Goal: Contribute content: Contribute content

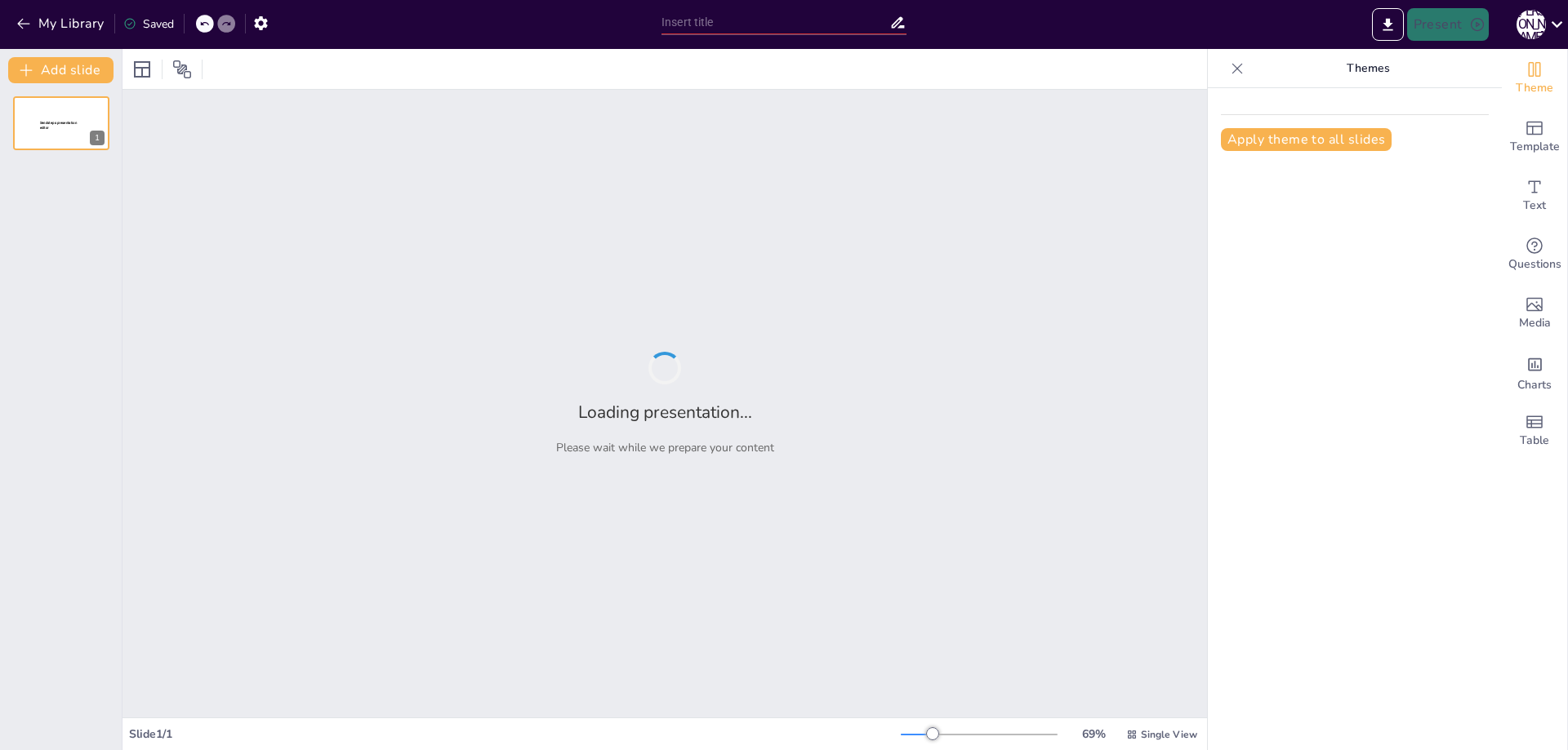
type input "New Sendsteps"
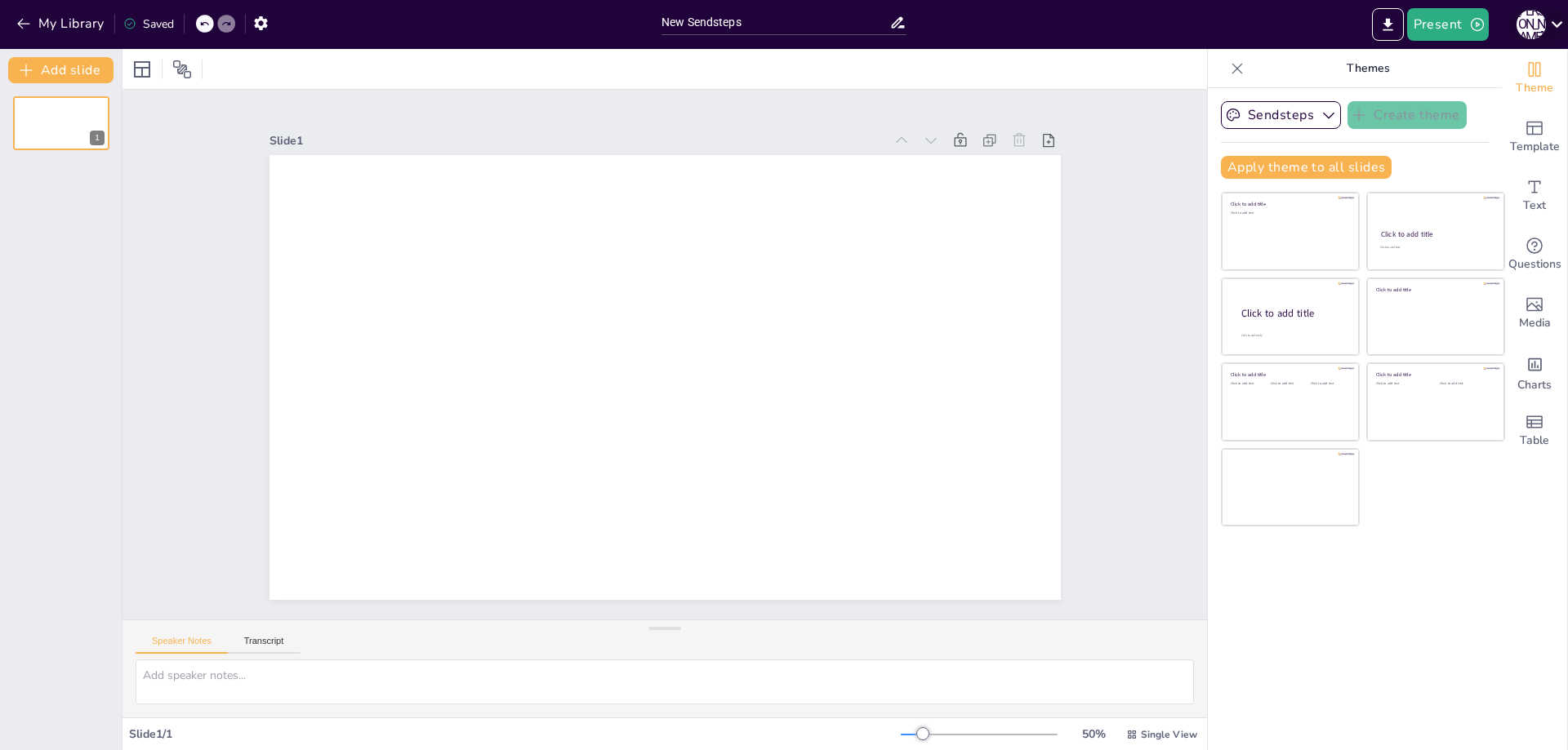
click at [1555, 24] on icon at bounding box center [1557, 24] width 12 height 7
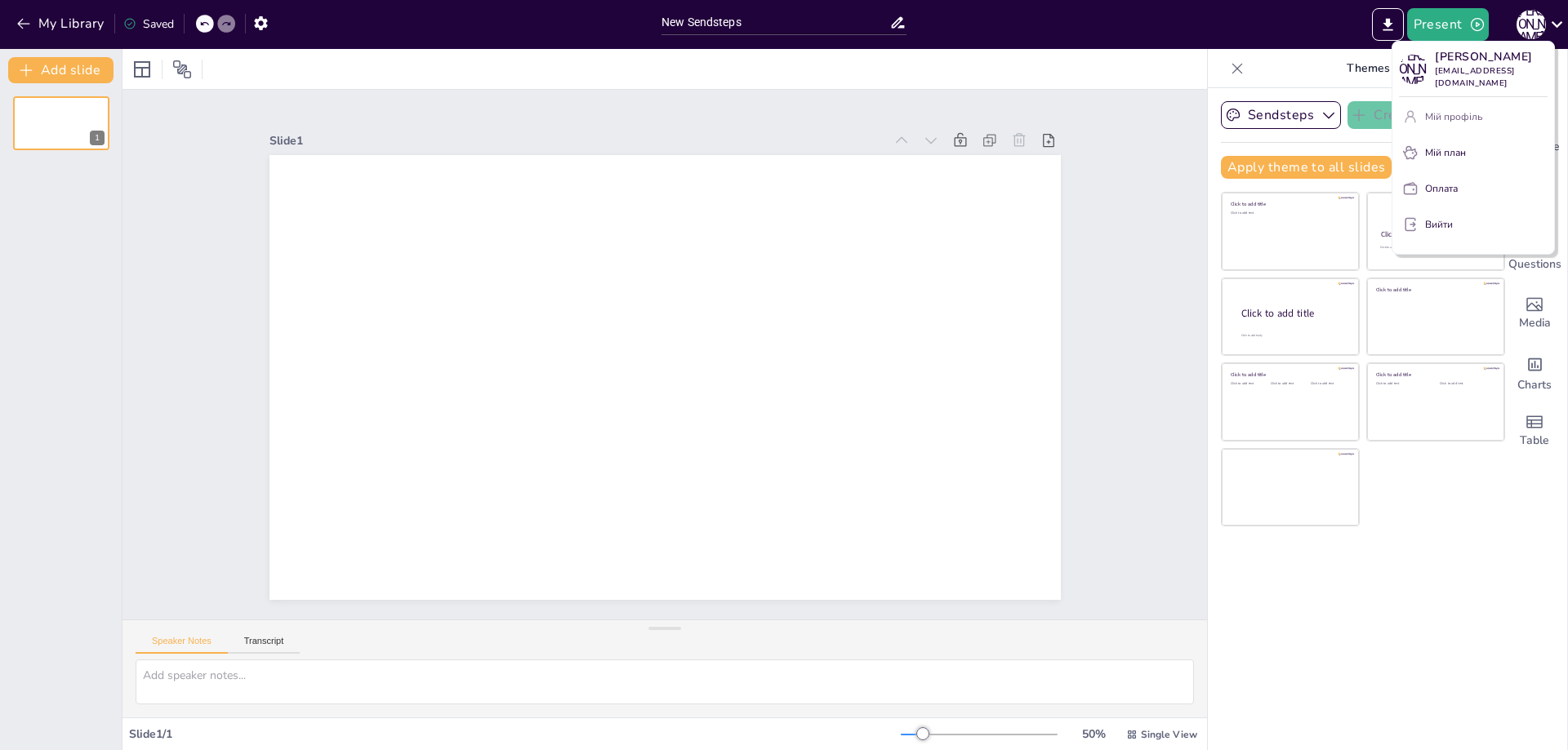
click at [1462, 123] on font "Мій профіль" at bounding box center [1453, 117] width 57 height 13
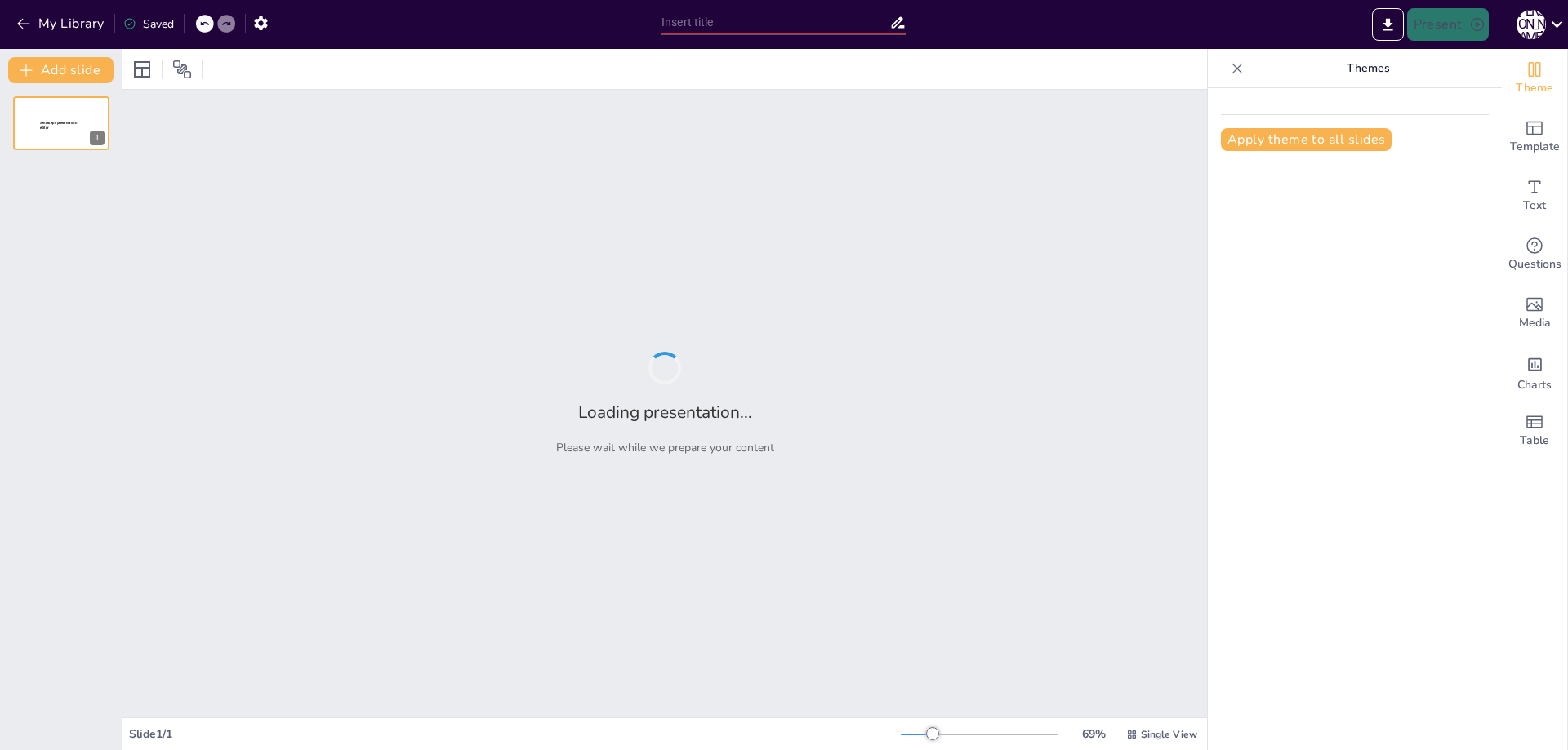
type input "Талант-менеджмент в управлінні персоналом"
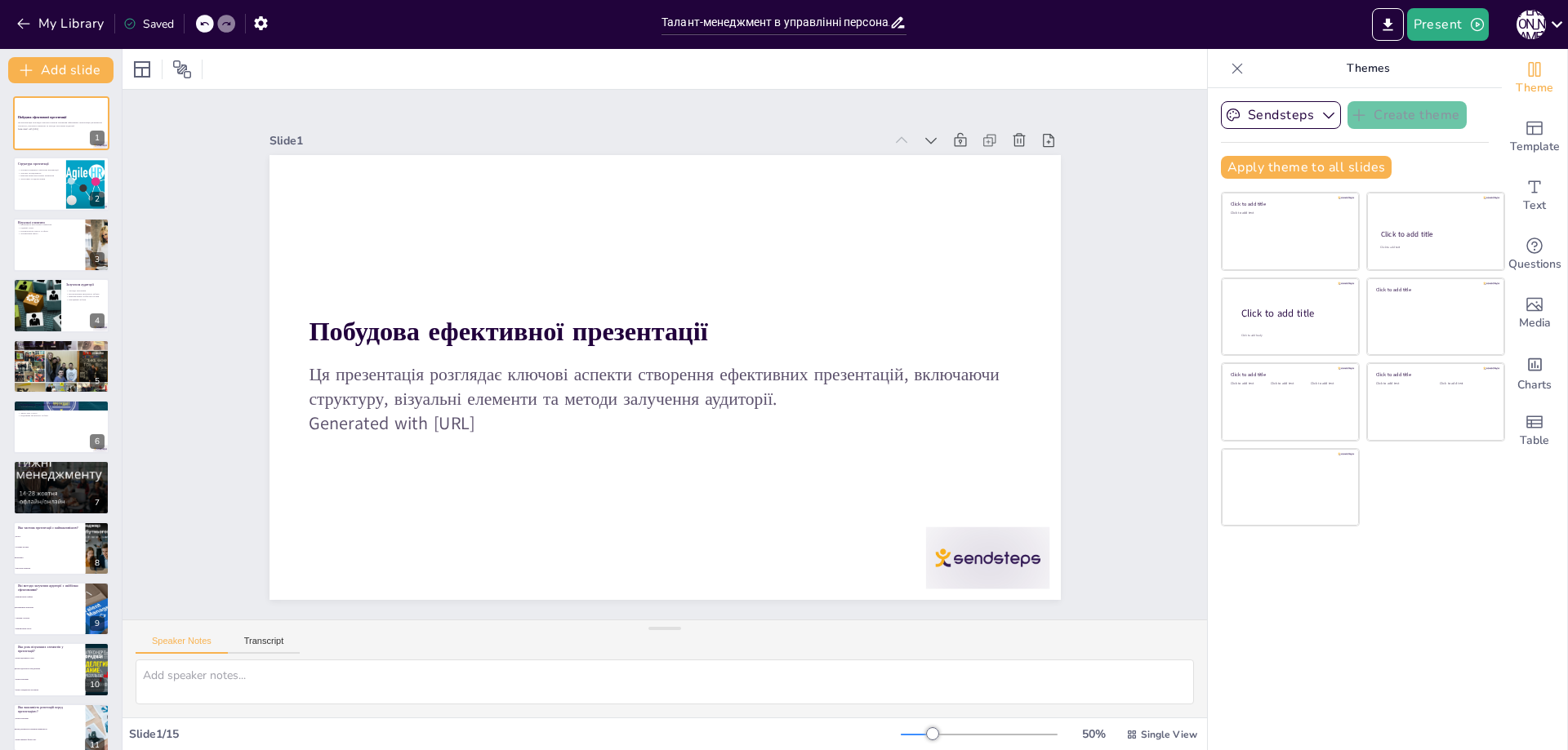
checkbox input "true"
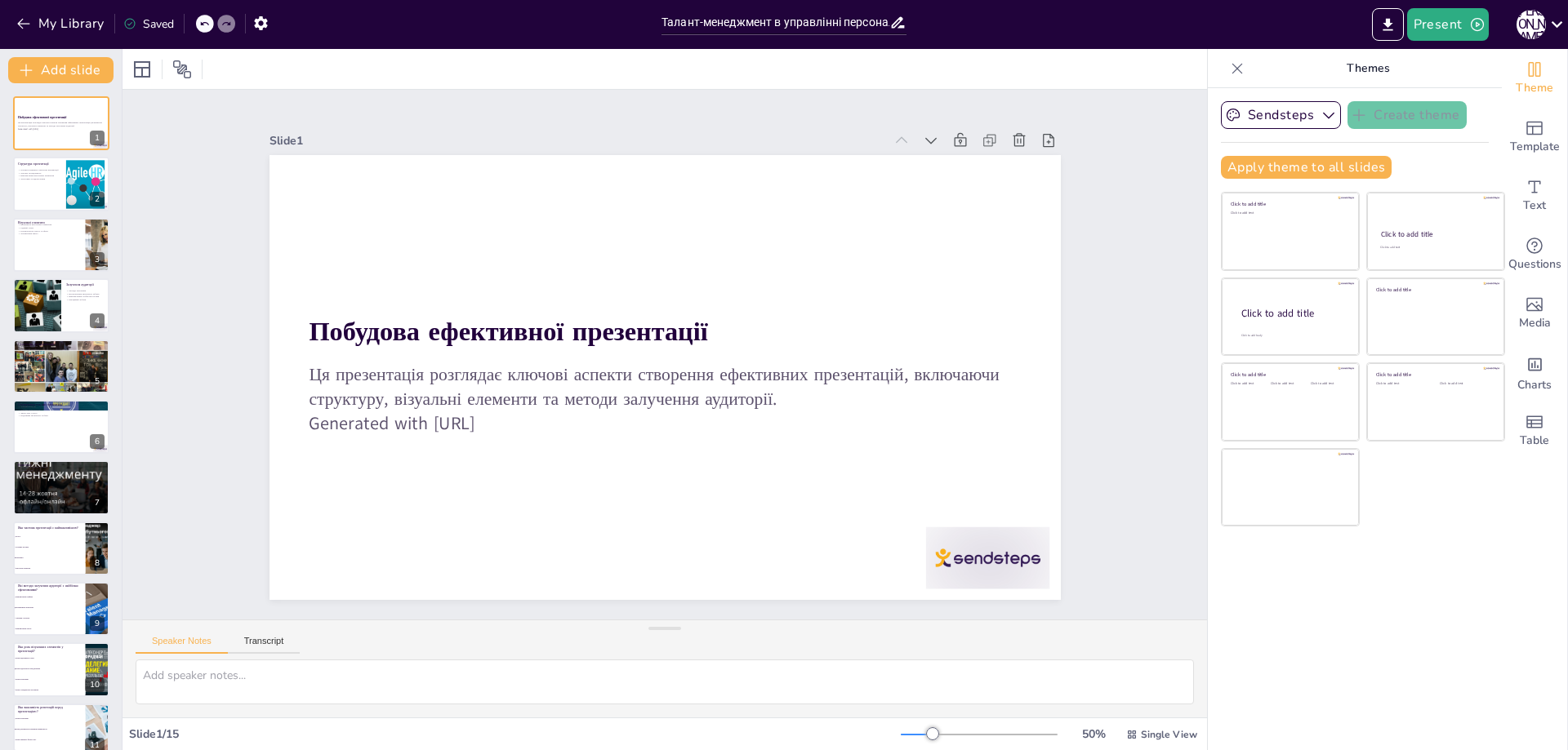
checkbox input "true"
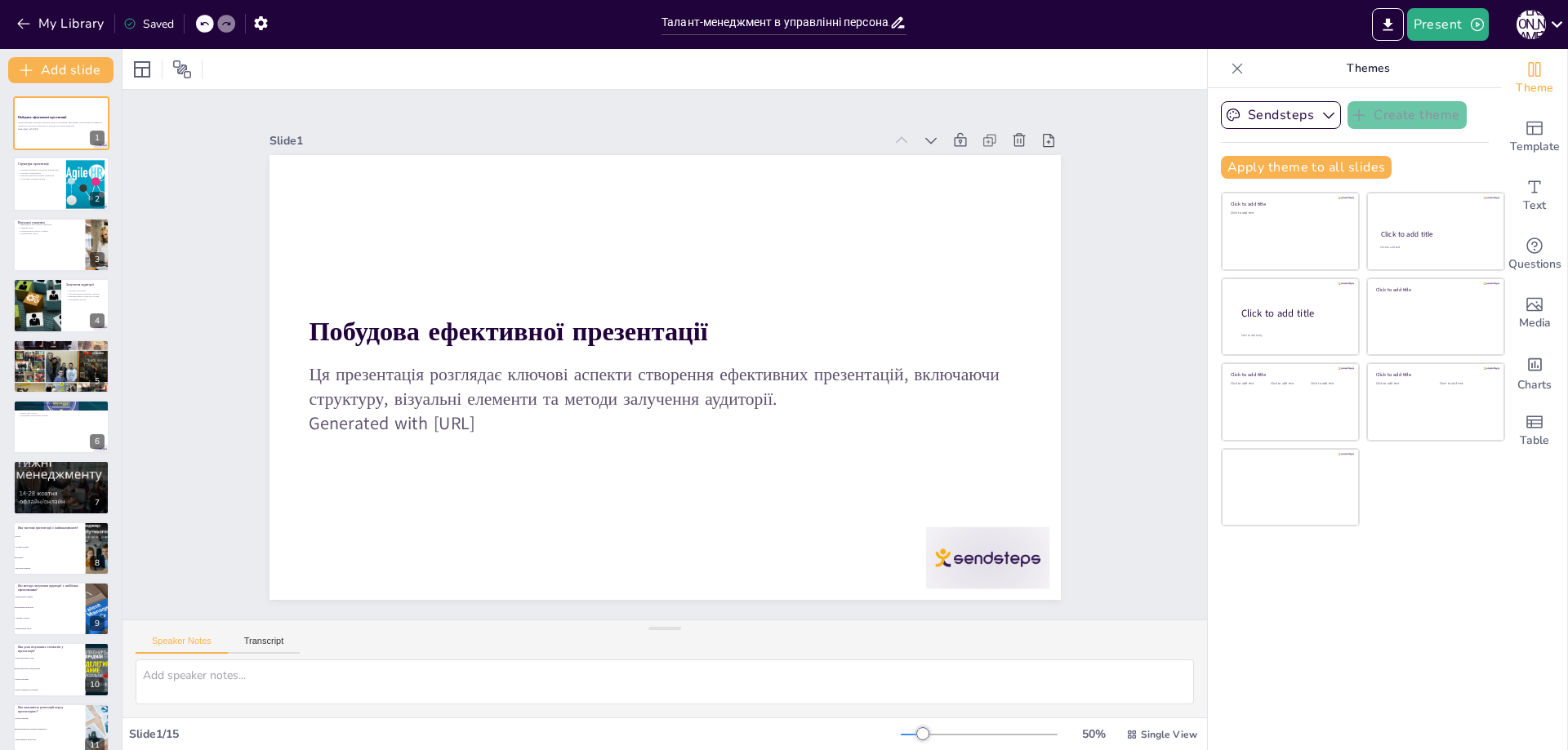
checkbox input "true"
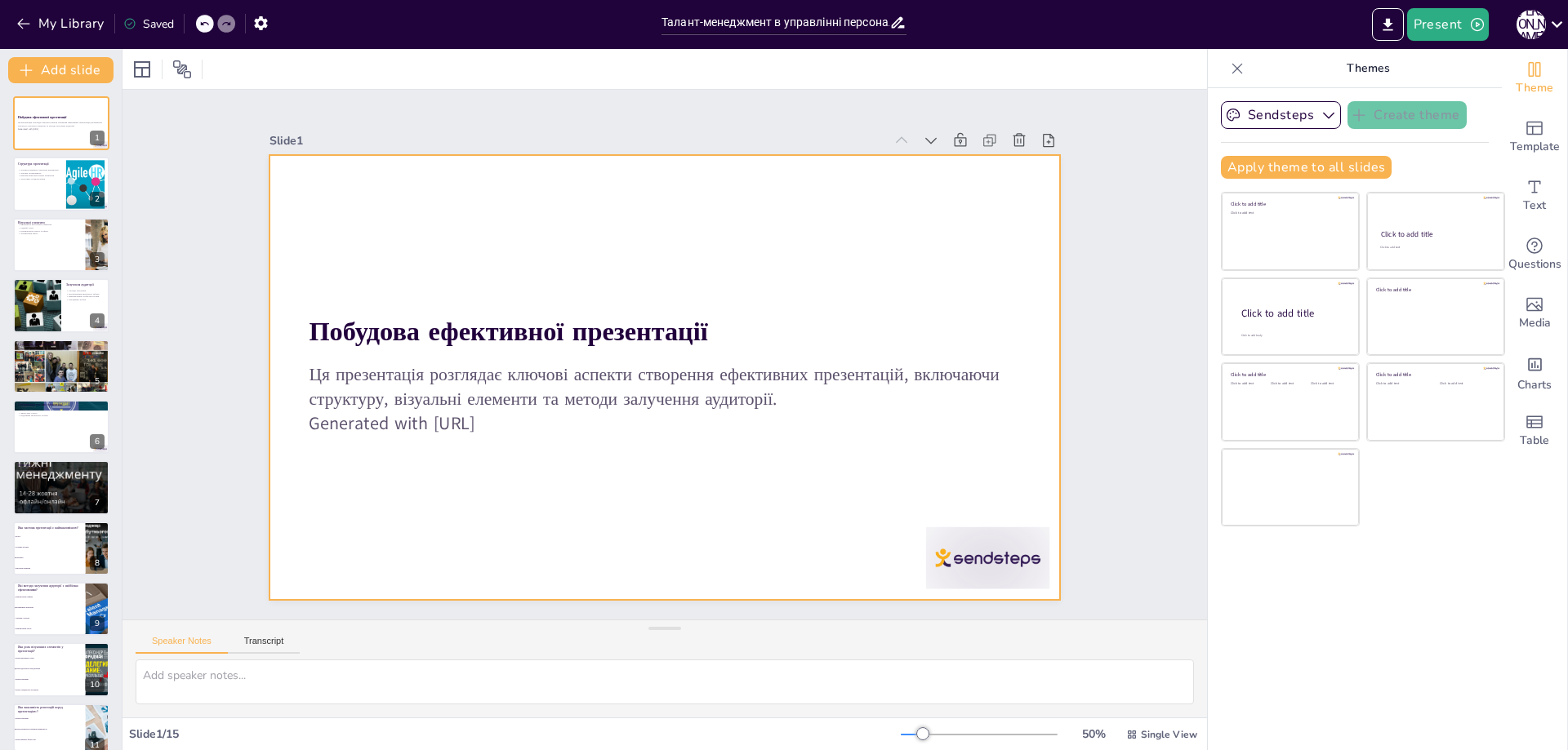
checkbox input "true"
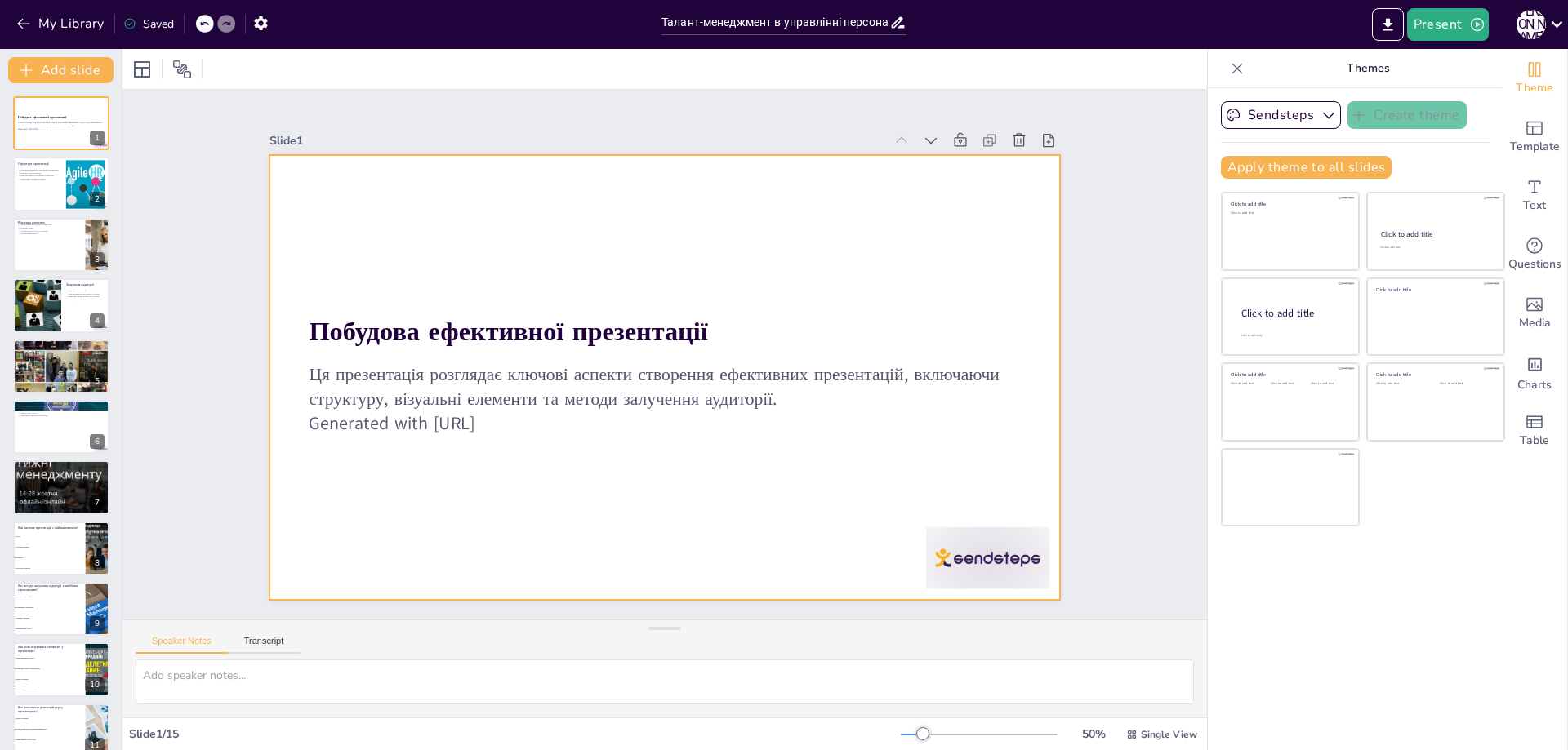
checkbox input "true"
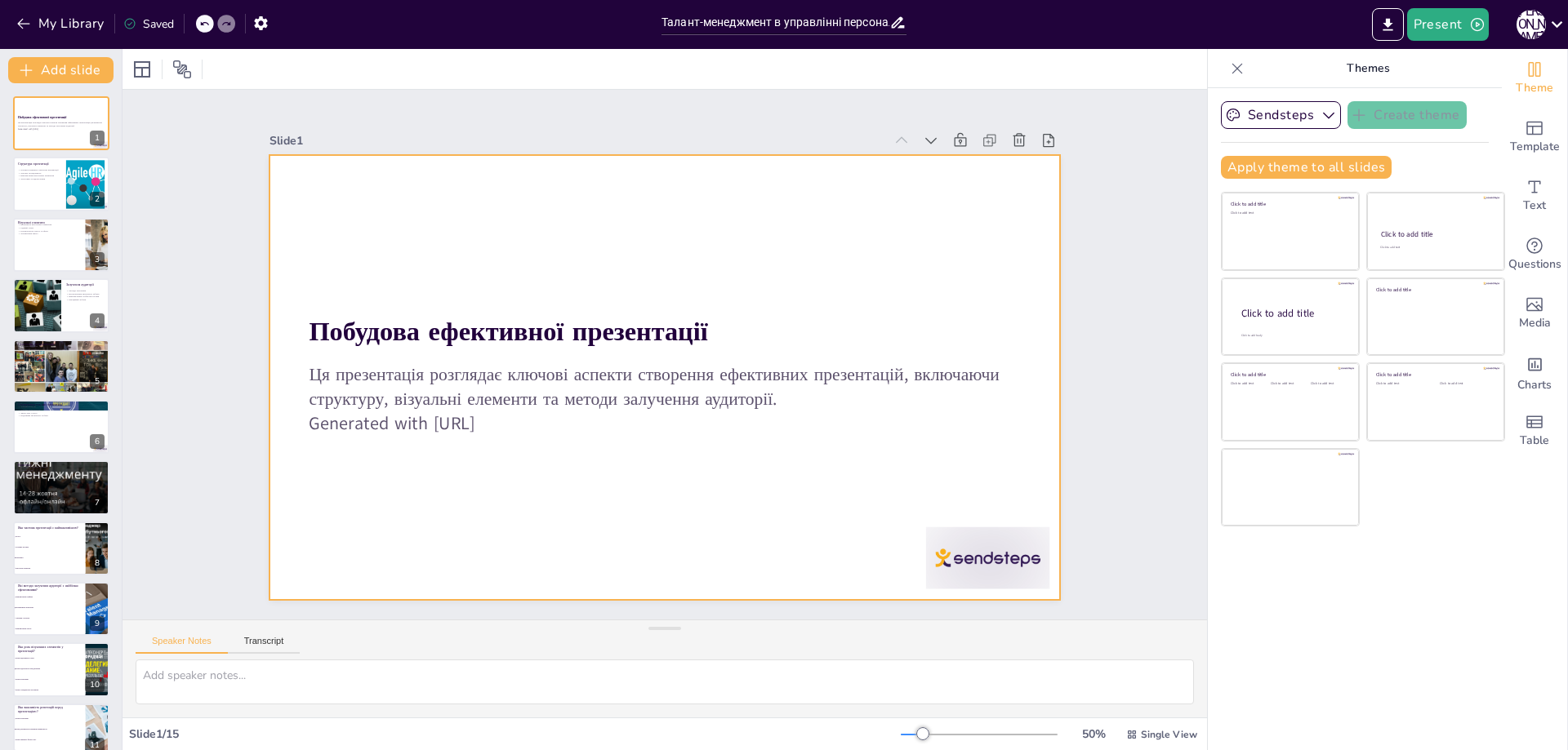
checkbox input "true"
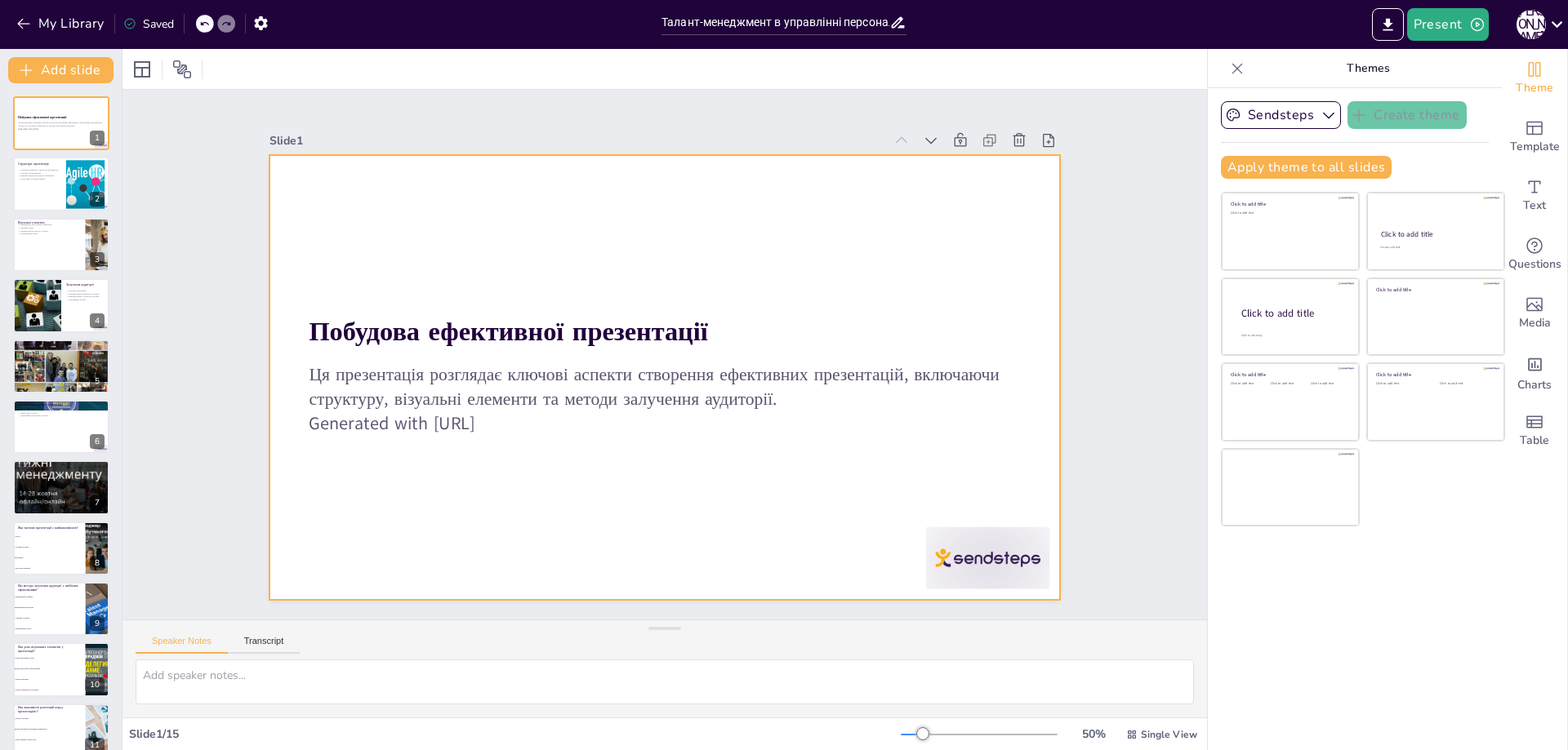
checkbox input "true"
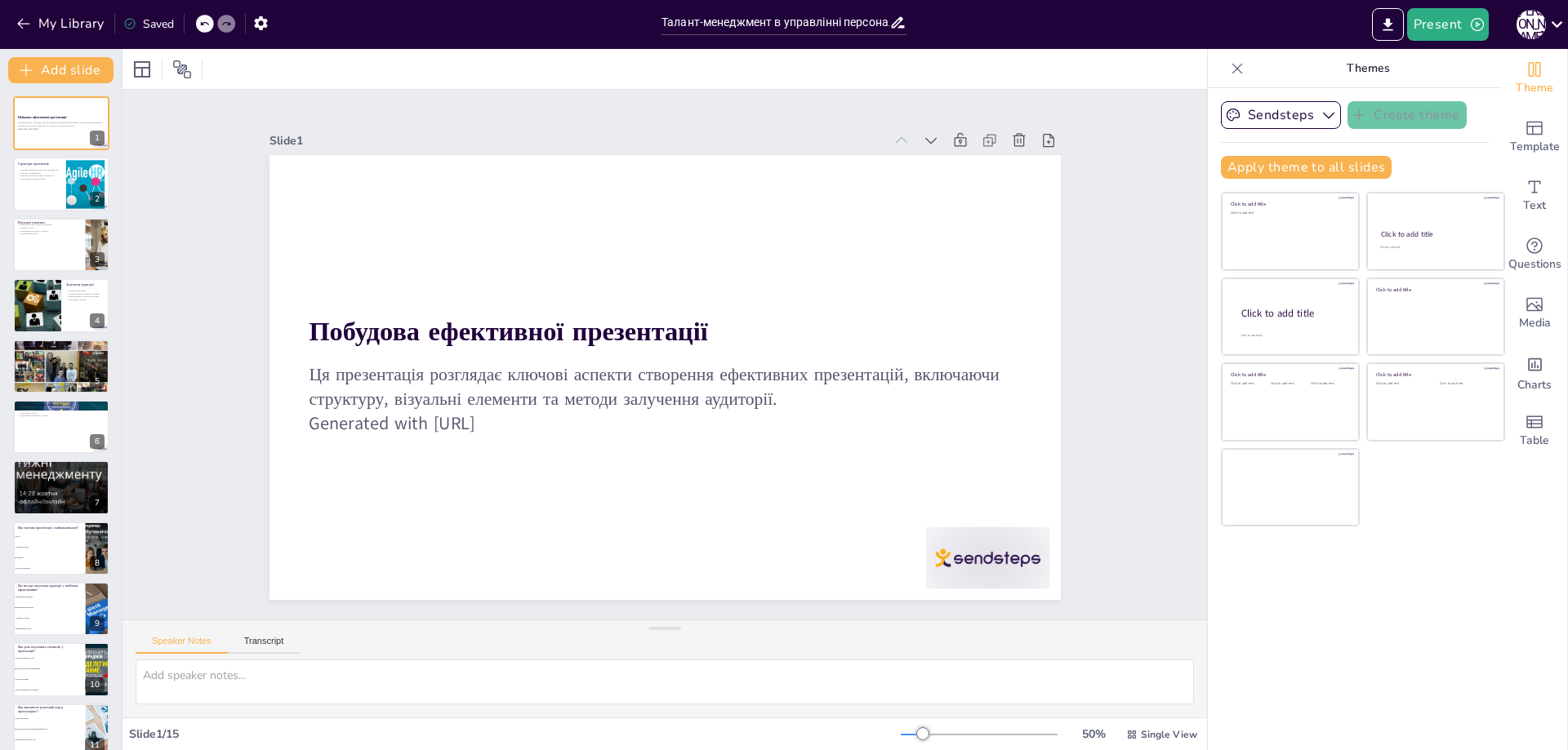
checkbox input "true"
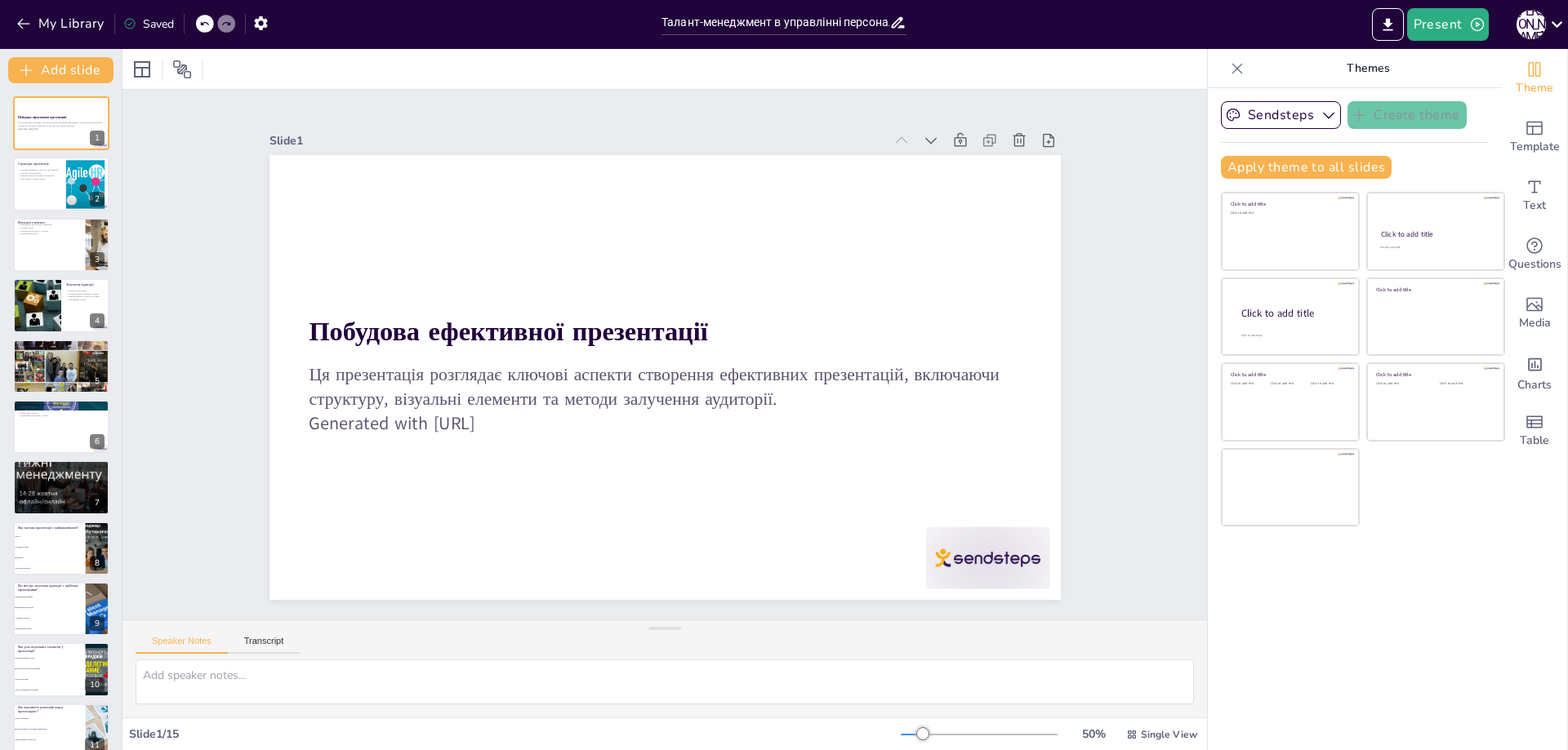
checkbox input "true"
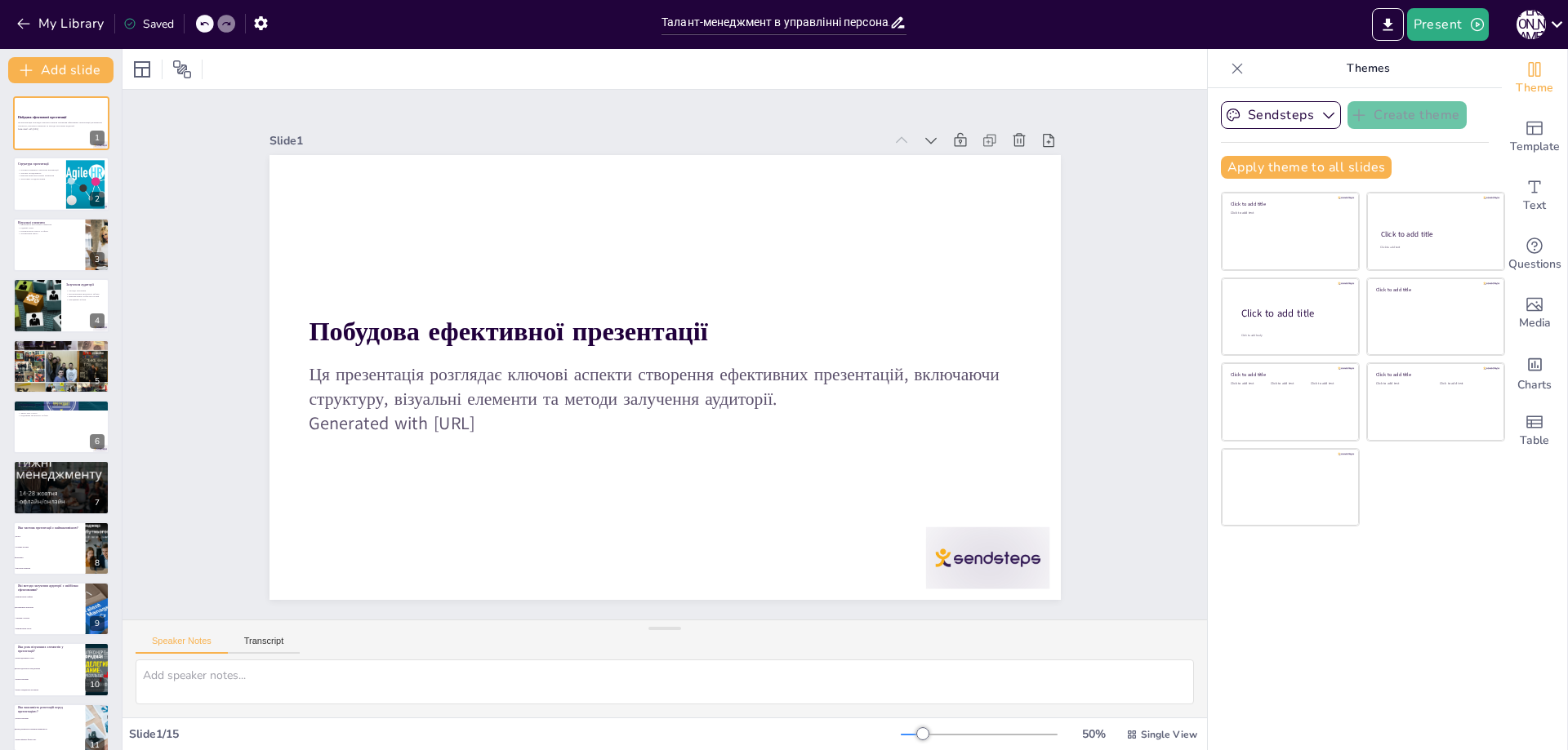
checkbox input "true"
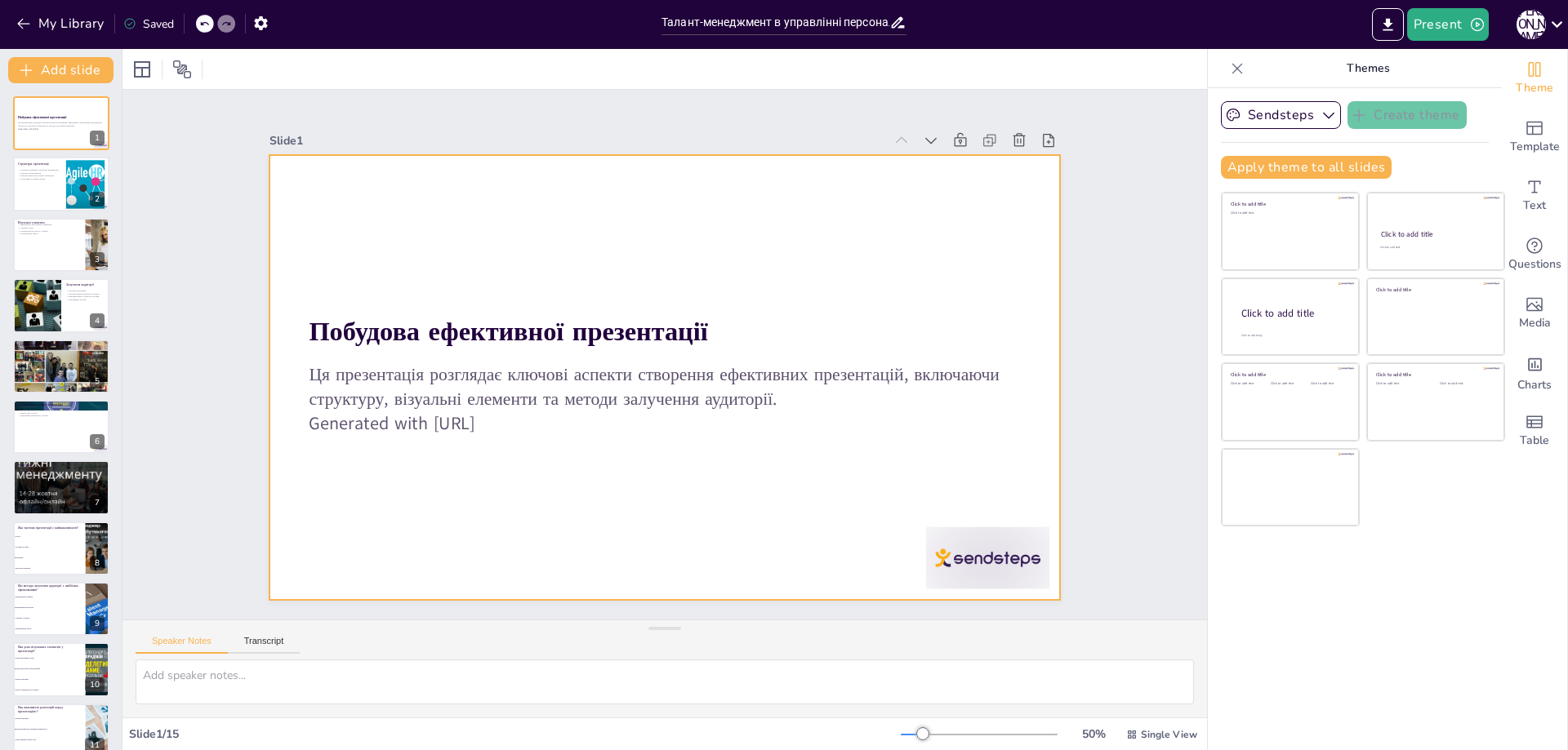
checkbox input "true"
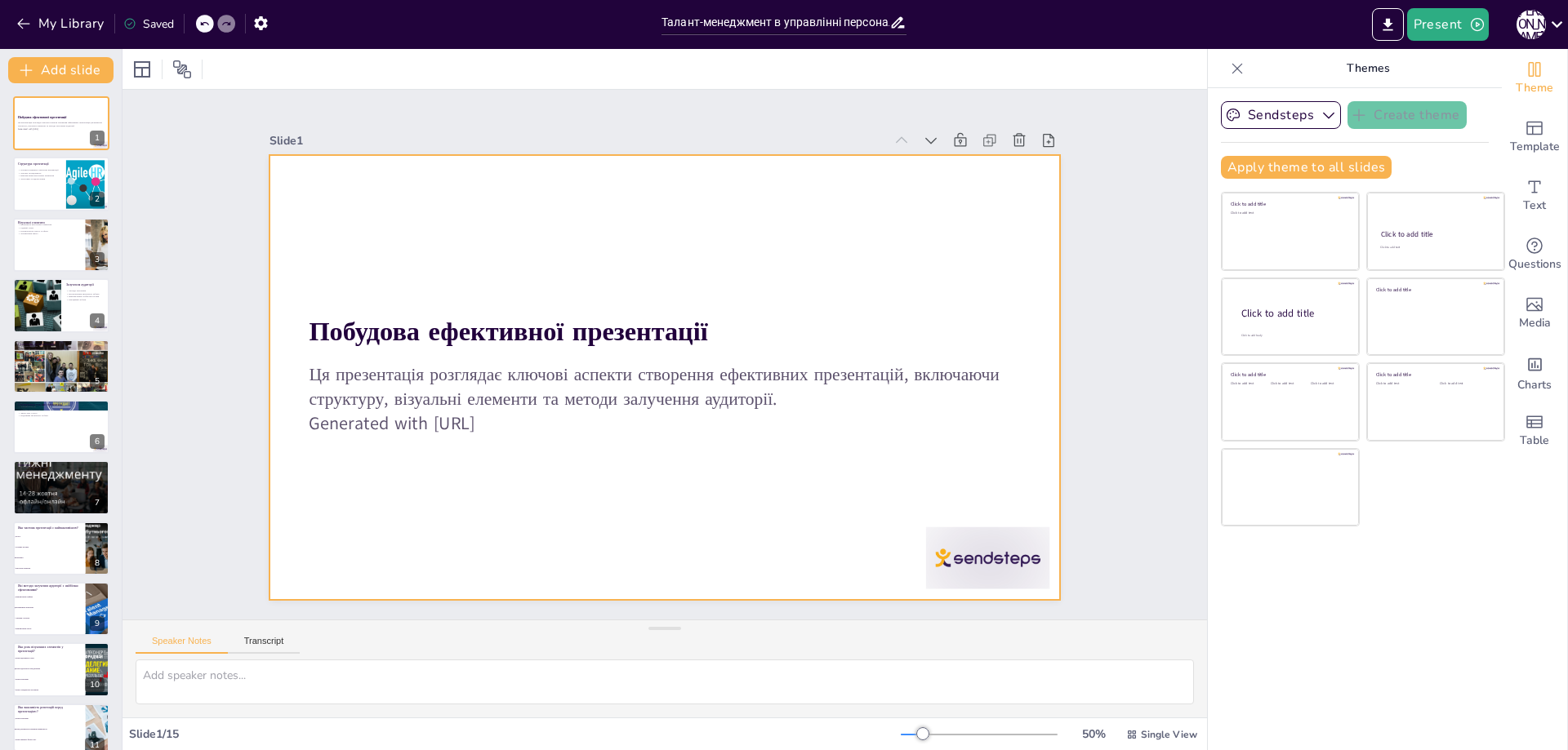
checkbox input "true"
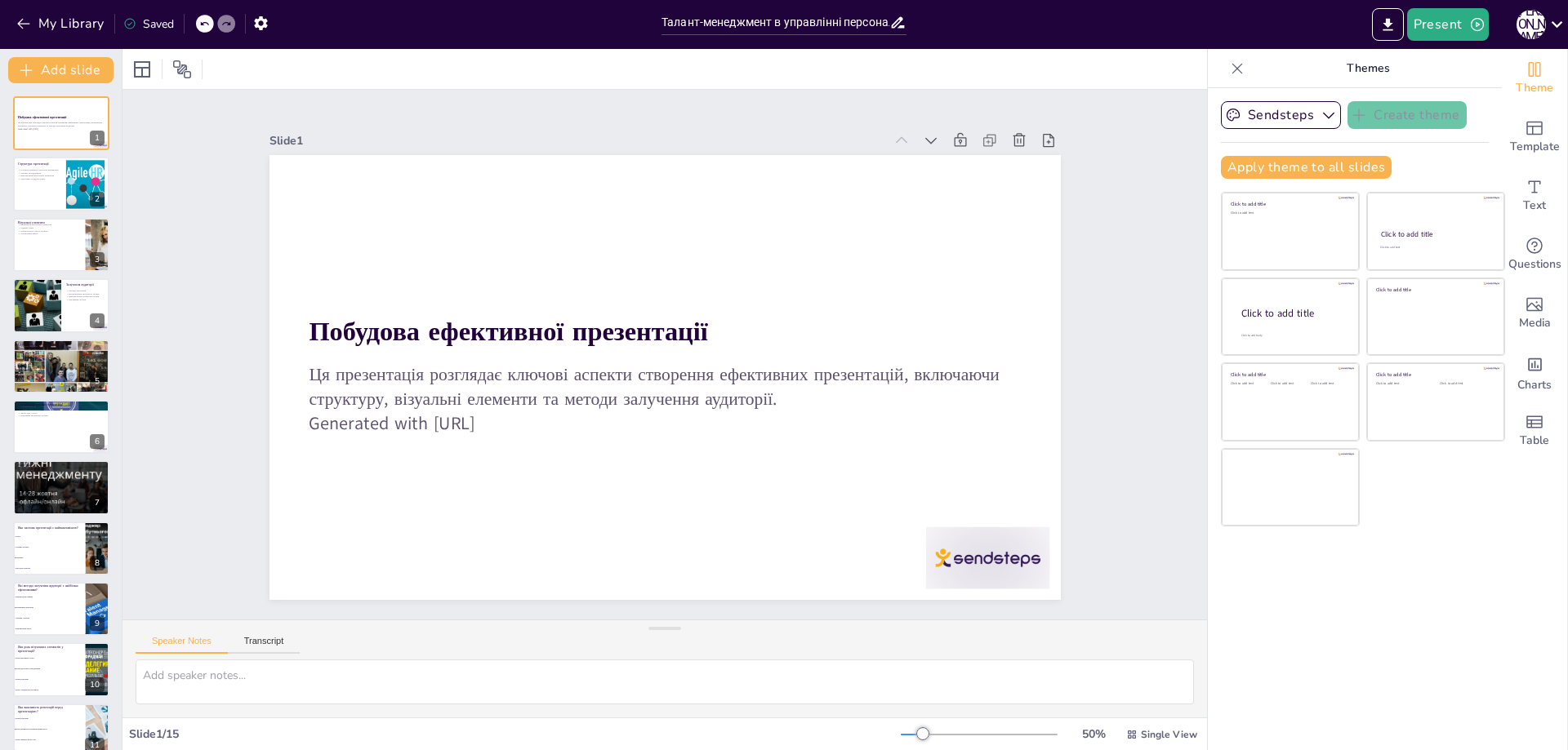
checkbox input "true"
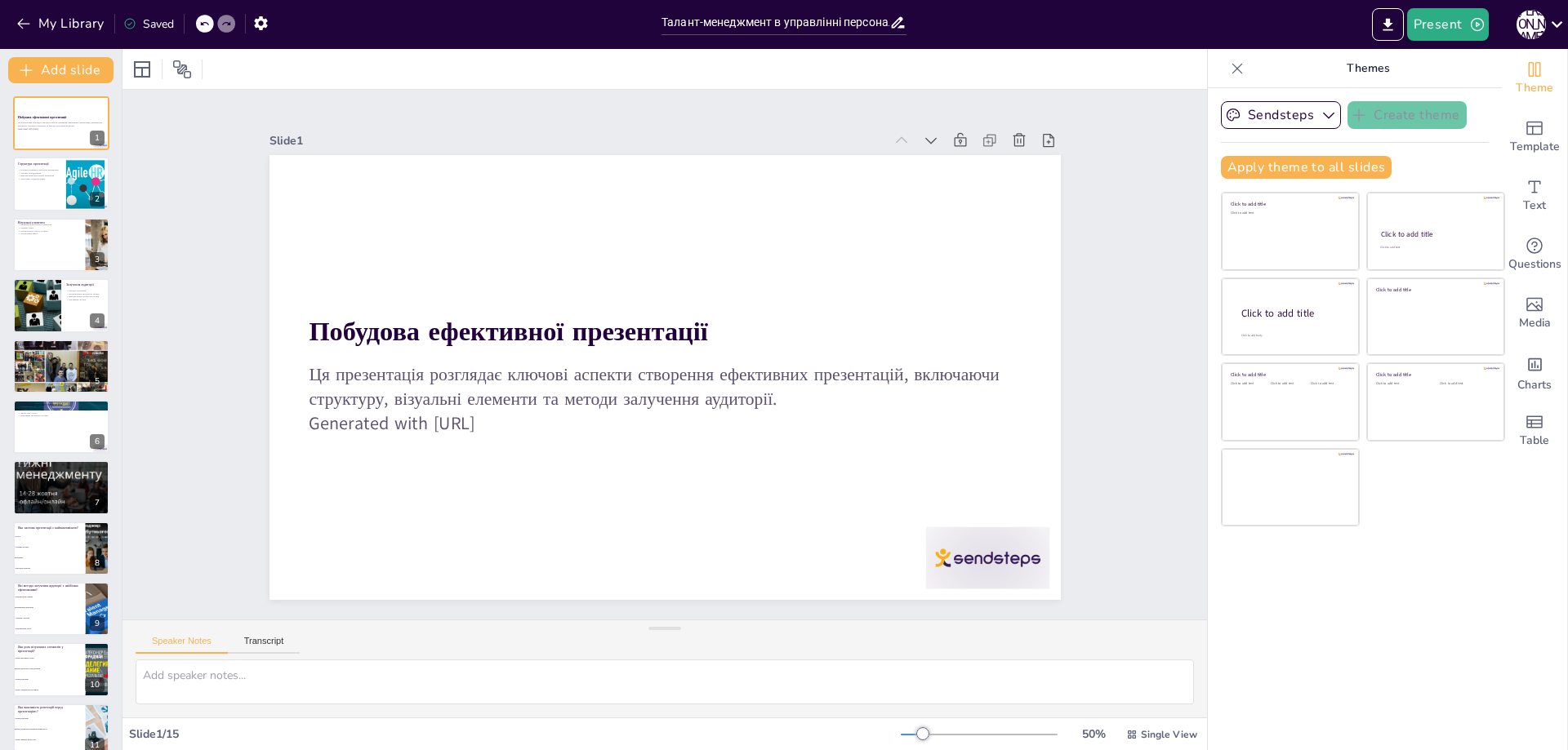
checkbox input "true"
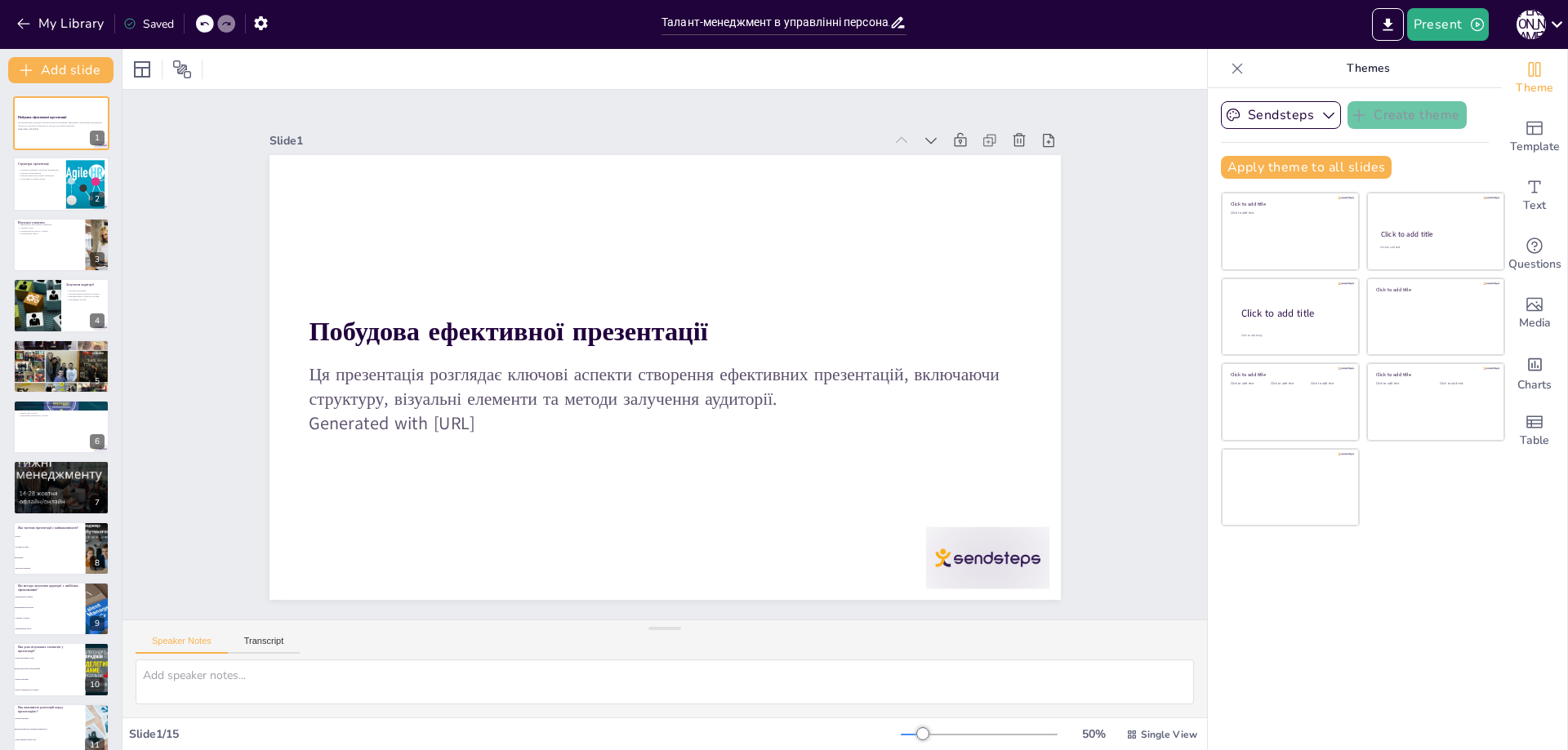
checkbox input "true"
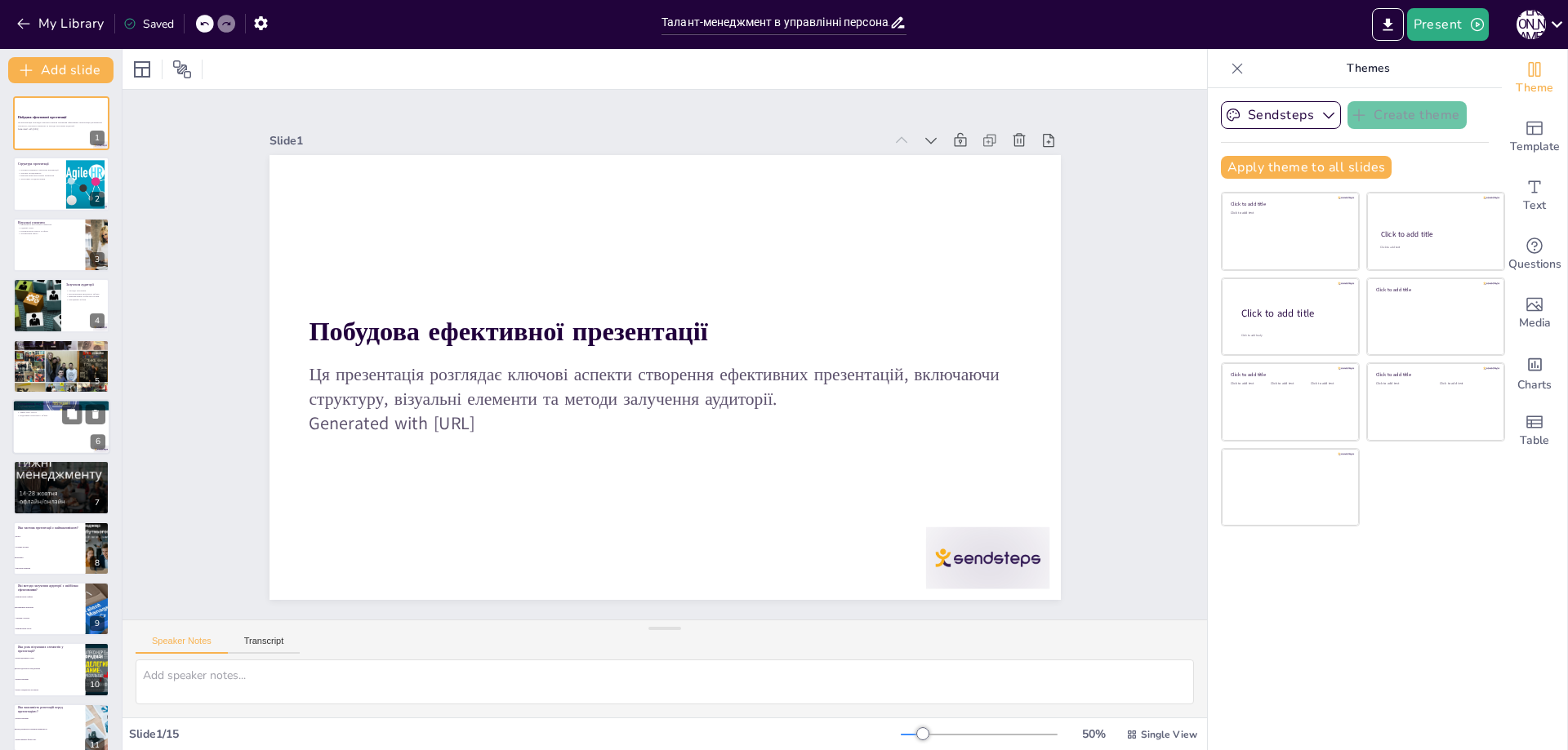
checkbox input "true"
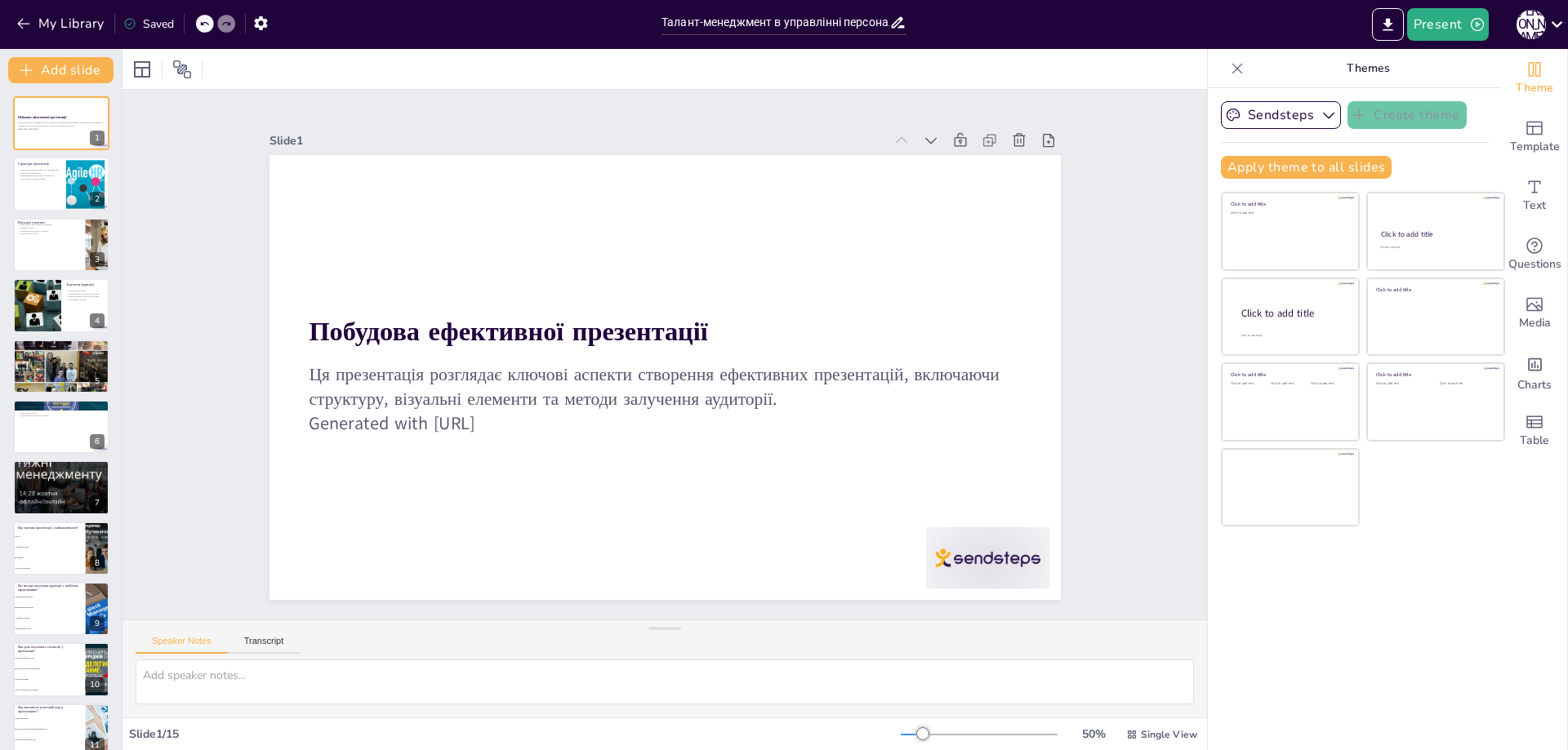
checkbox input "true"
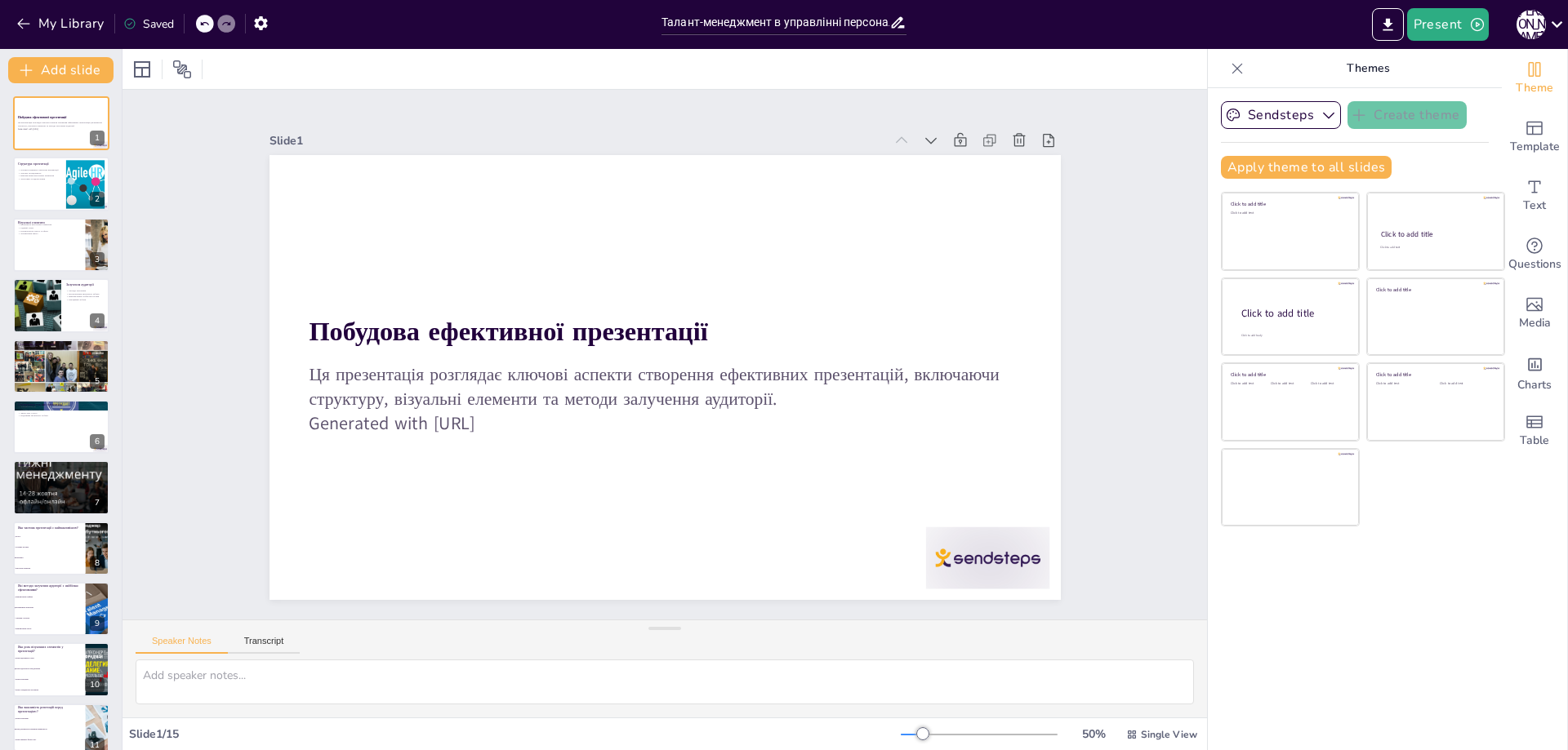
checkbox input "true"
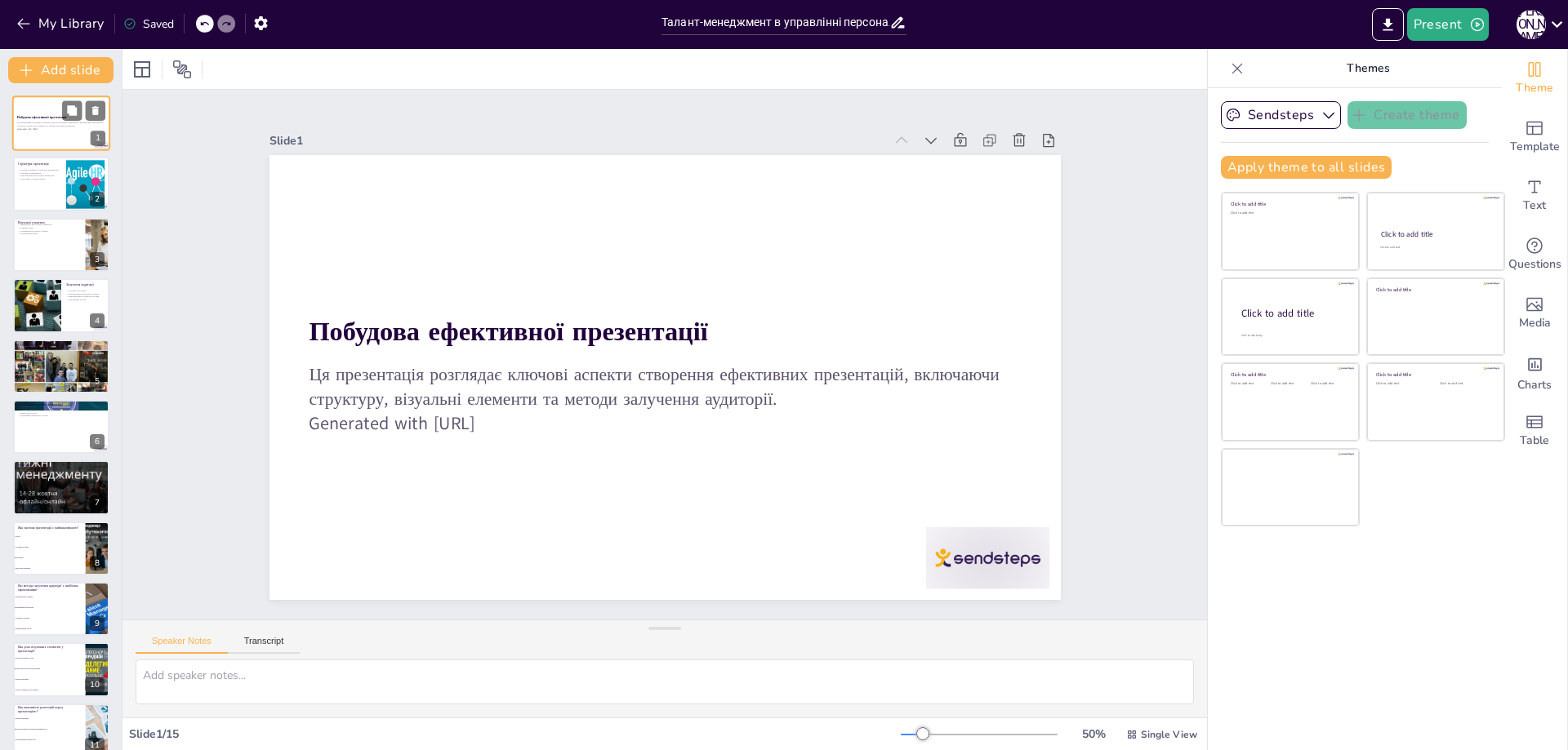
checkbox input "true"
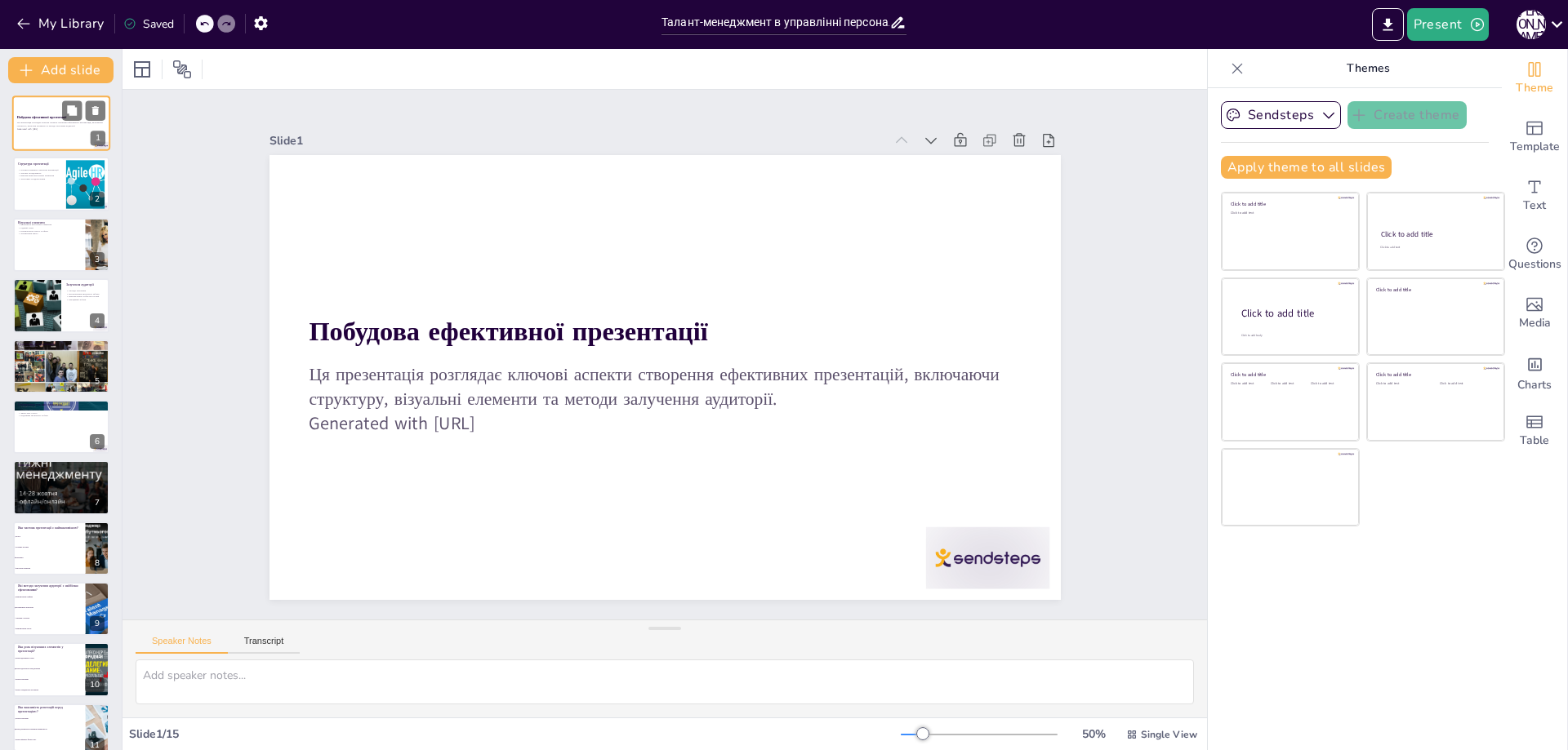
checkbox input "true"
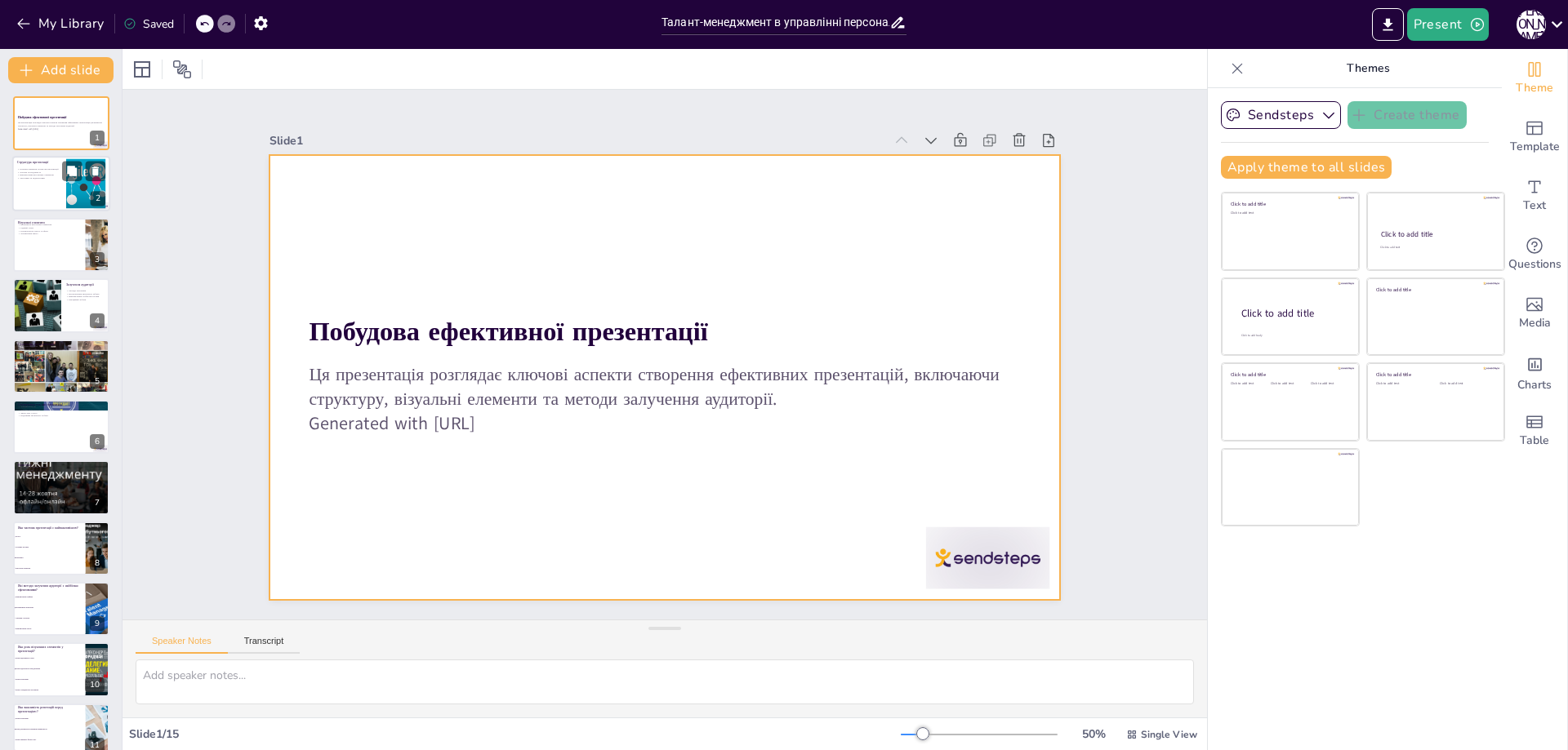
checkbox input "true"
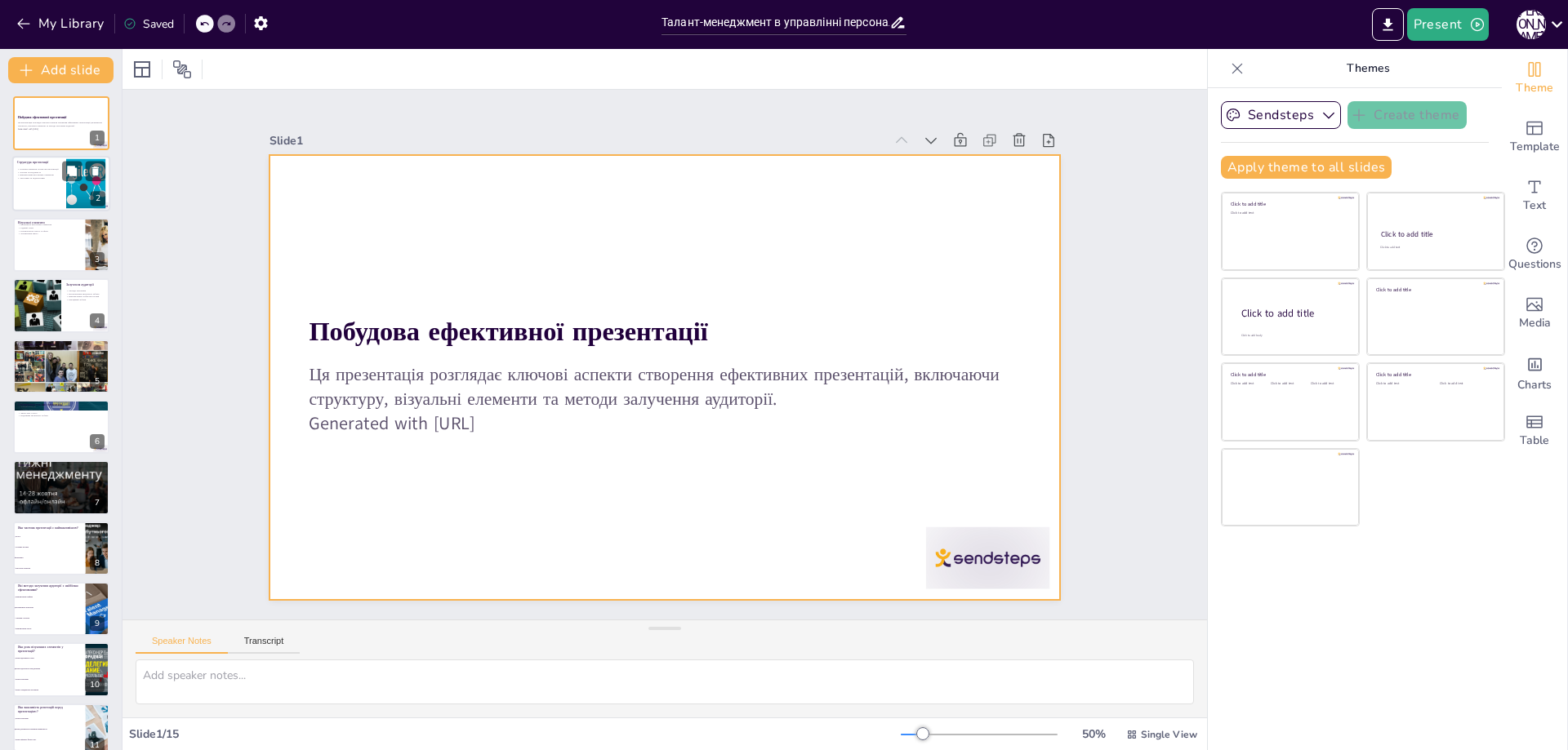
checkbox input "true"
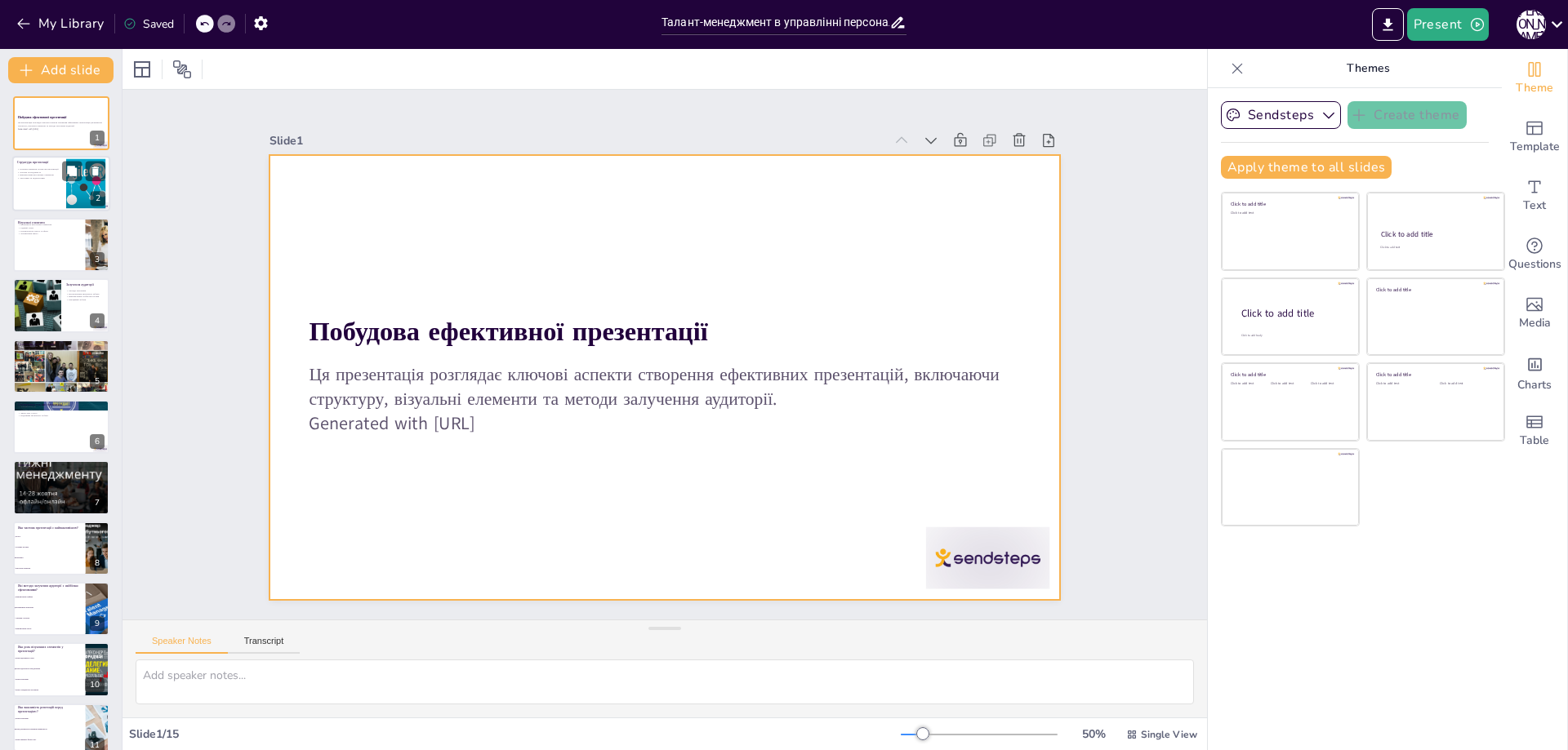
checkbox input "true"
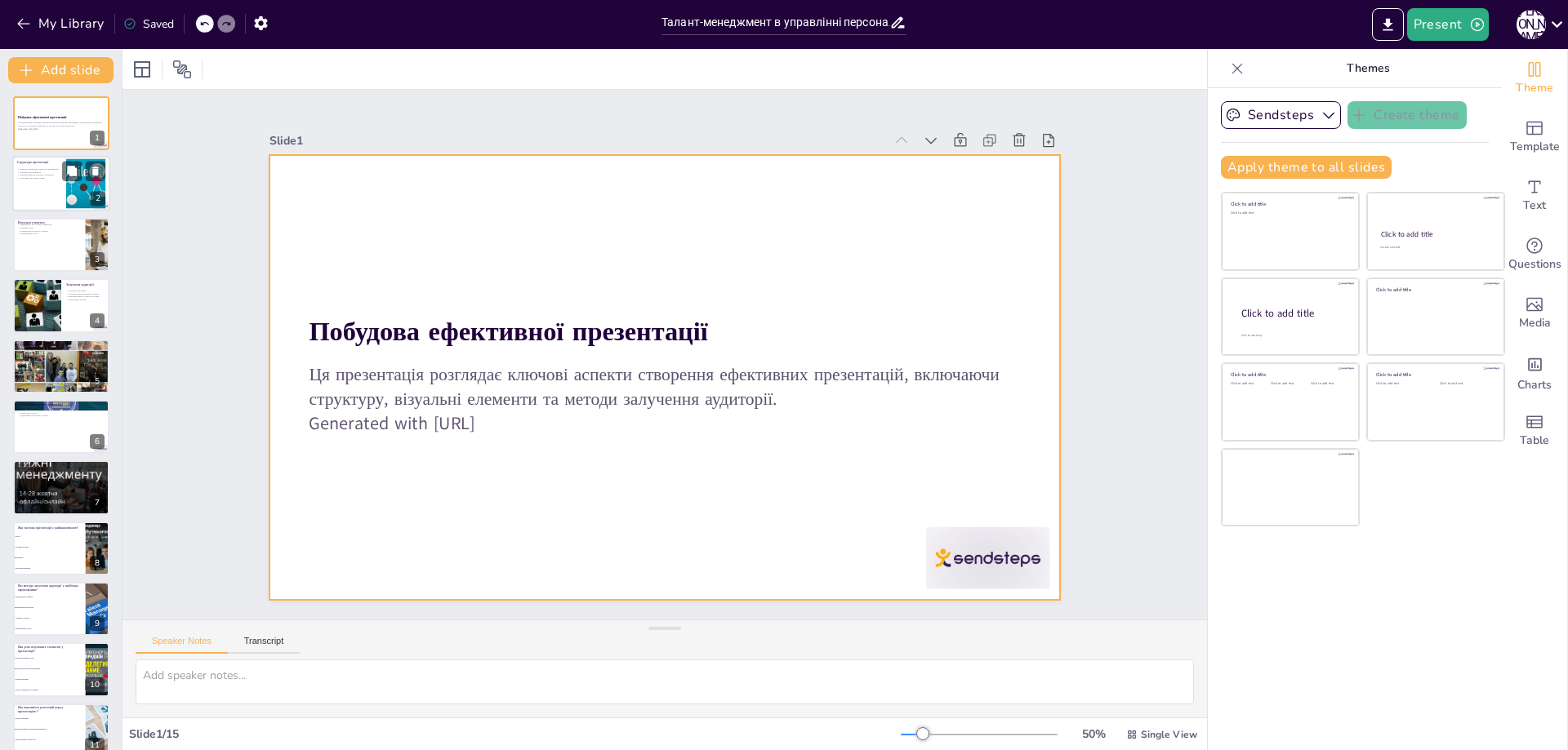
checkbox input "true"
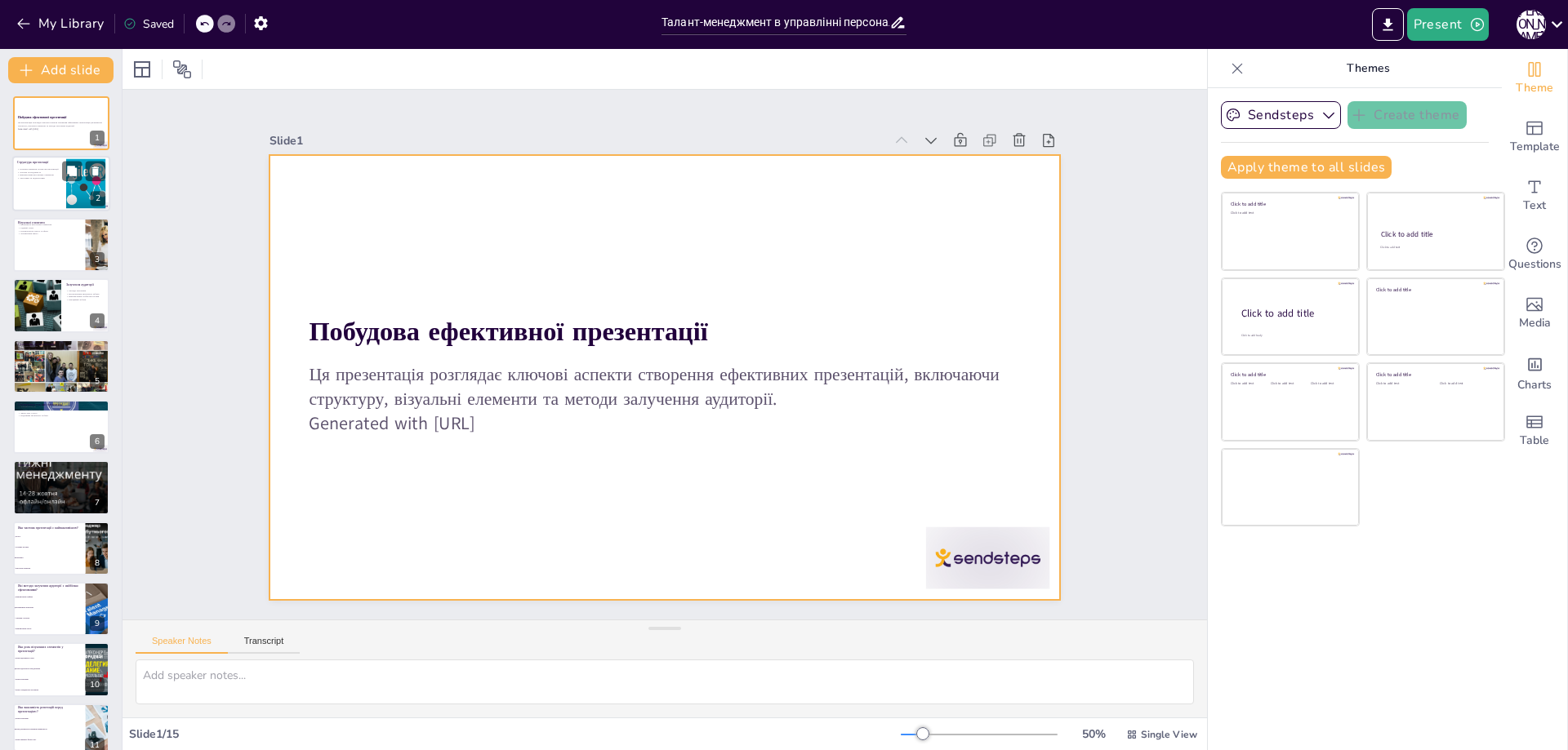
checkbox input "true"
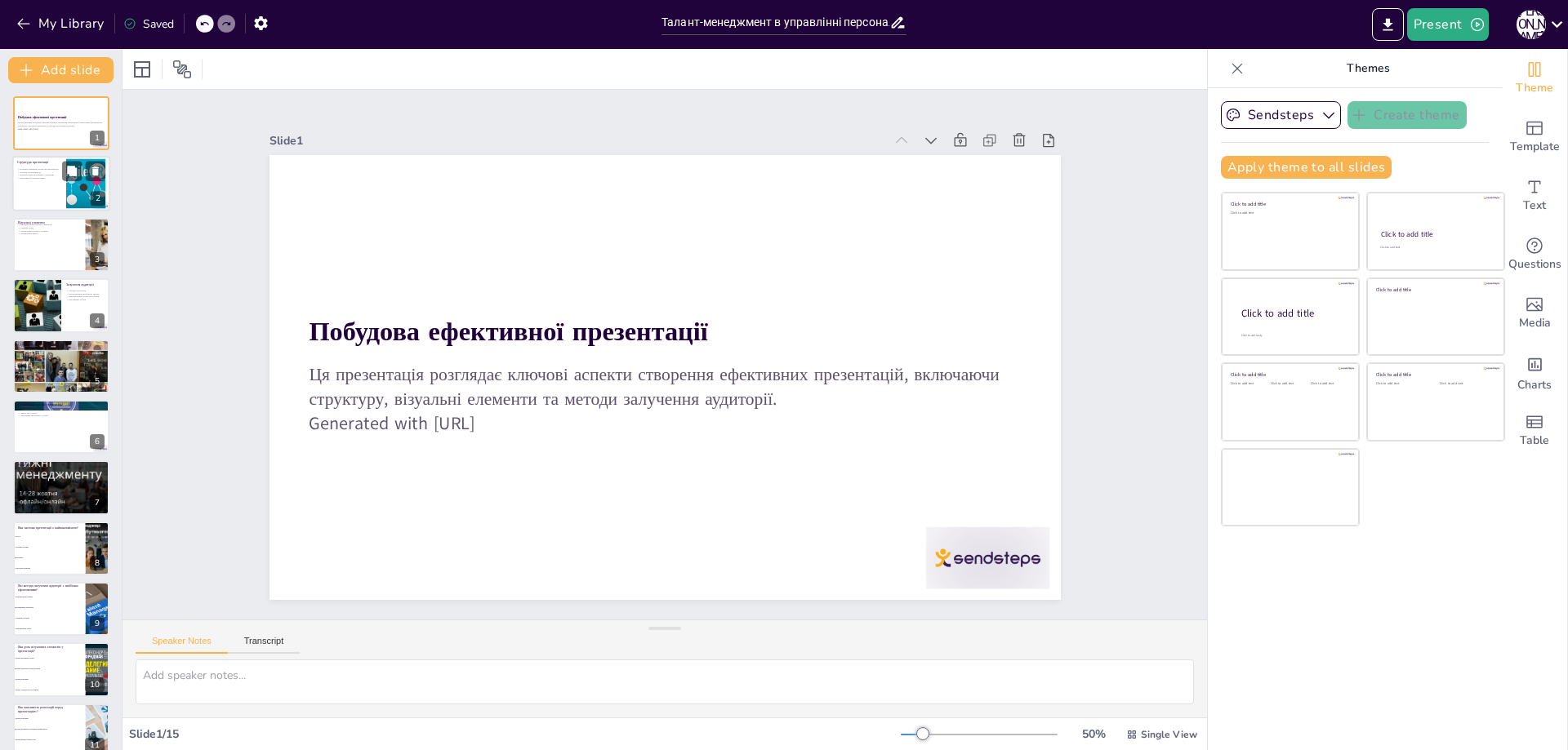
click at [32, 179] on p "Заголовки та підзаголовки" at bounding box center [39, 179] width 44 height 3
type textarea "Основні елементи структури презентації включають вступ, основну частину та висн…"
checkbox input "true"
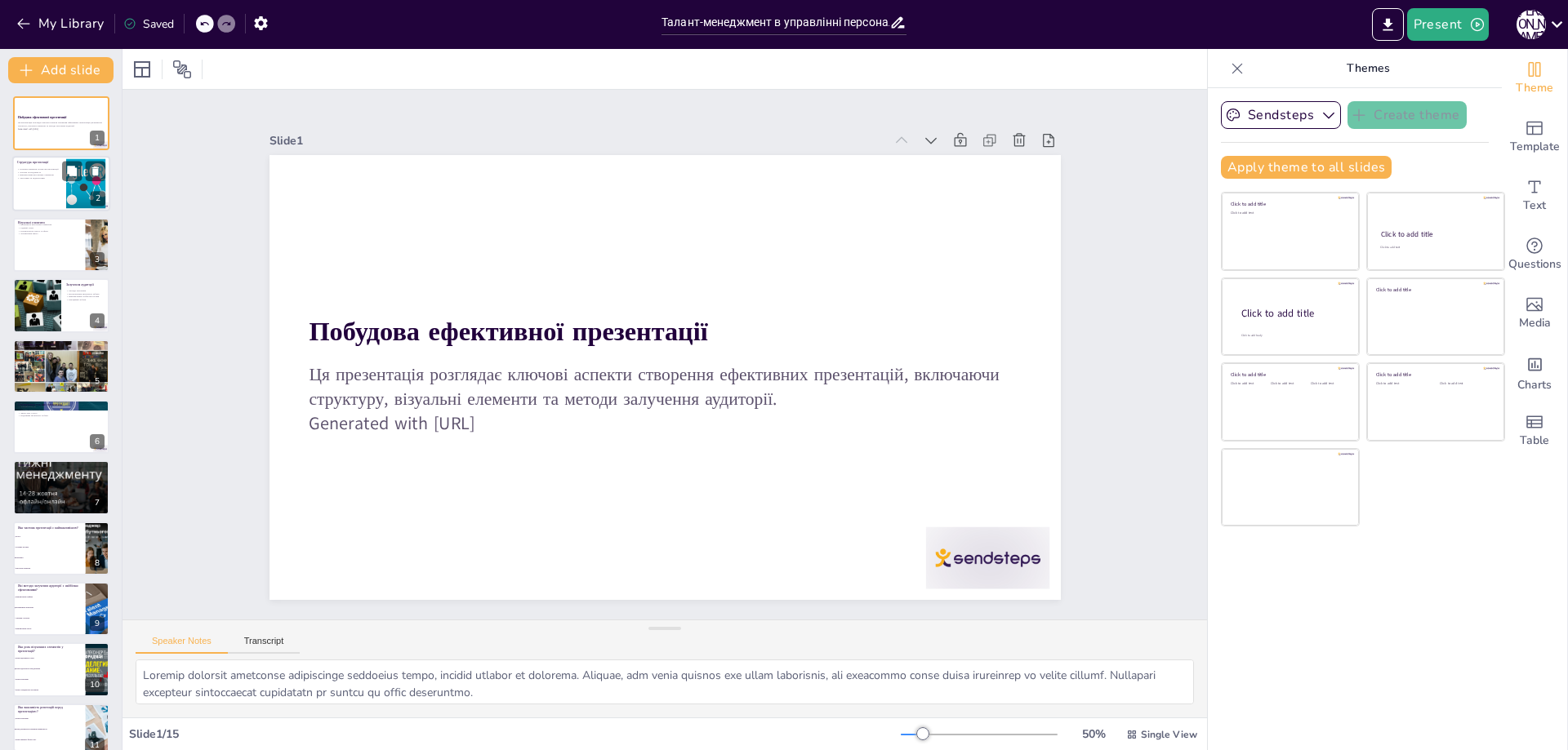
checkbox input "true"
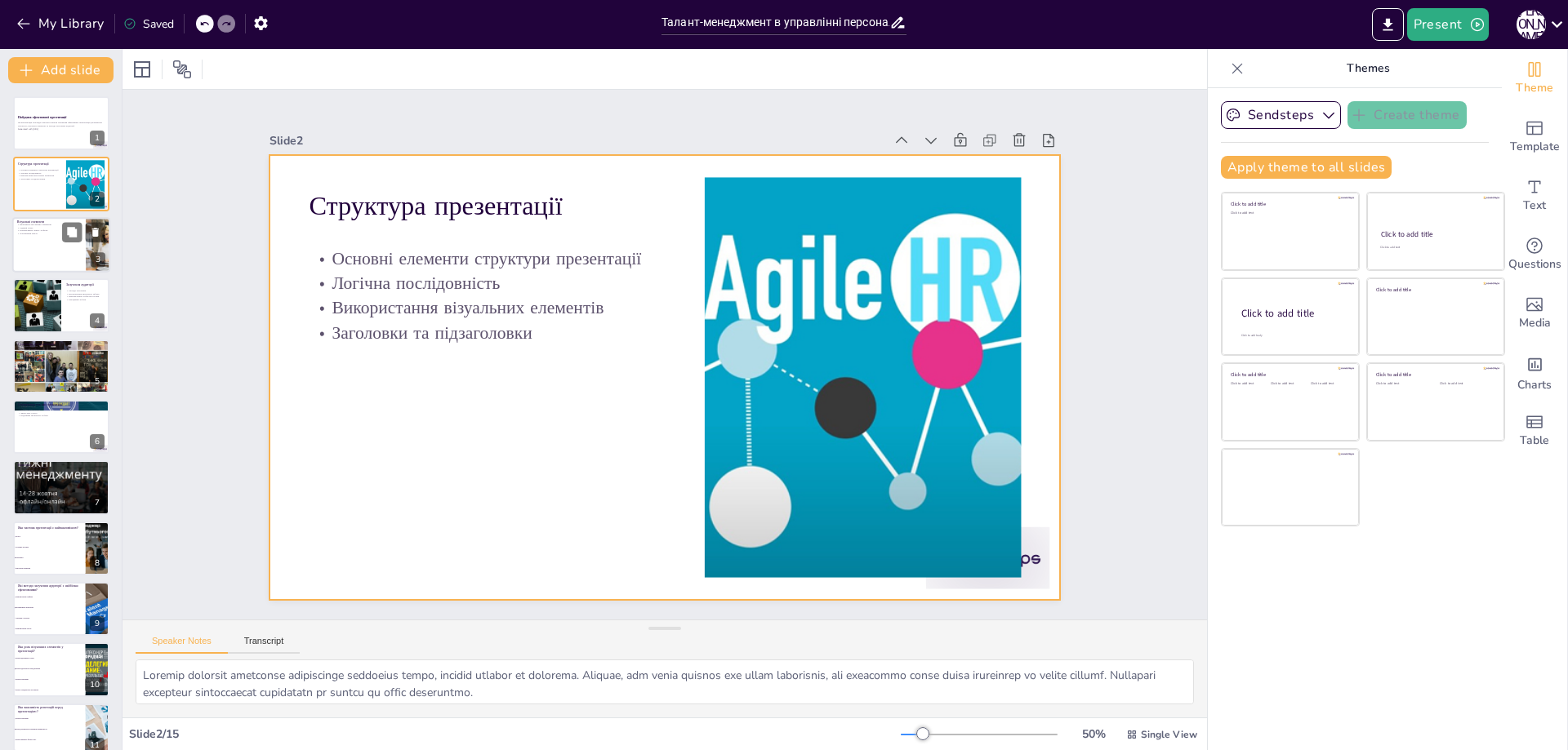
checkbox input "true"
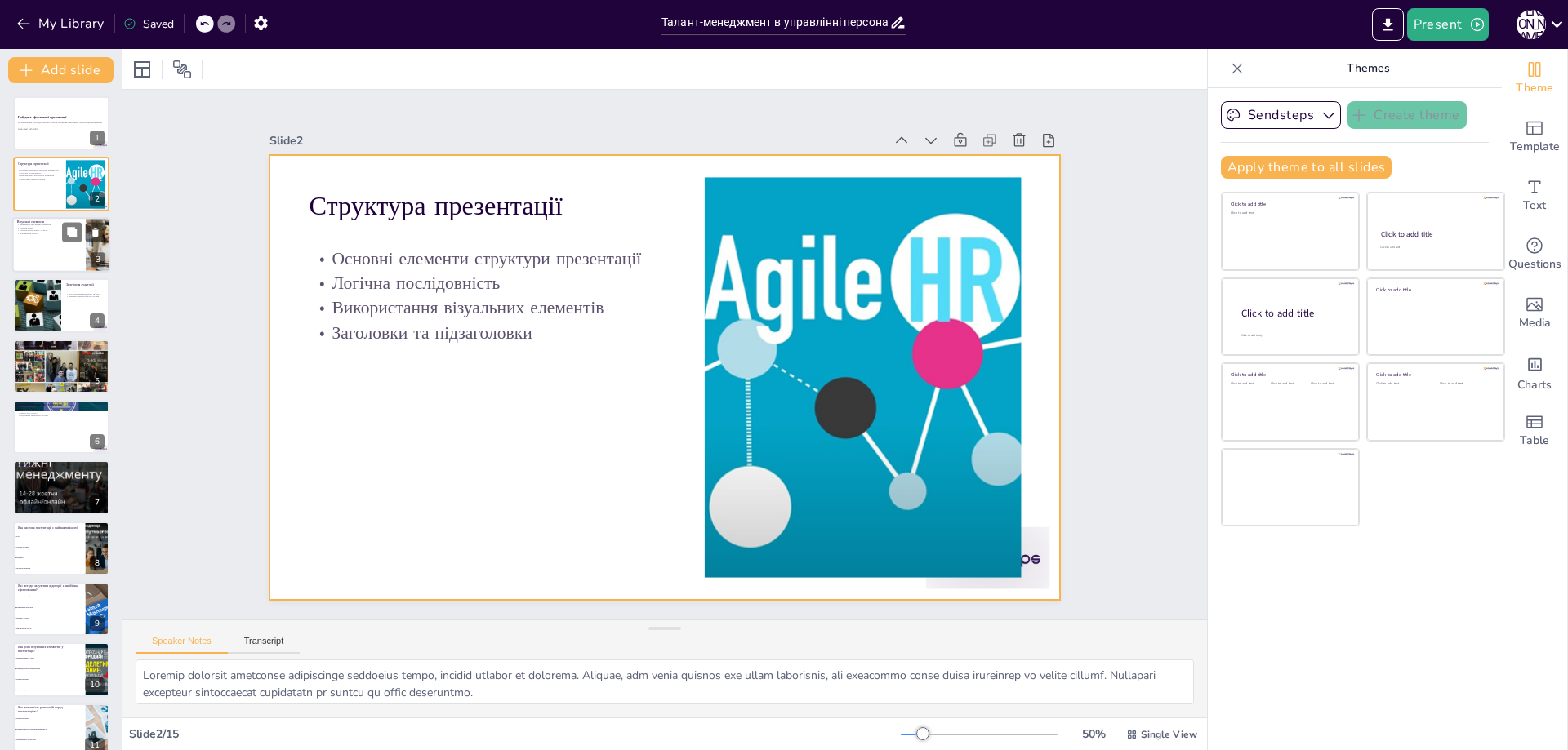
checkbox input "true"
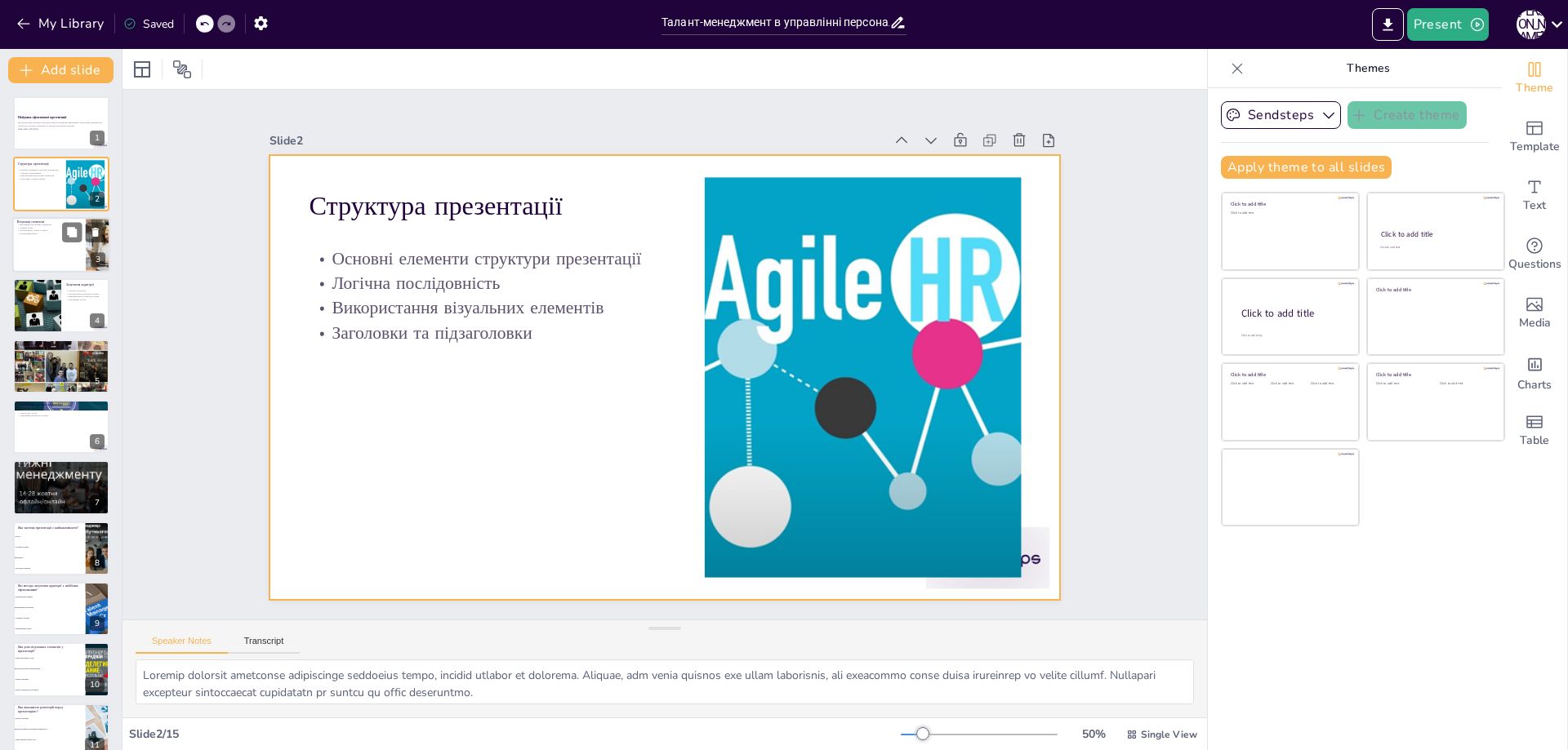
checkbox input "true"
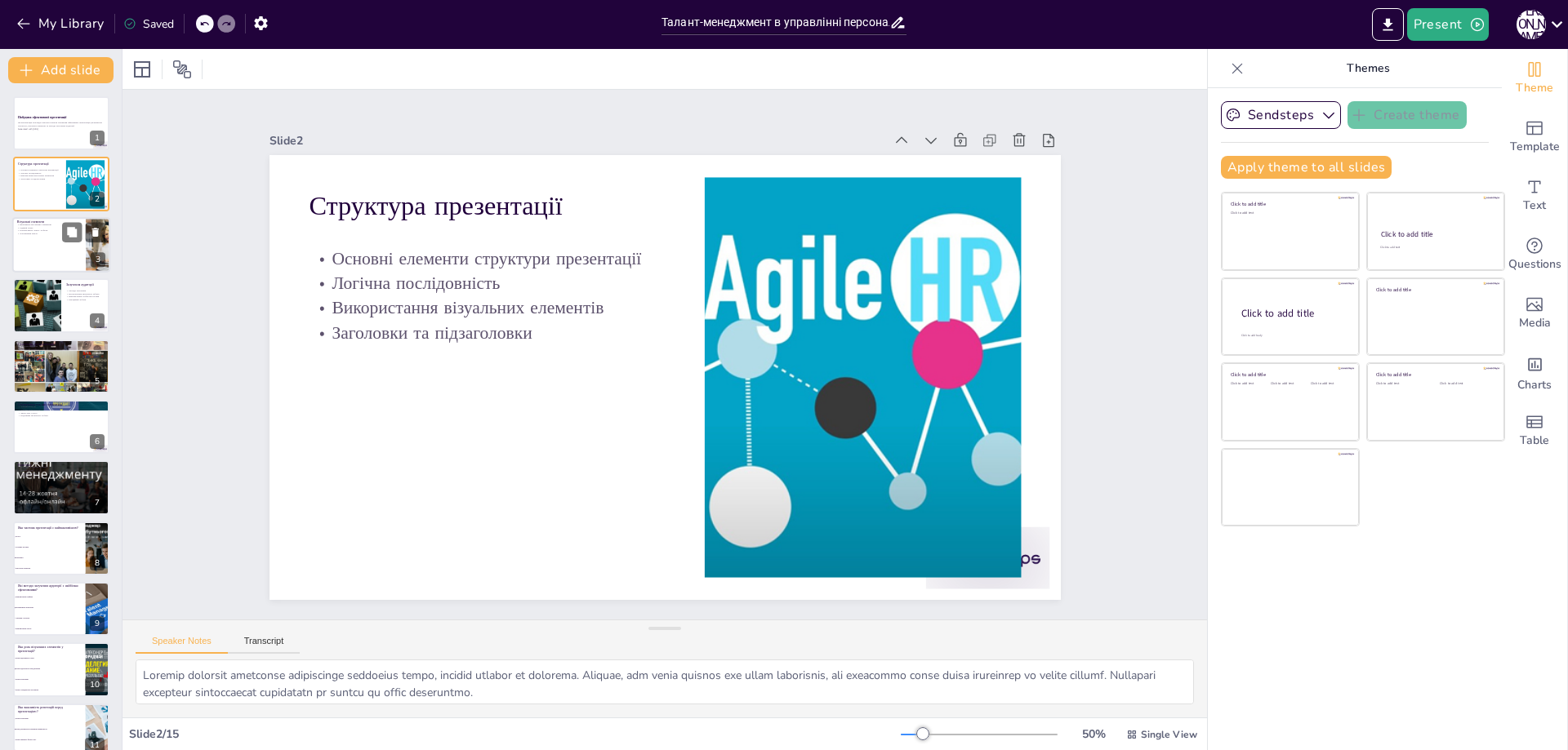
click at [44, 245] on div at bounding box center [61, 244] width 98 height 55
type textarea "Візуальні елементи відіграють важливу роль у презентації, адже вони можуть прив…"
checkbox input "true"
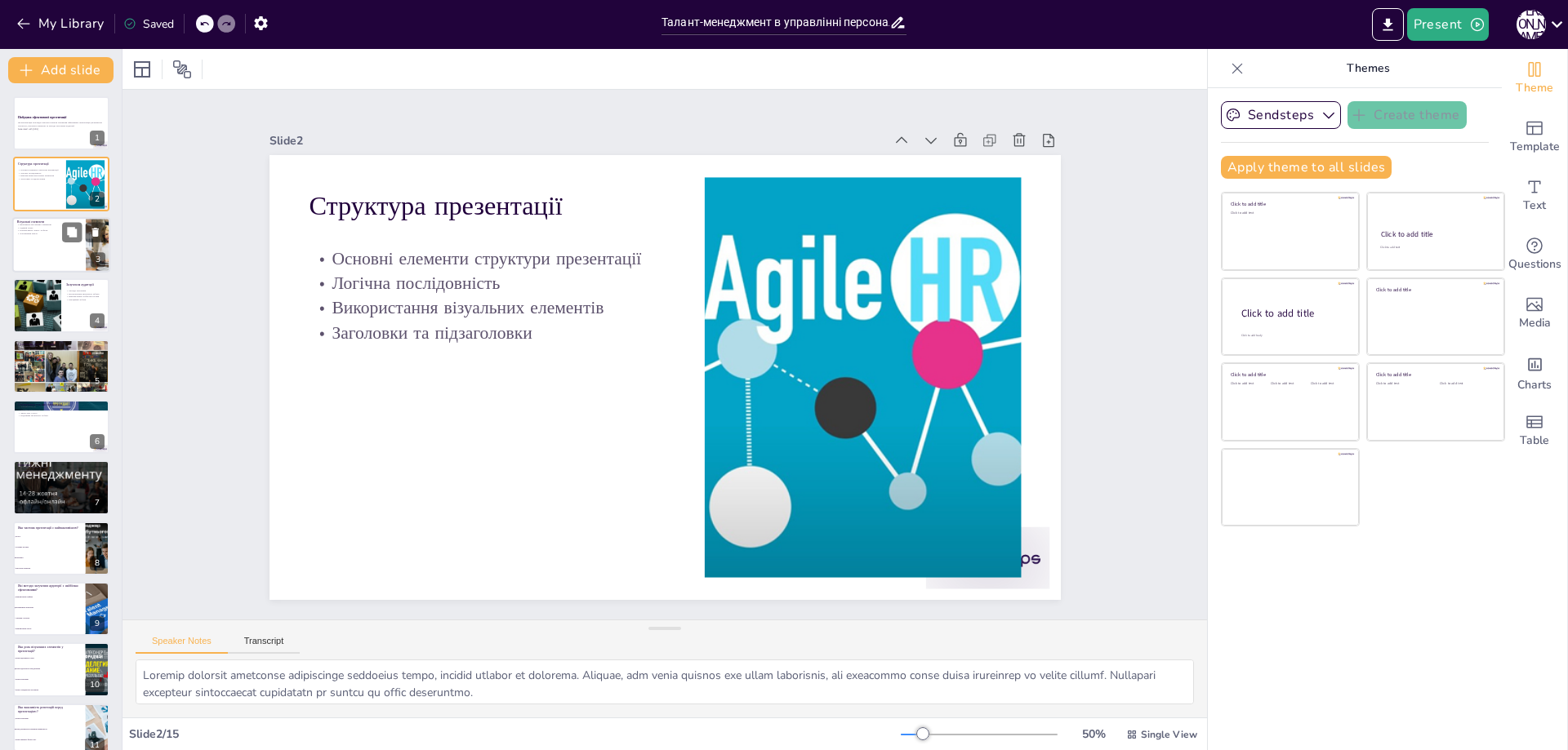
checkbox input "true"
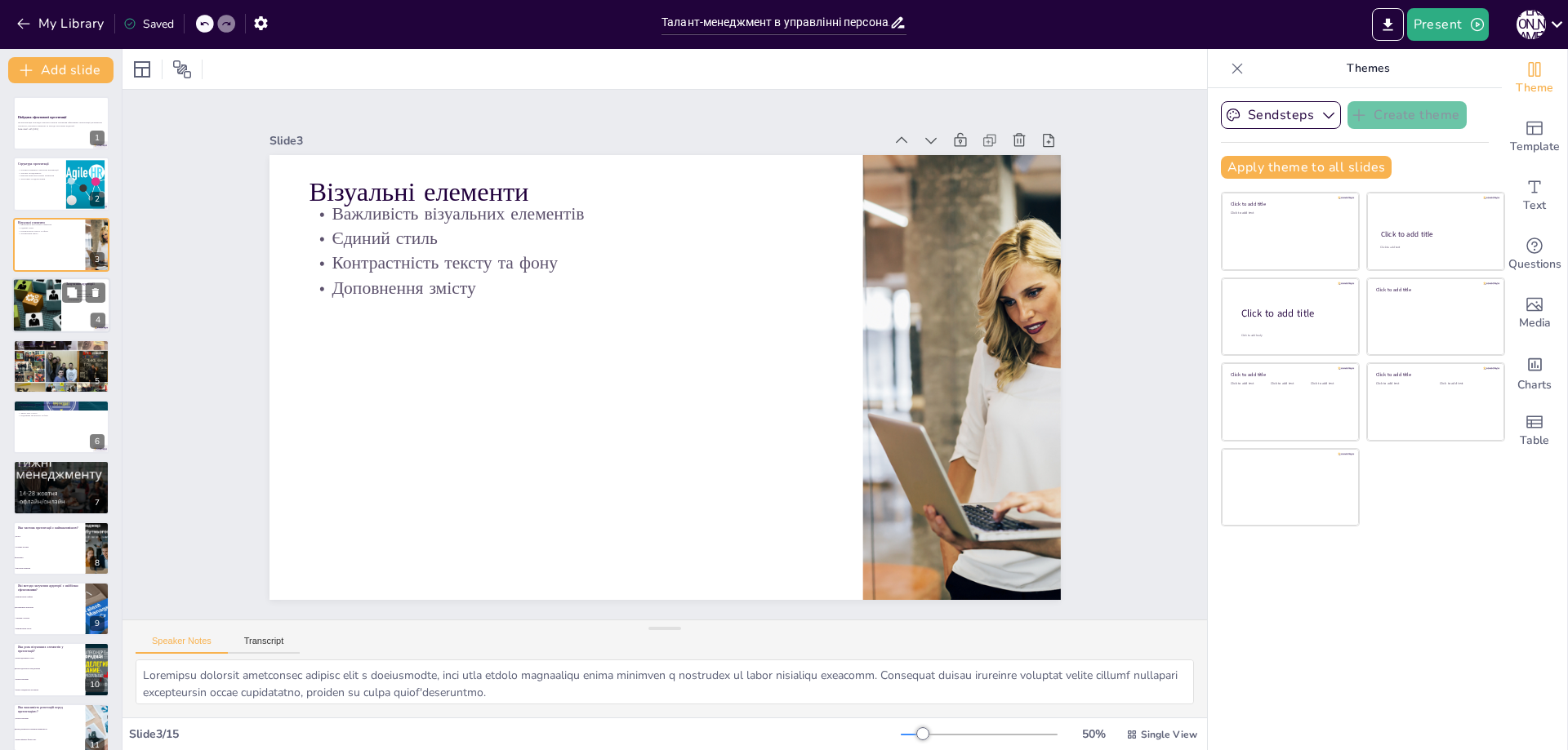
checkbox input "true"
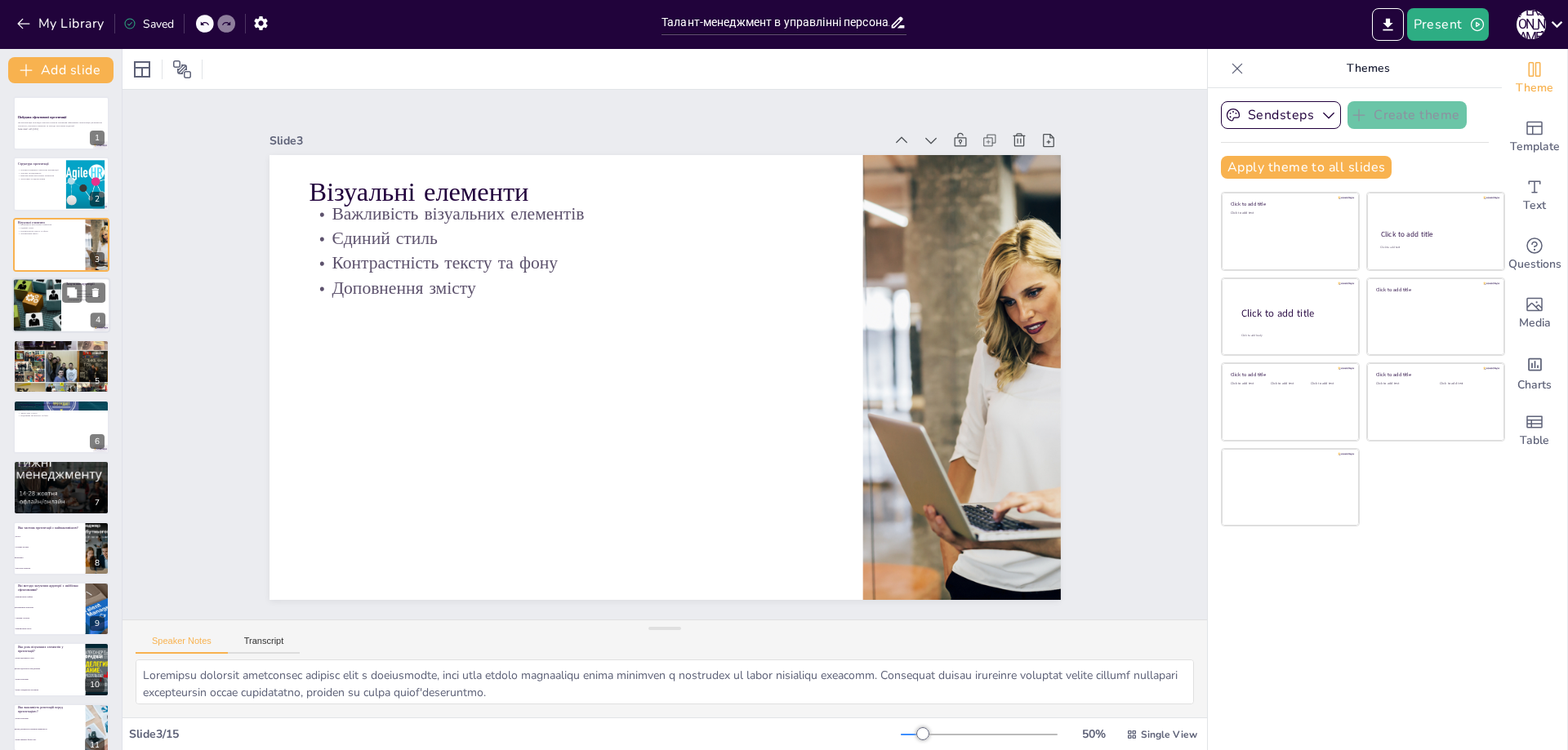
checkbox input "true"
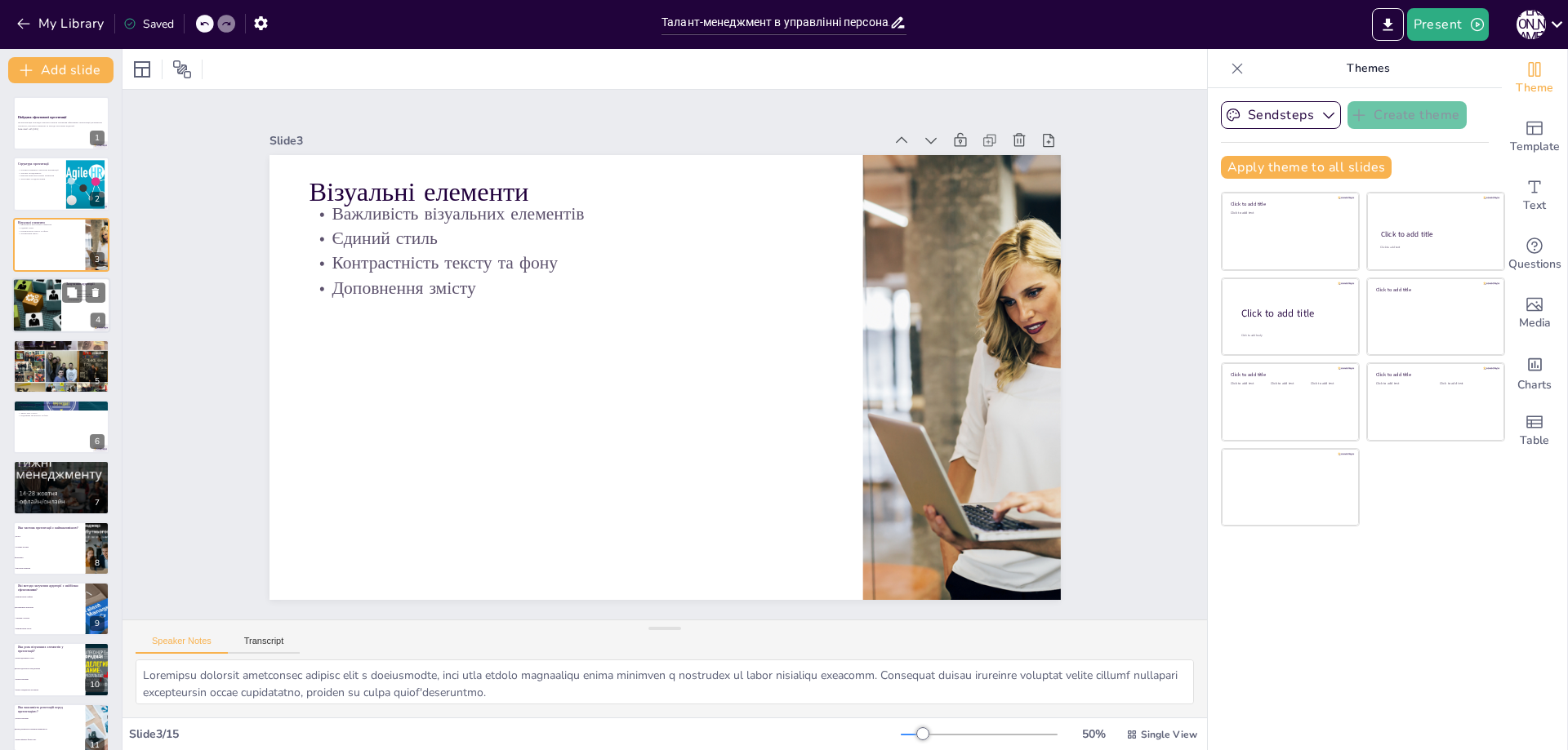
checkbox input "true"
click at [48, 306] on div at bounding box center [36, 305] width 101 height 55
type textarea "Існує безліч методів залучення аудиторії, які можуть суттєво підвищити ефективн…"
checkbox input "true"
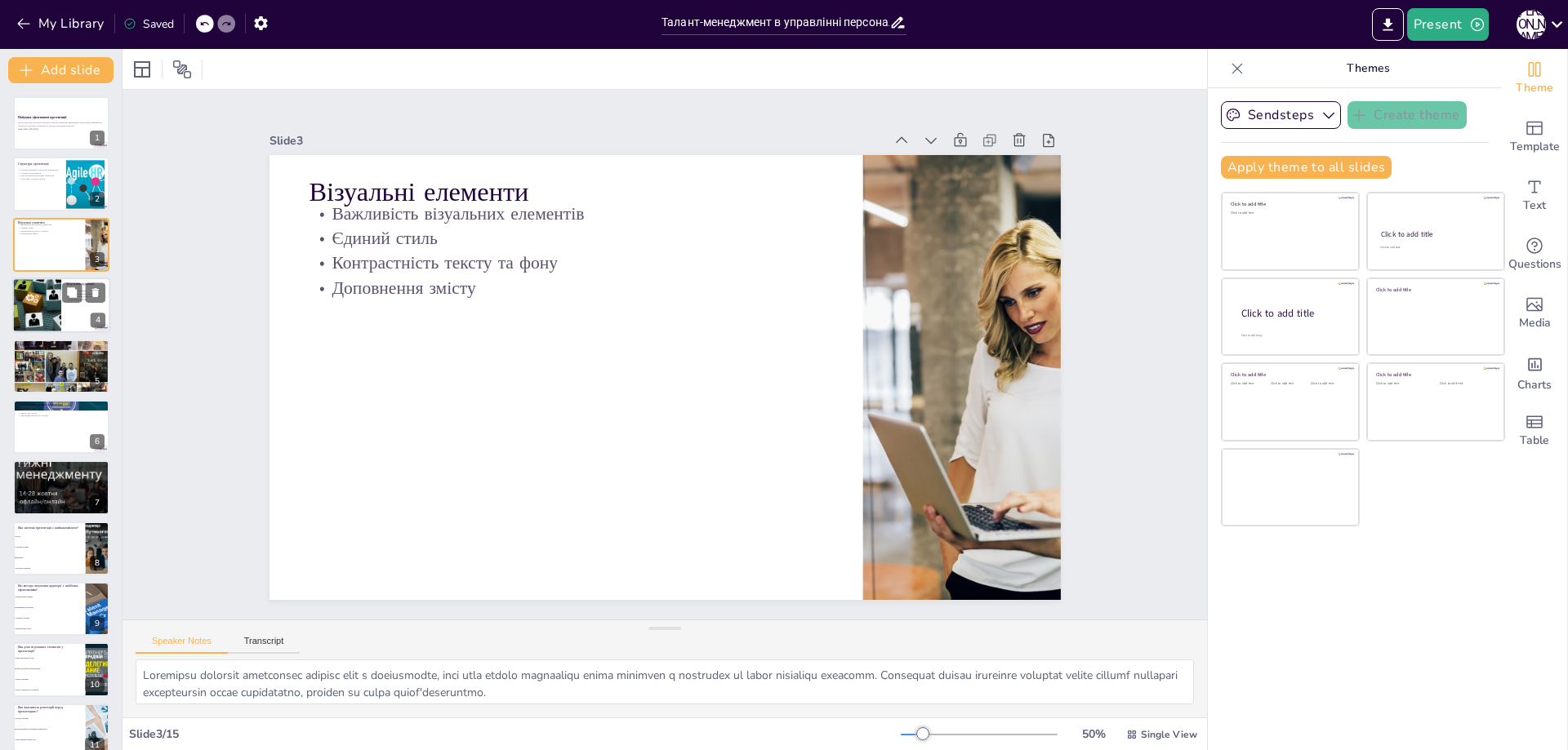
checkbox input "true"
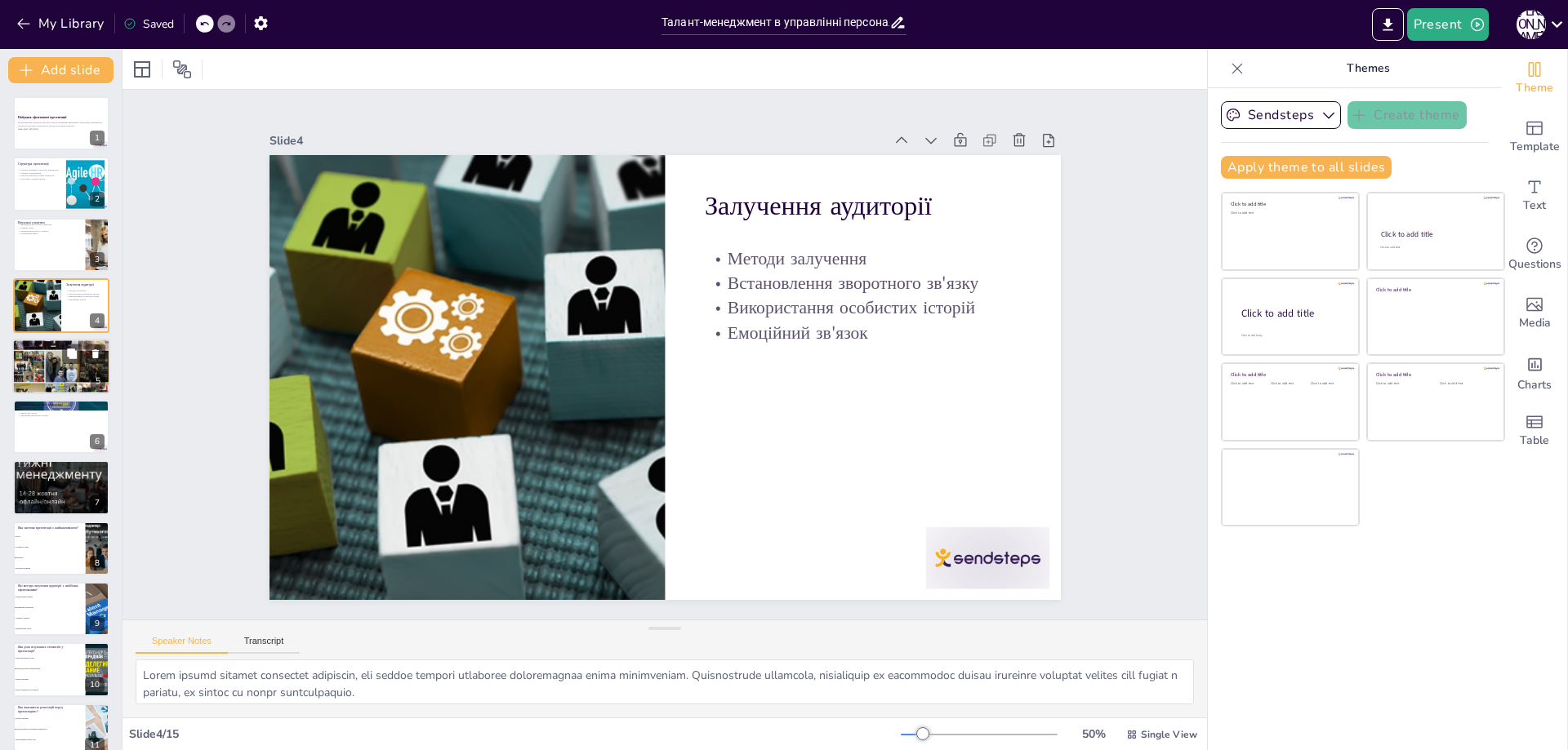
checkbox input "true"
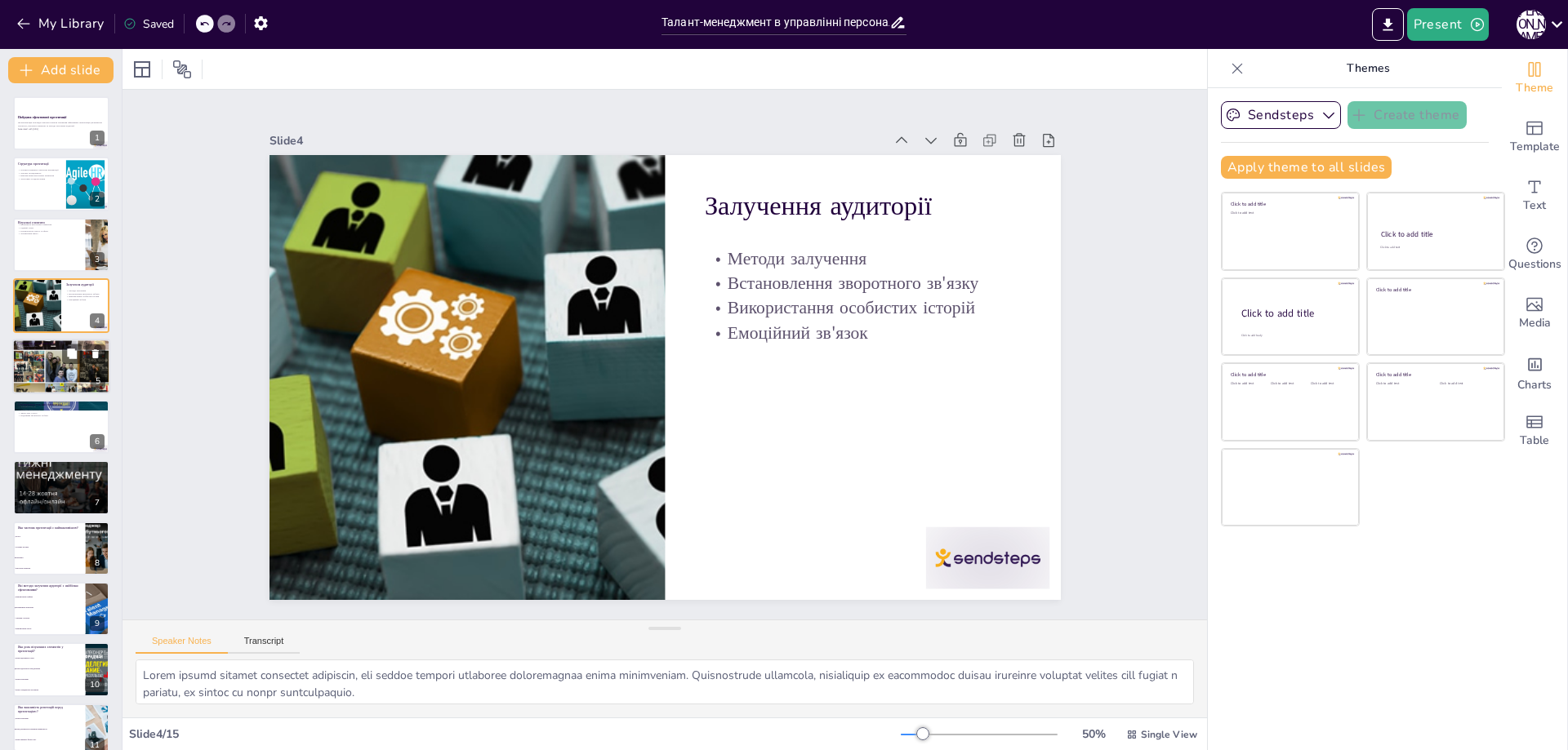
checkbox input "true"
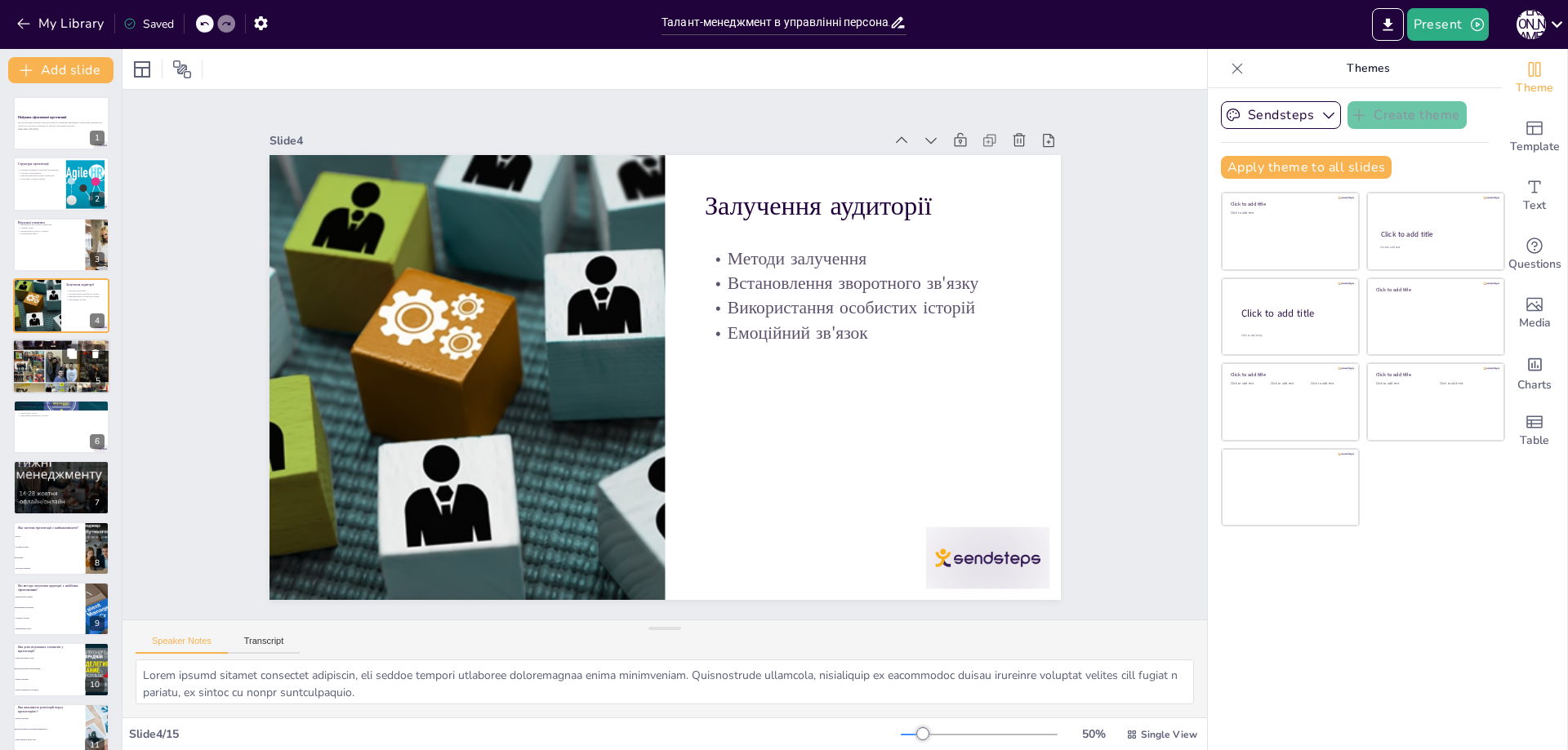
checkbox input "true"
click at [64, 380] on div at bounding box center [61, 366] width 98 height 98
type textarea "Дослідження теми є критично важливим етапом підготовки до презентації. Це дозво…"
checkbox input "true"
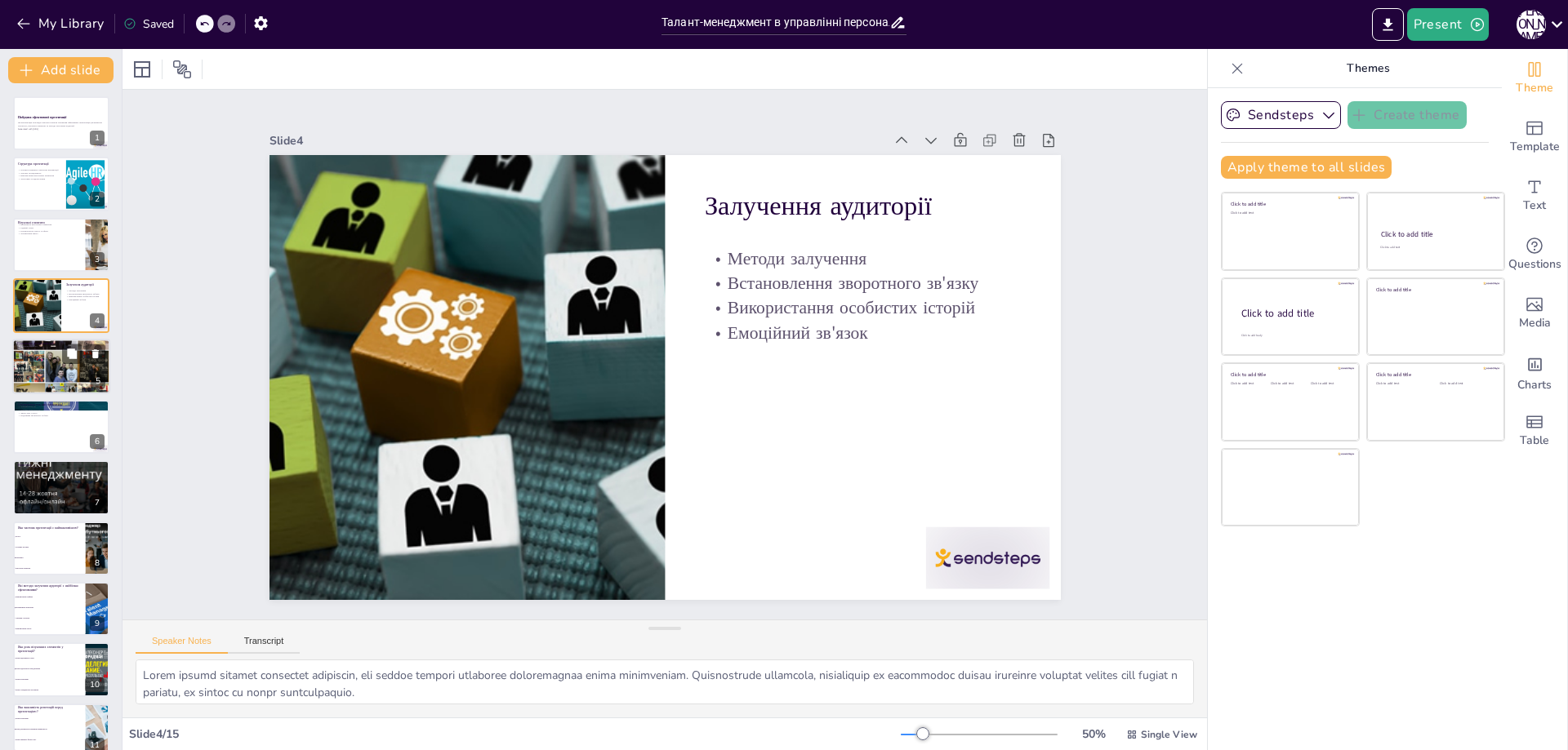
checkbox input "true"
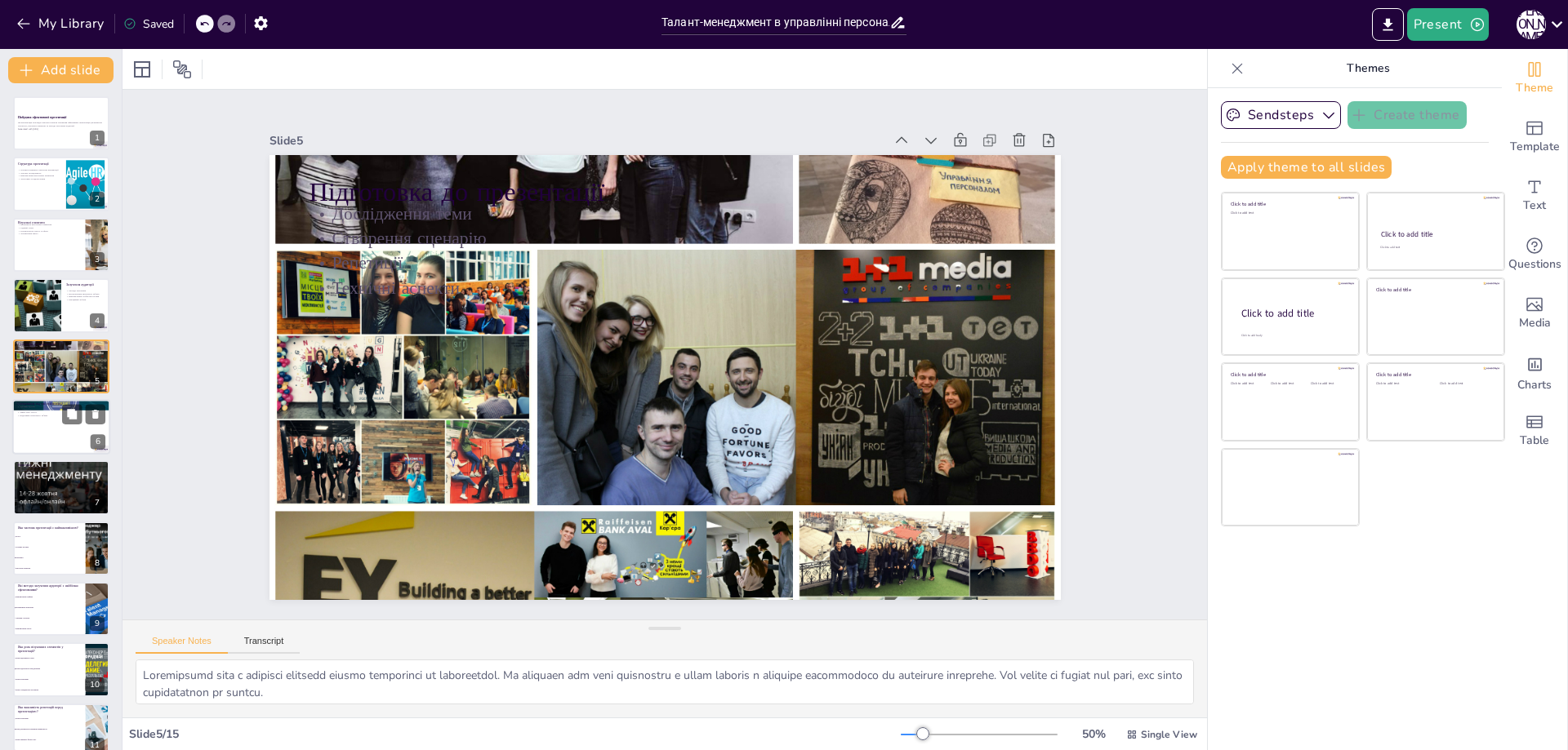
checkbox input "true"
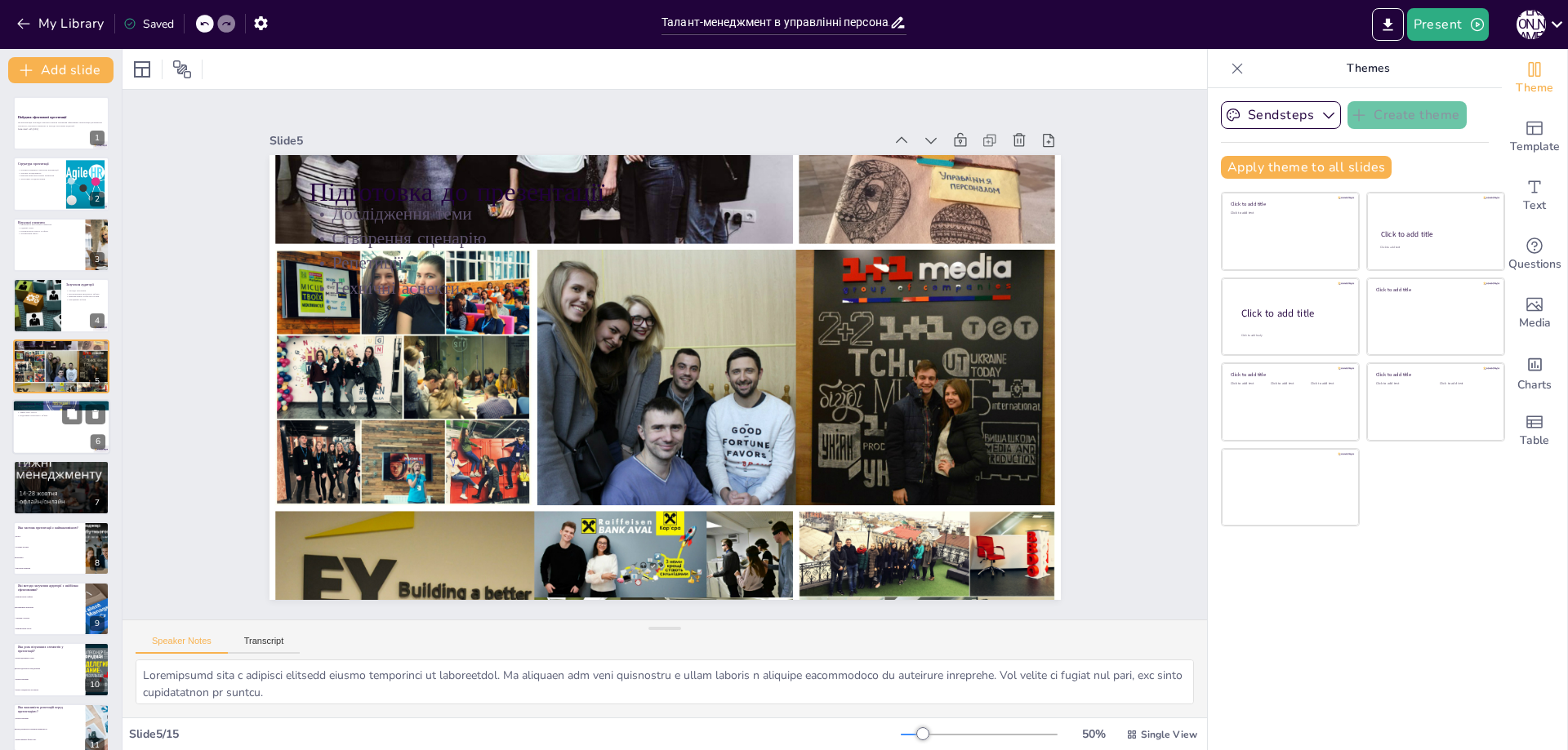
checkbox input "true"
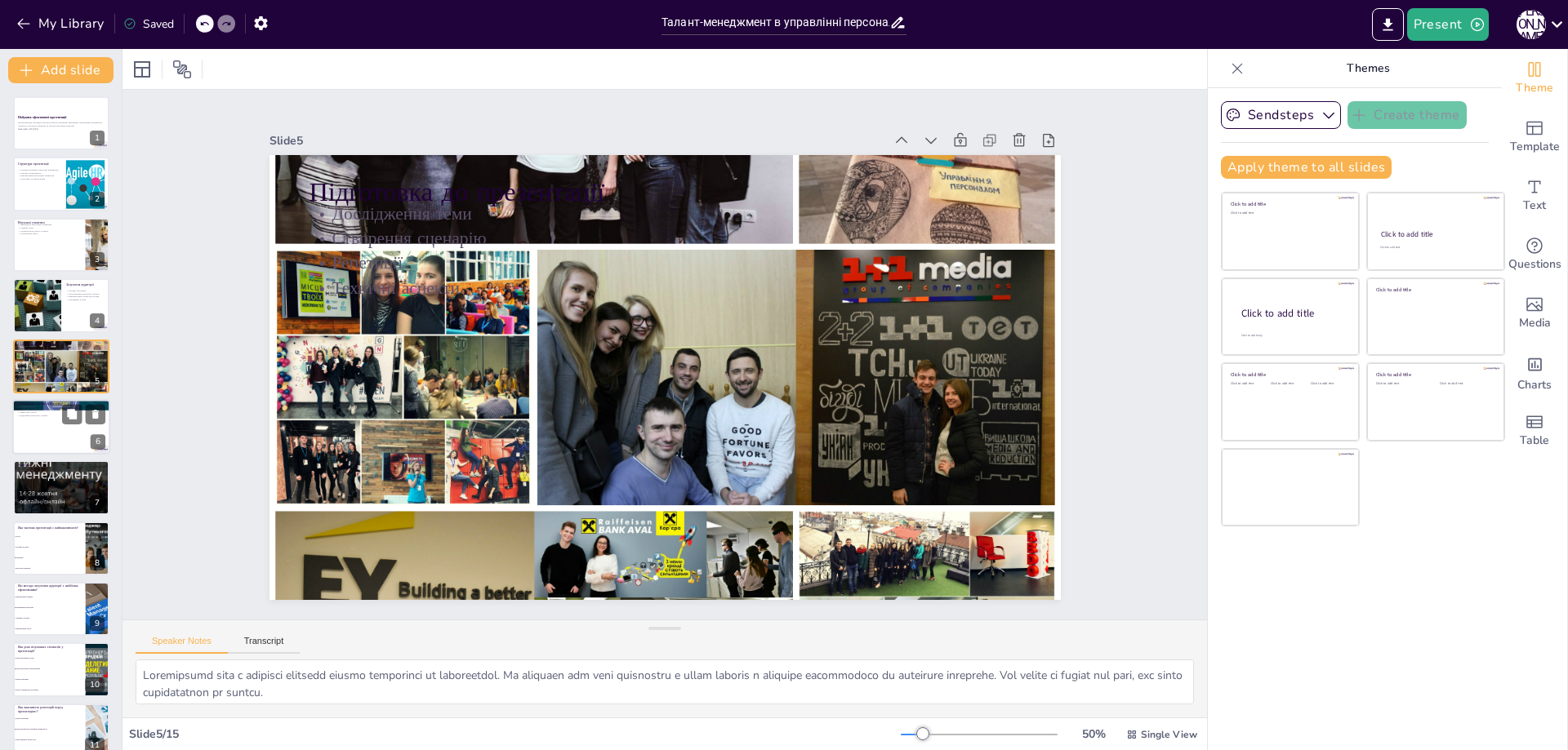
checkbox input "true"
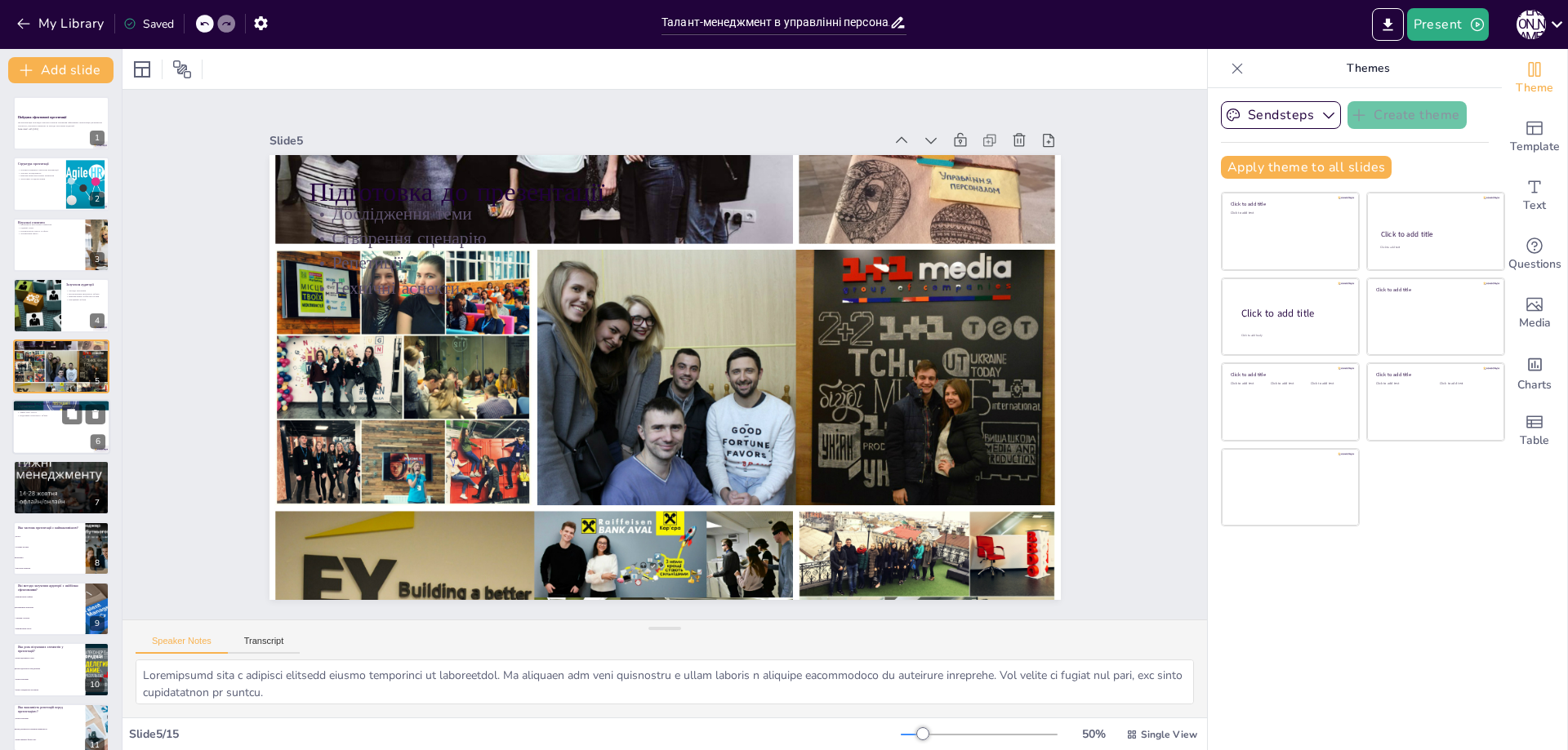
checkbox input "true"
click at [49, 434] on div at bounding box center [61, 427] width 98 height 55
type textarea "Зоровий контакт є важливим елементом спілкування під час презентації. Він допом…"
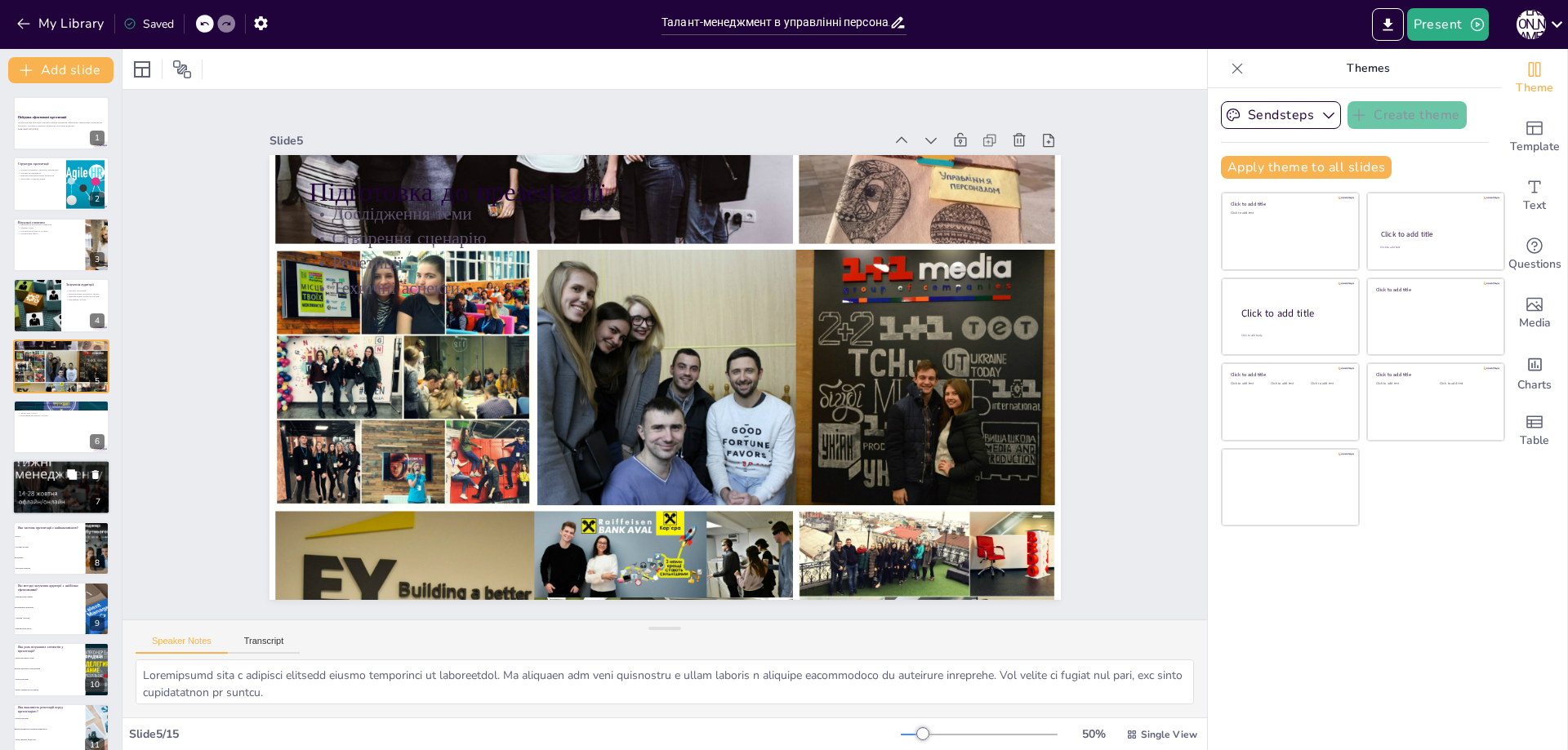
checkbox input "true"
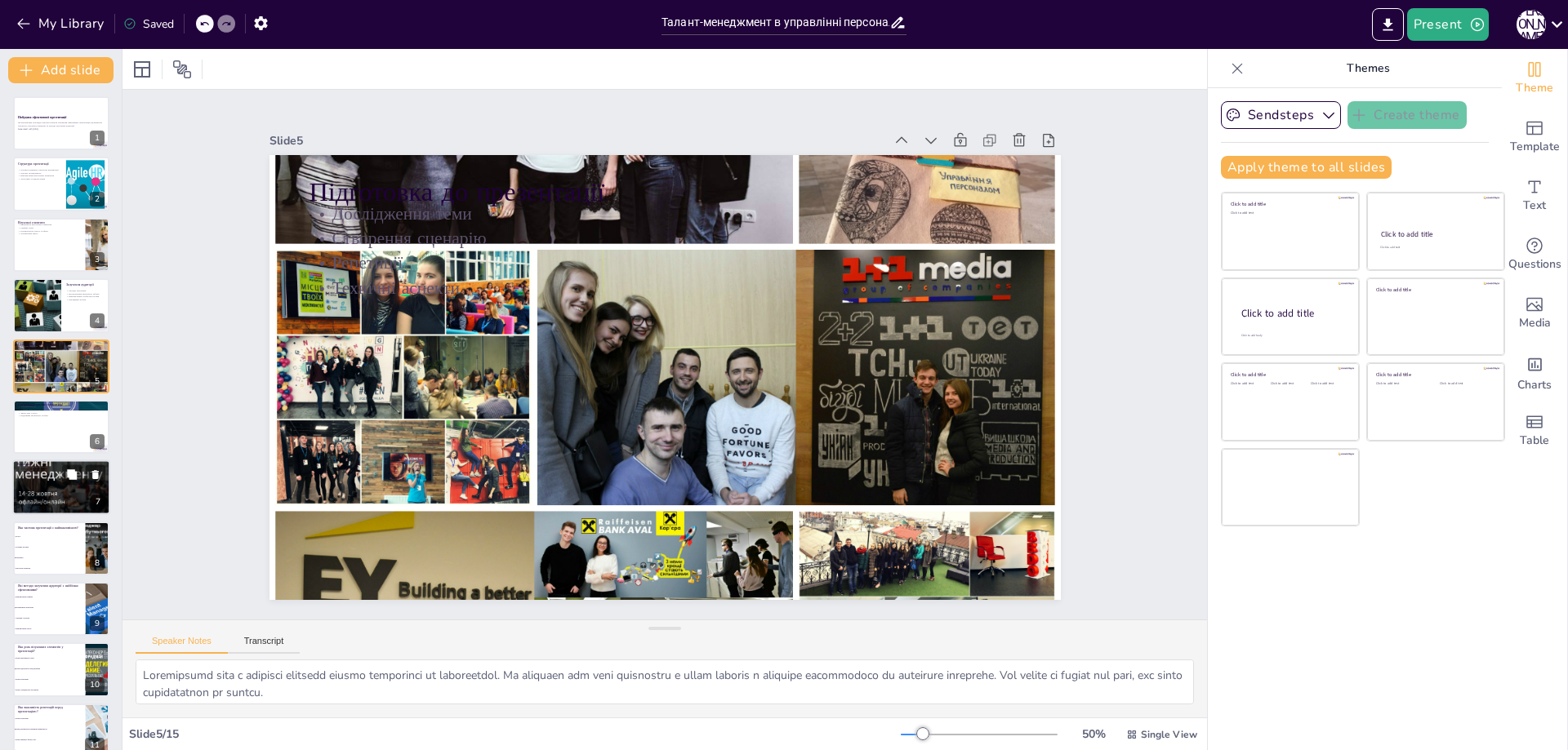
checkbox input "true"
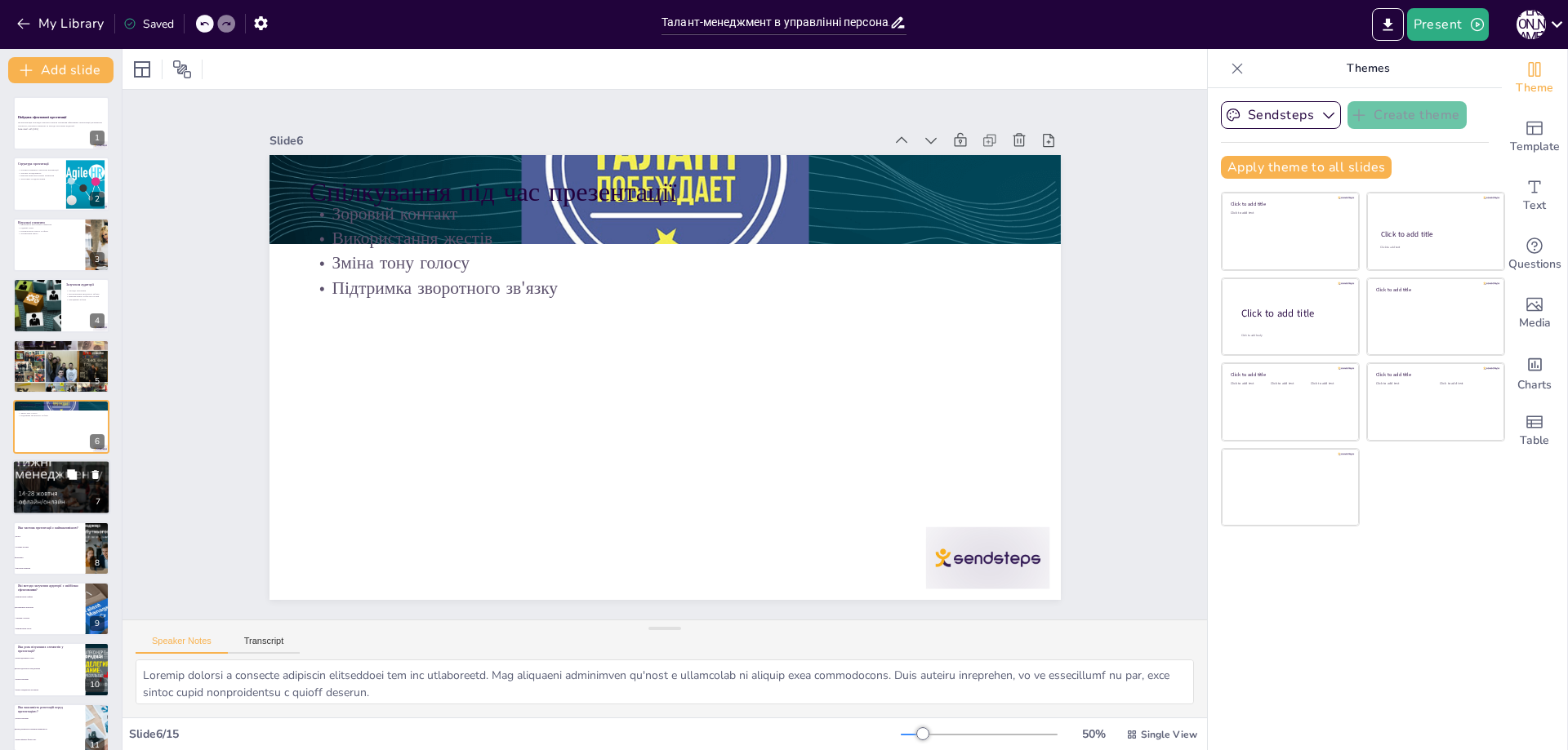
scroll to position [11, 0]
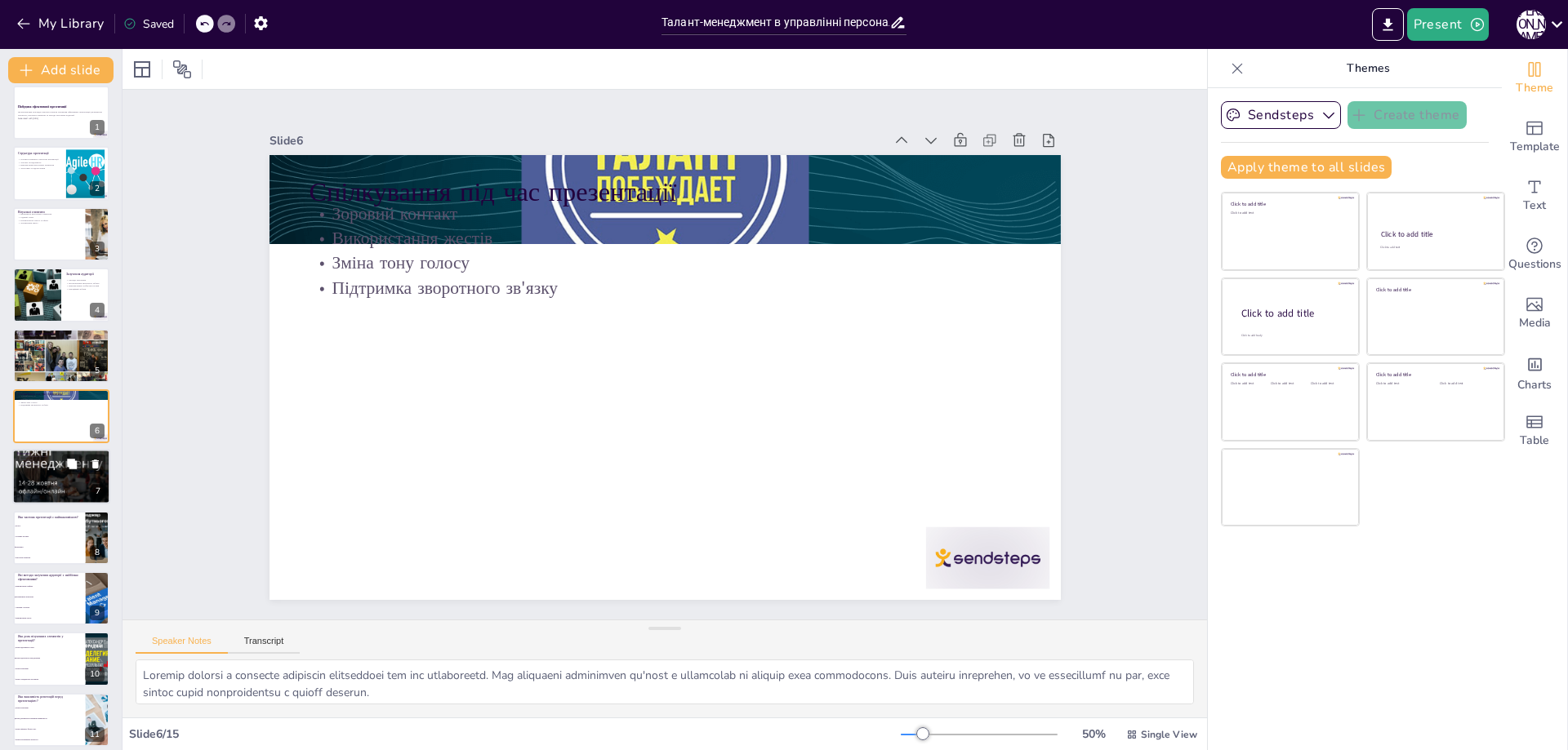
click at [55, 468] on div at bounding box center [61, 476] width 98 height 98
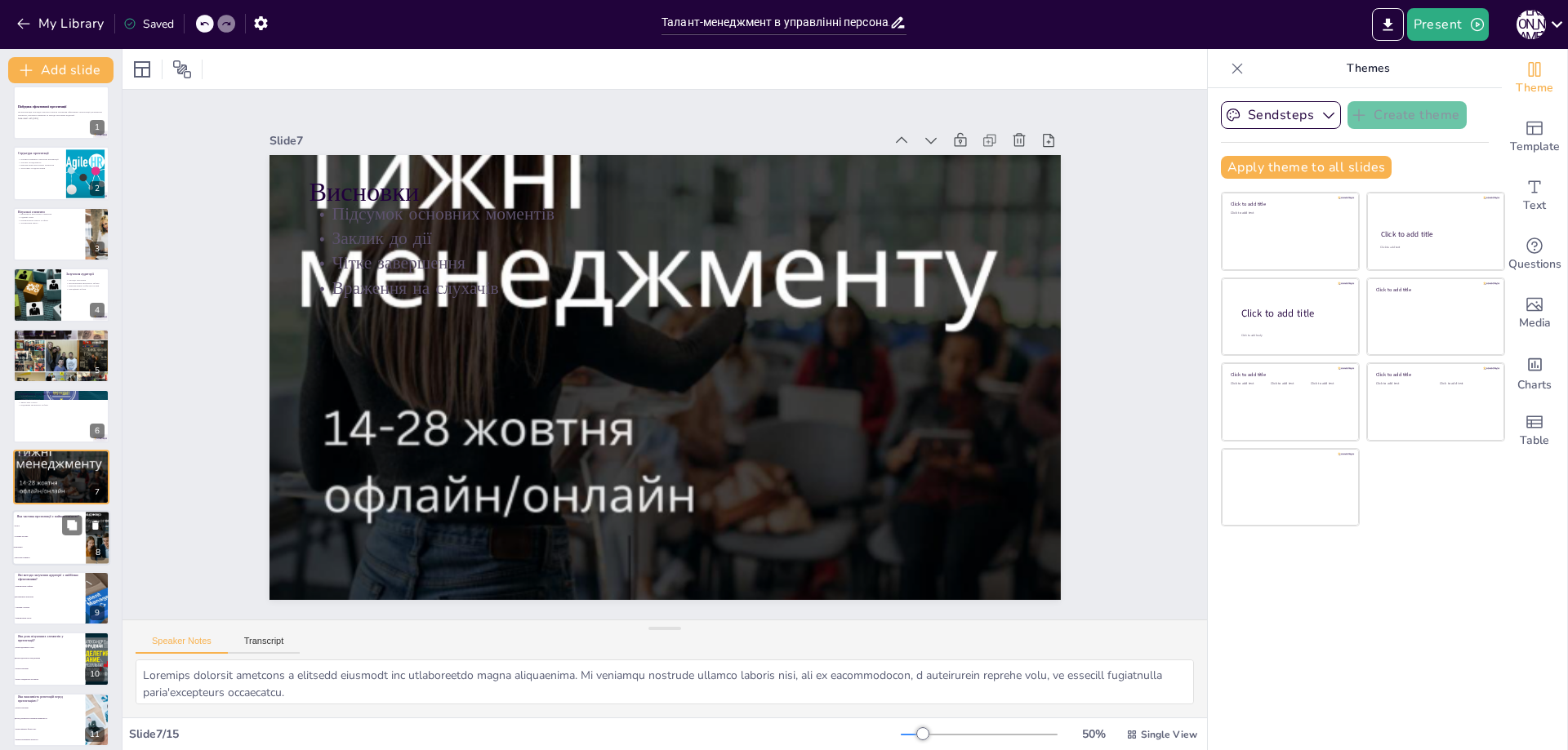
scroll to position [71, 0]
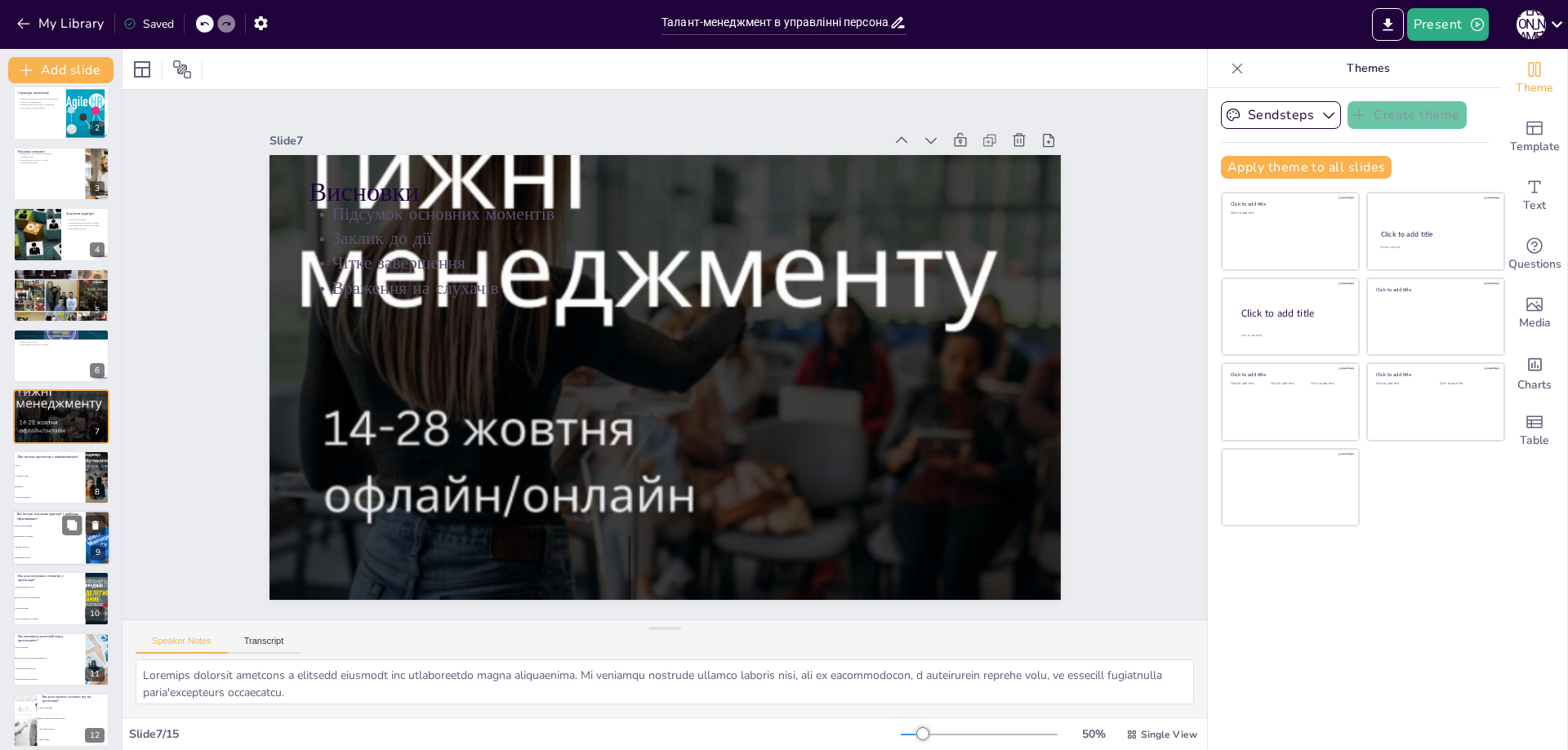
click at [40, 541] on li "Інтерактивні запитання" at bounding box center [49, 537] width 74 height 11
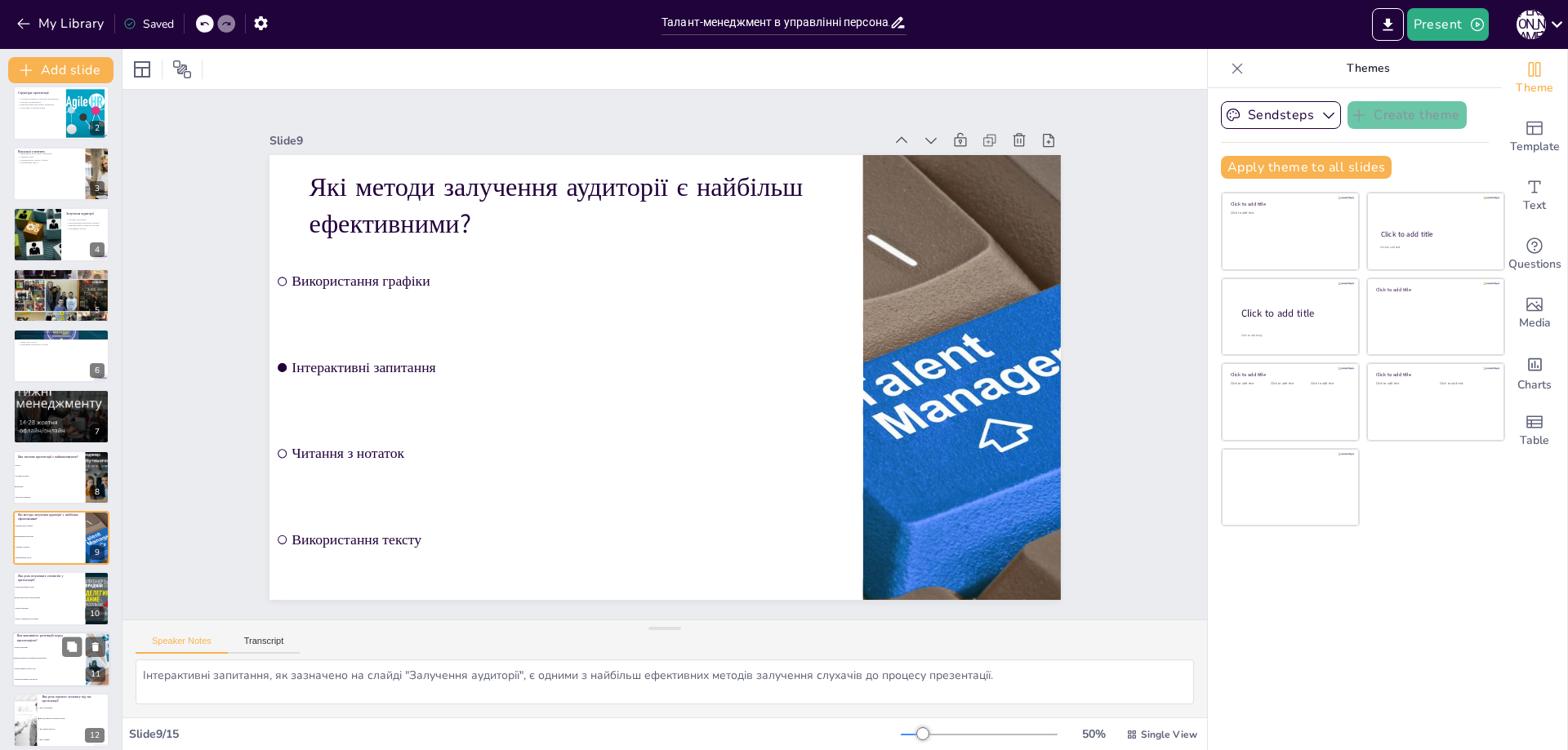
scroll to position [193, 0]
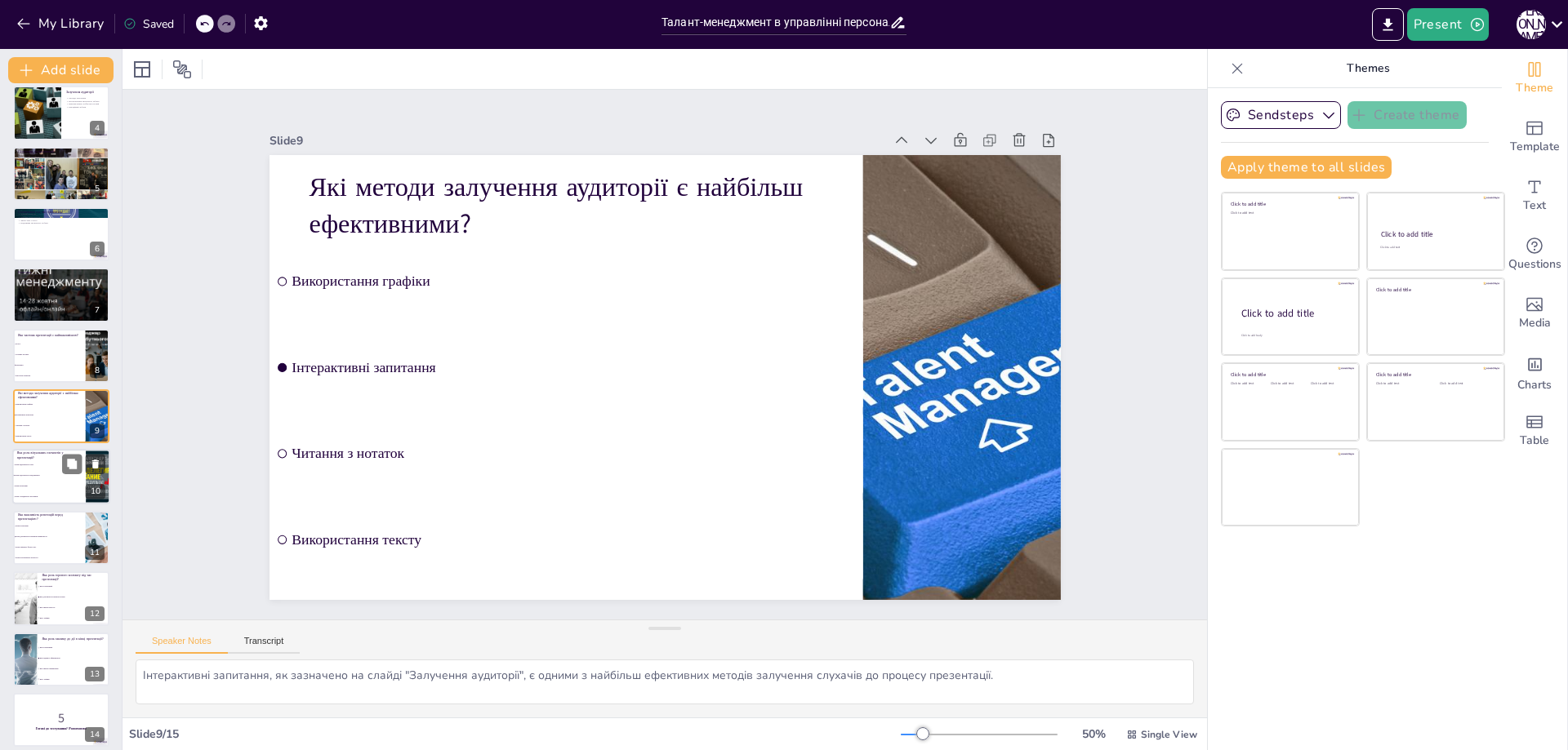
click at [38, 466] on li "Вони відволікають увагу" at bounding box center [49, 465] width 74 height 11
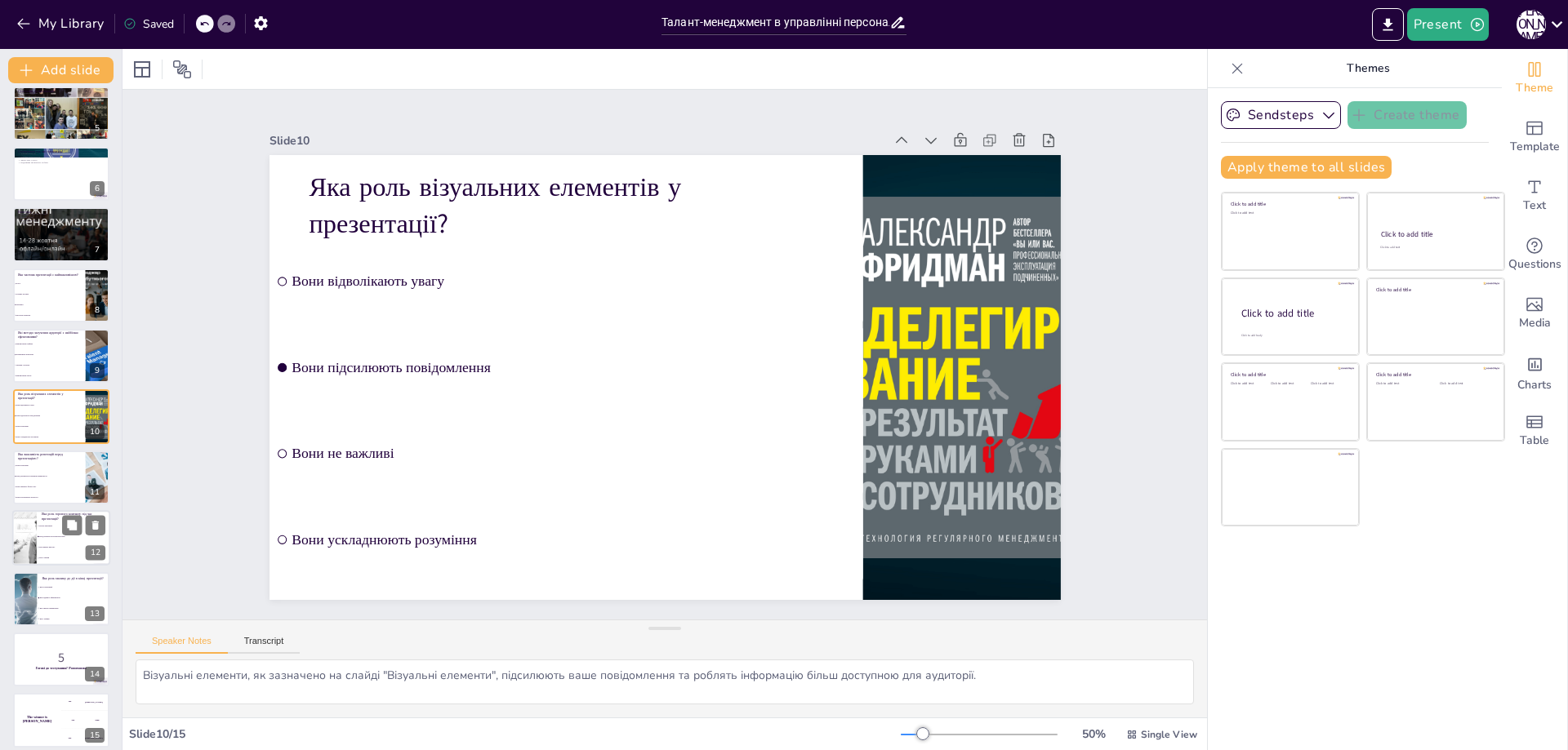
click at [33, 544] on div at bounding box center [23, 537] width 138 height 55
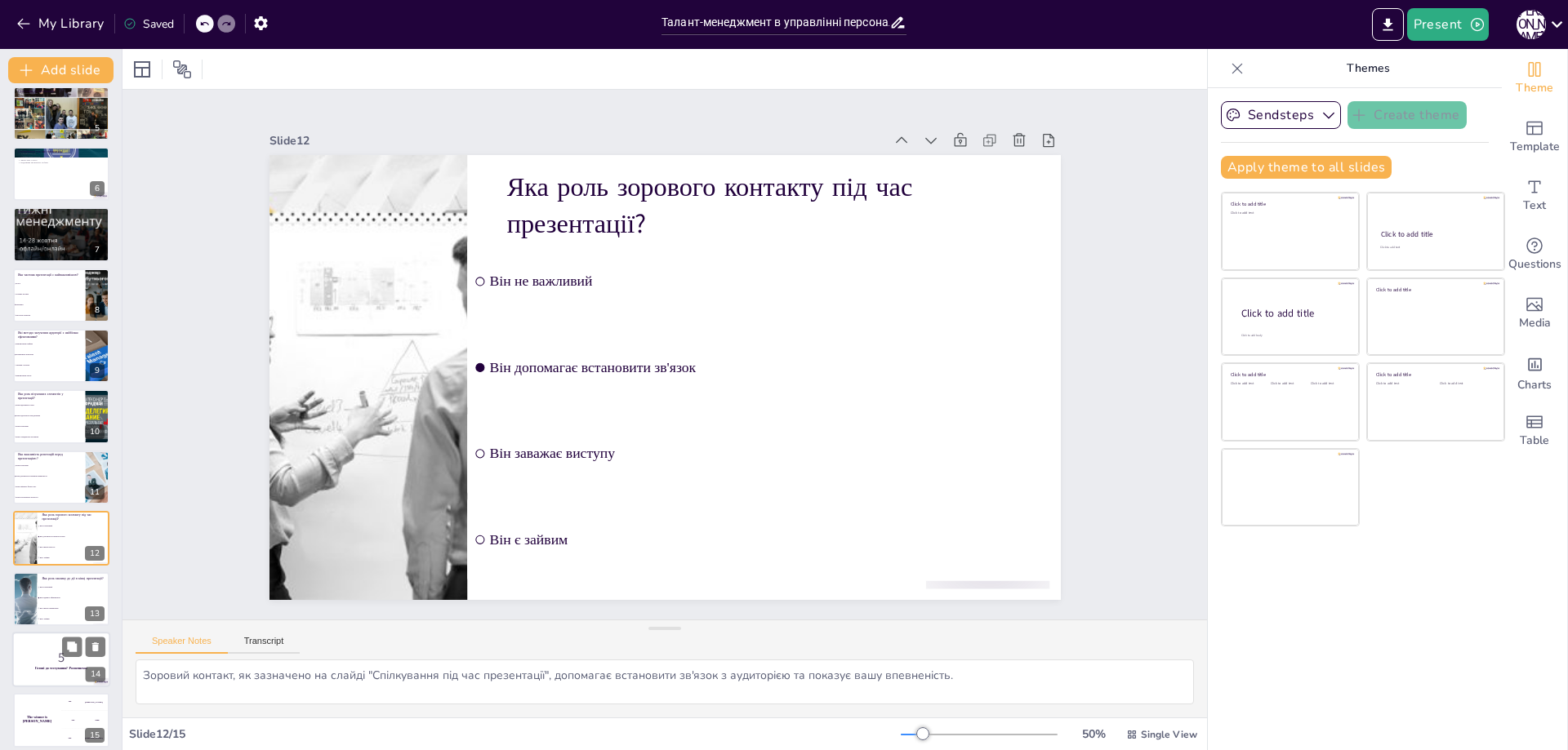
scroll to position [264, 0]
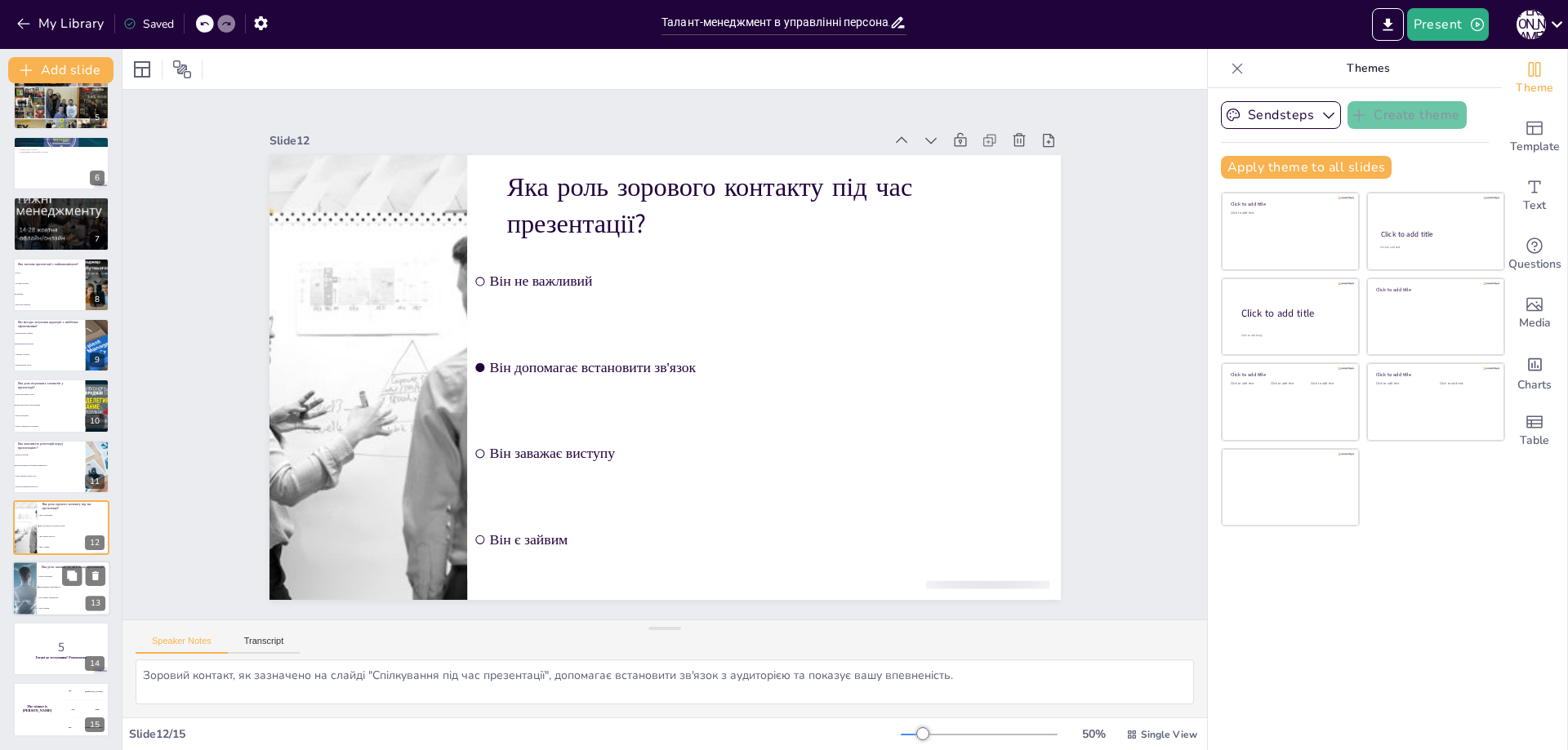
click at [26, 587] on div at bounding box center [24, 588] width 74 height 55
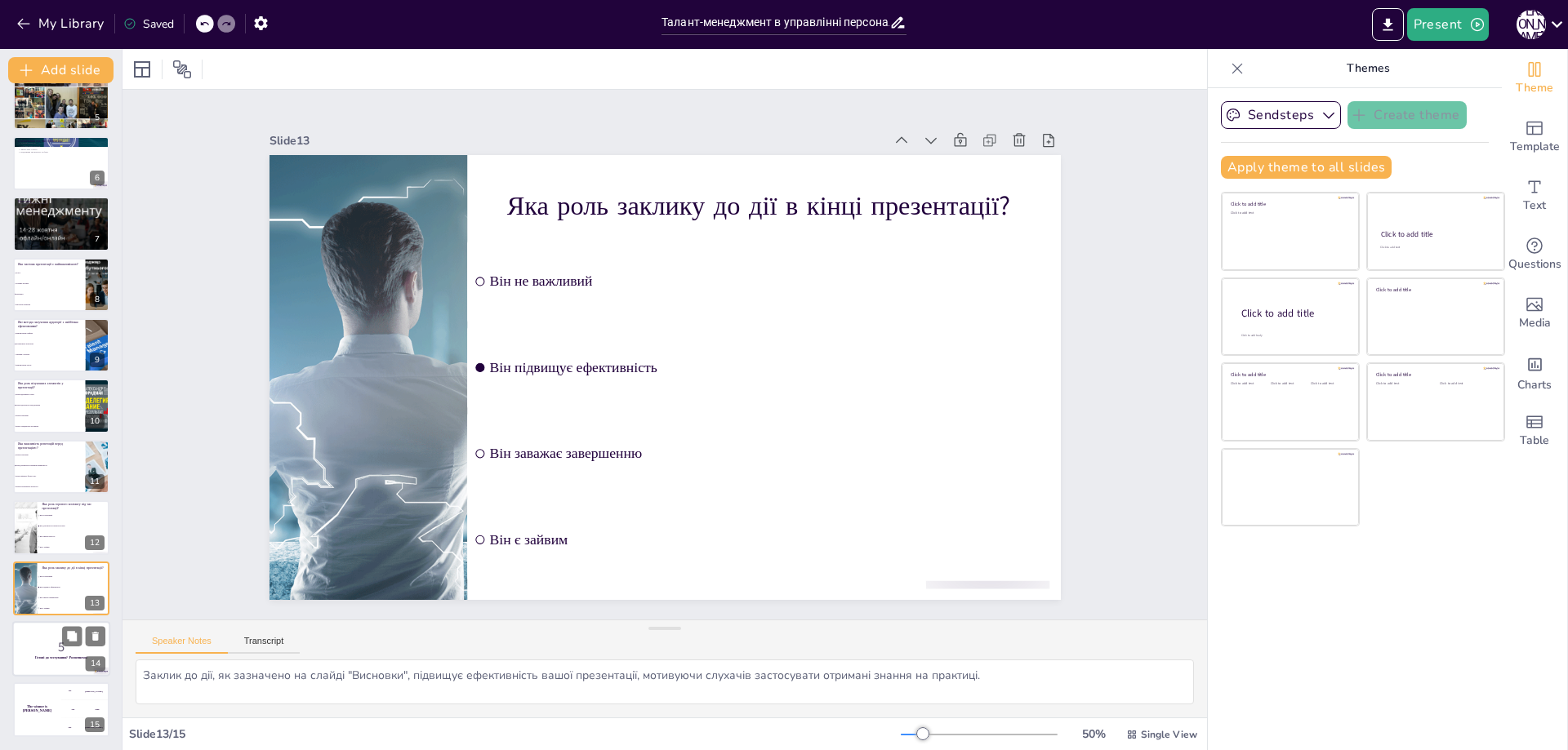
click at [49, 647] on p "5" at bounding box center [60, 646] width 88 height 18
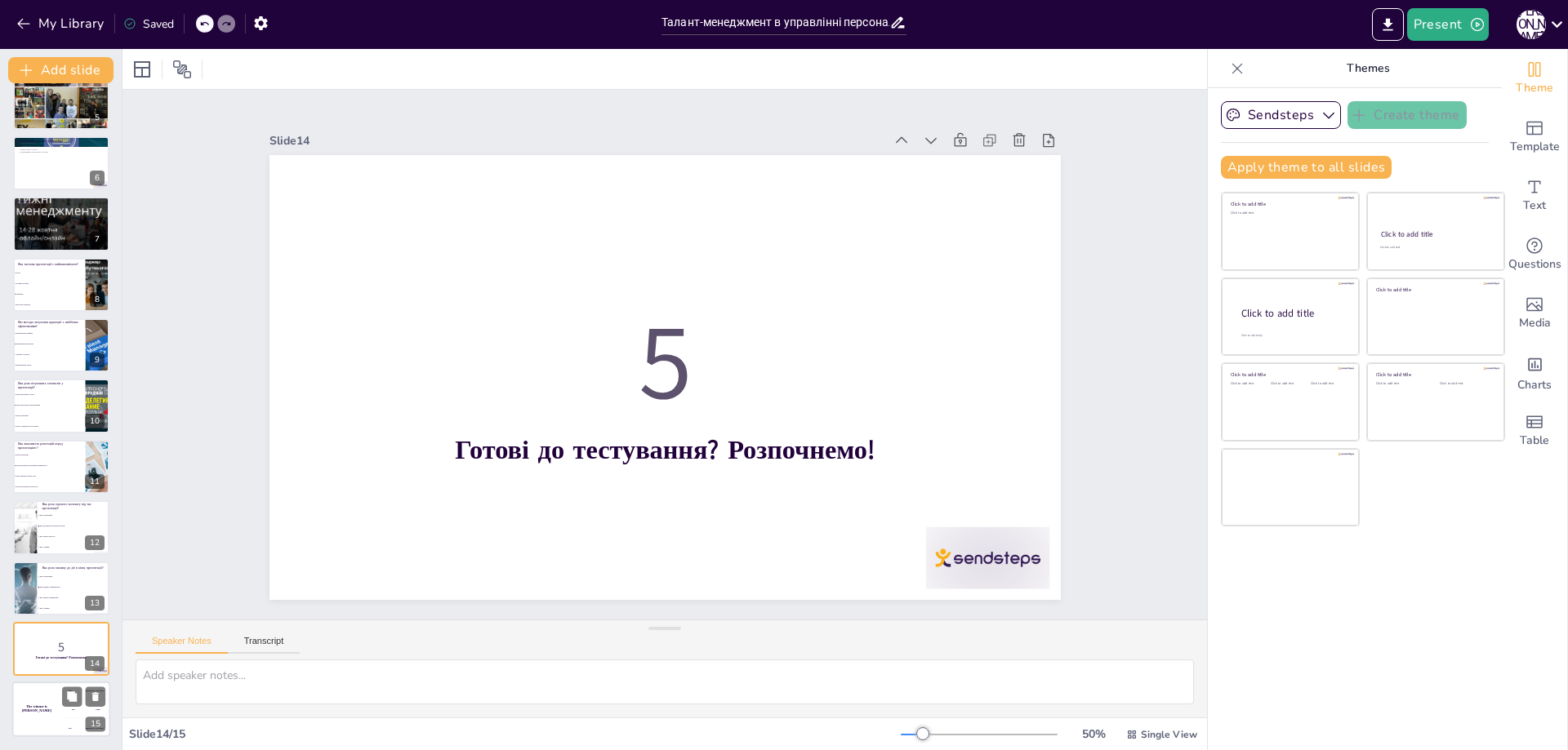
click at [38, 701] on div "The winner is Niels 🏆" at bounding box center [37, 710] width 49 height 55
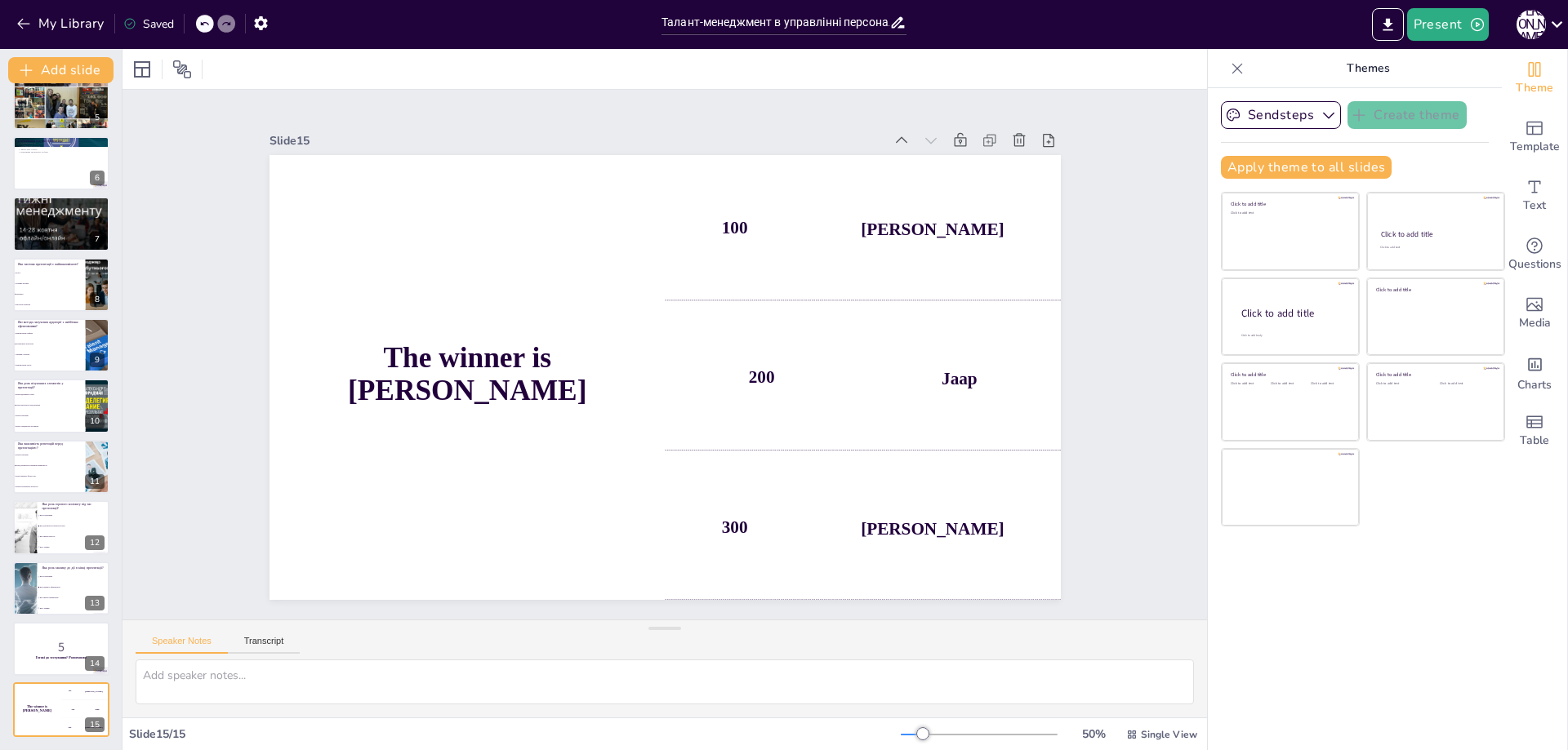
scroll to position [0, 0]
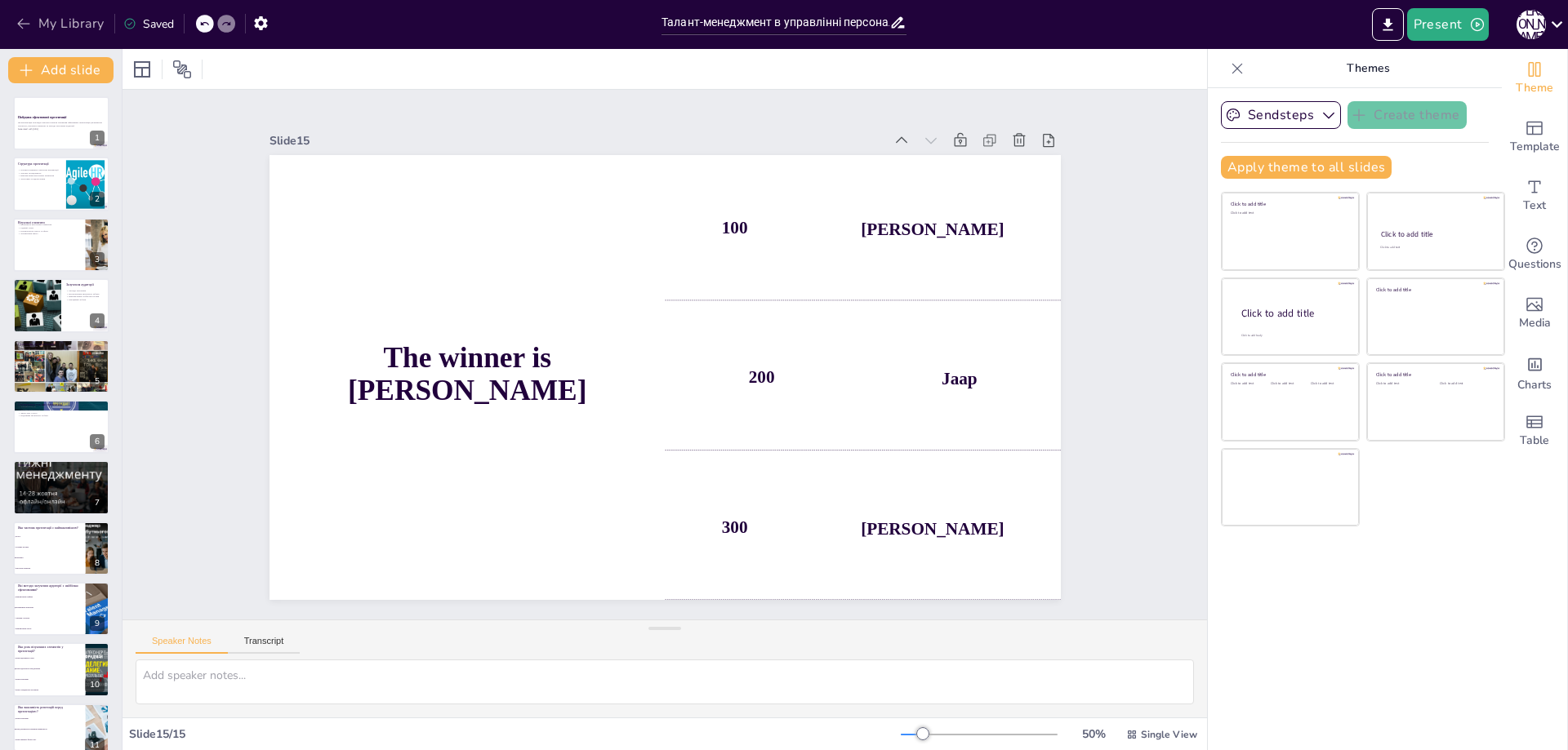
click at [16, 18] on icon "button" at bounding box center [23, 23] width 16 height 16
